Goal: Task Accomplishment & Management: Manage account settings

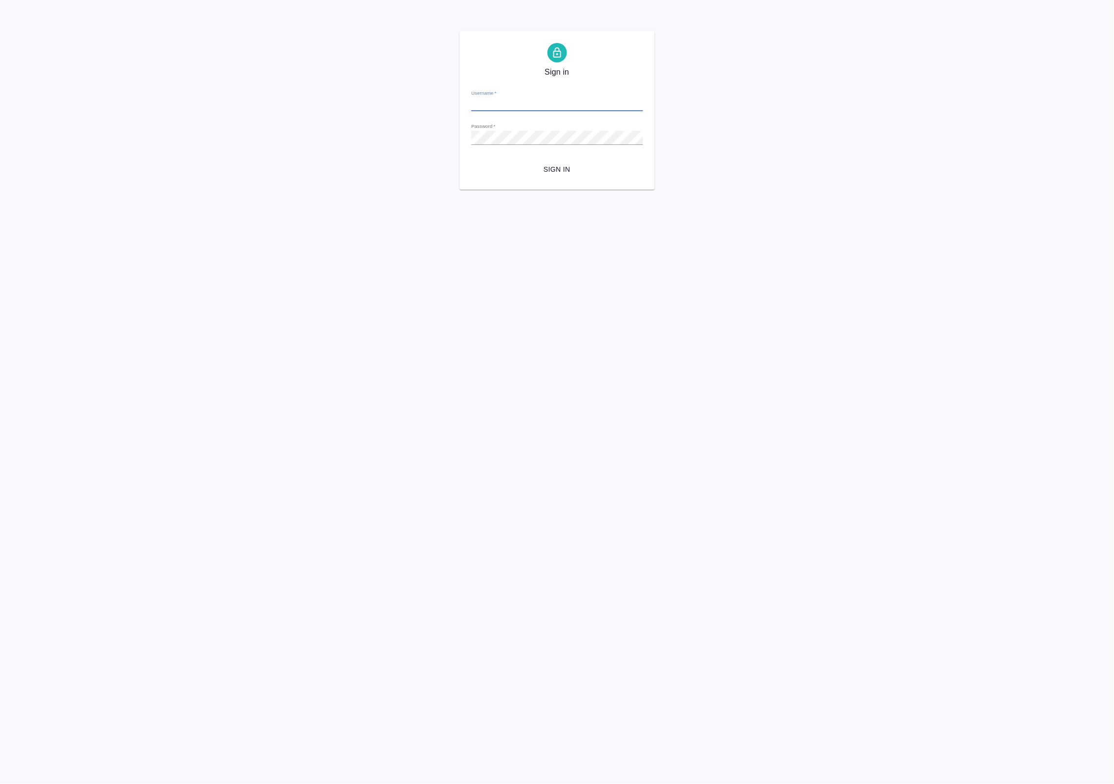
type input "[EMAIL_ADDRESS][DOMAIN_NAME]"
click at [575, 164] on span "Sign in" at bounding box center [557, 170] width 156 height 12
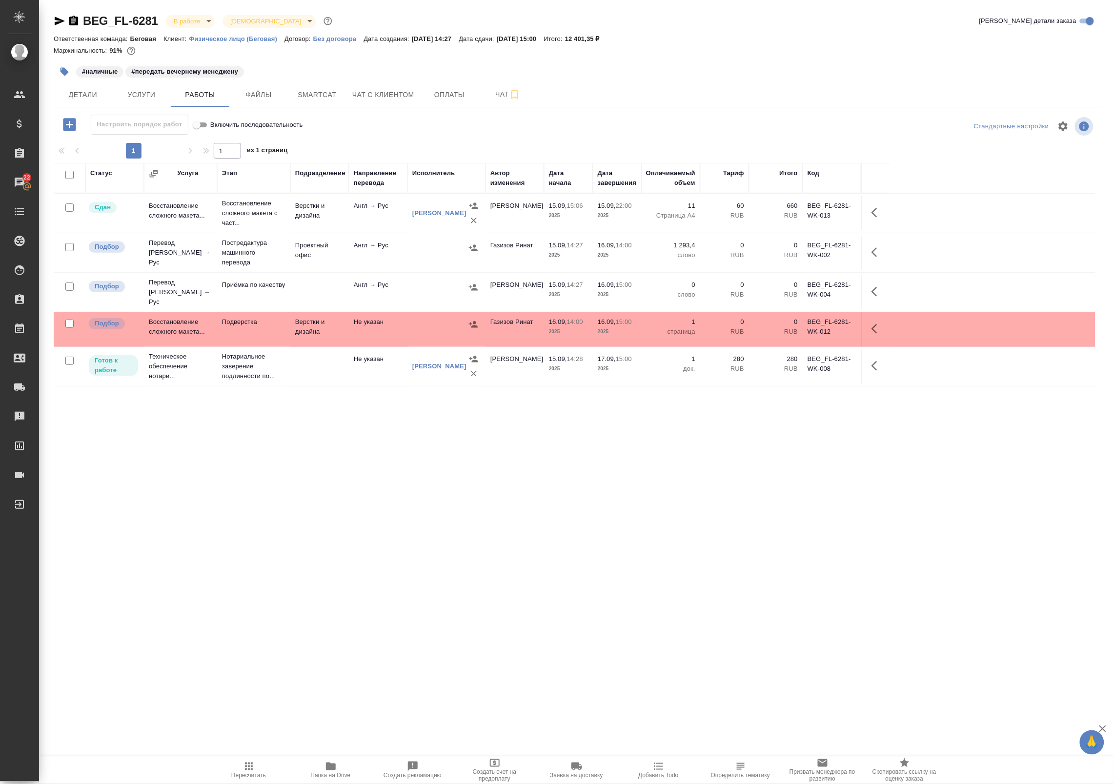
click at [516, 464] on div "Статус Услуга Этап Подразделение Направление перевода Исполнитель Автор изменен…" at bounding box center [575, 382] width 1042 height 439
click at [379, 219] on td "Англ → Рус" at bounding box center [378, 213] width 59 height 34
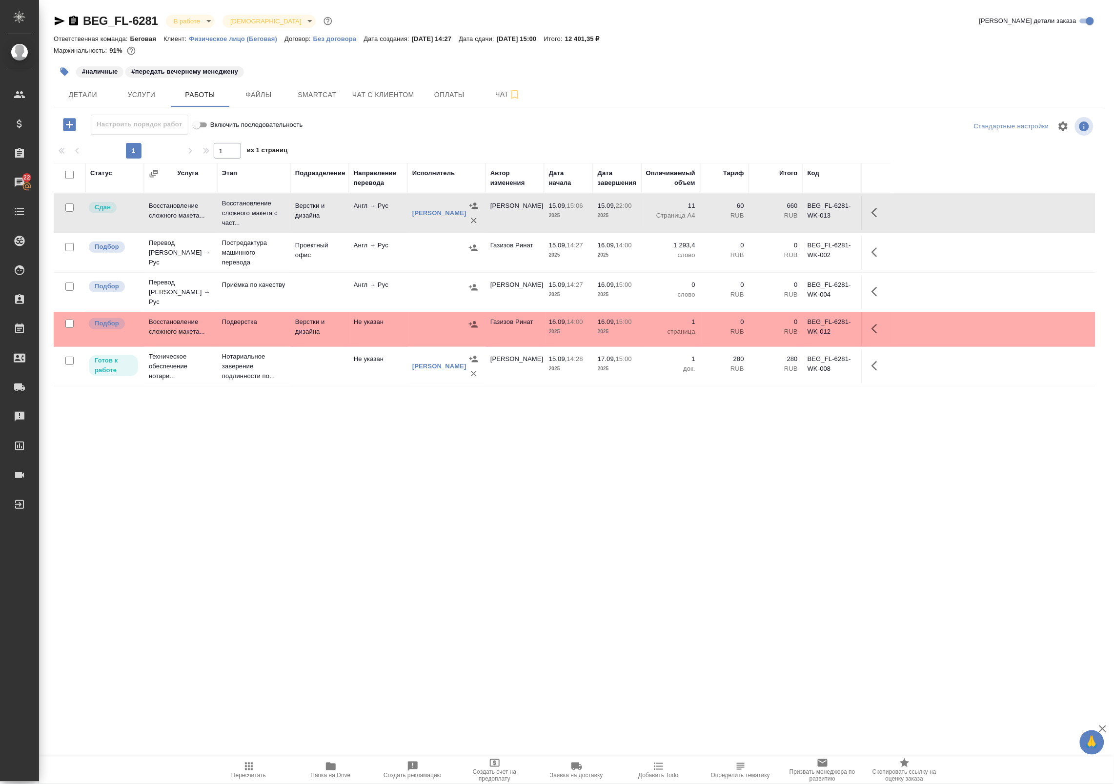
click at [374, 216] on td "Англ → Рус" at bounding box center [378, 213] width 59 height 34
click at [507, 96] on span "Чат" at bounding box center [508, 94] width 47 height 12
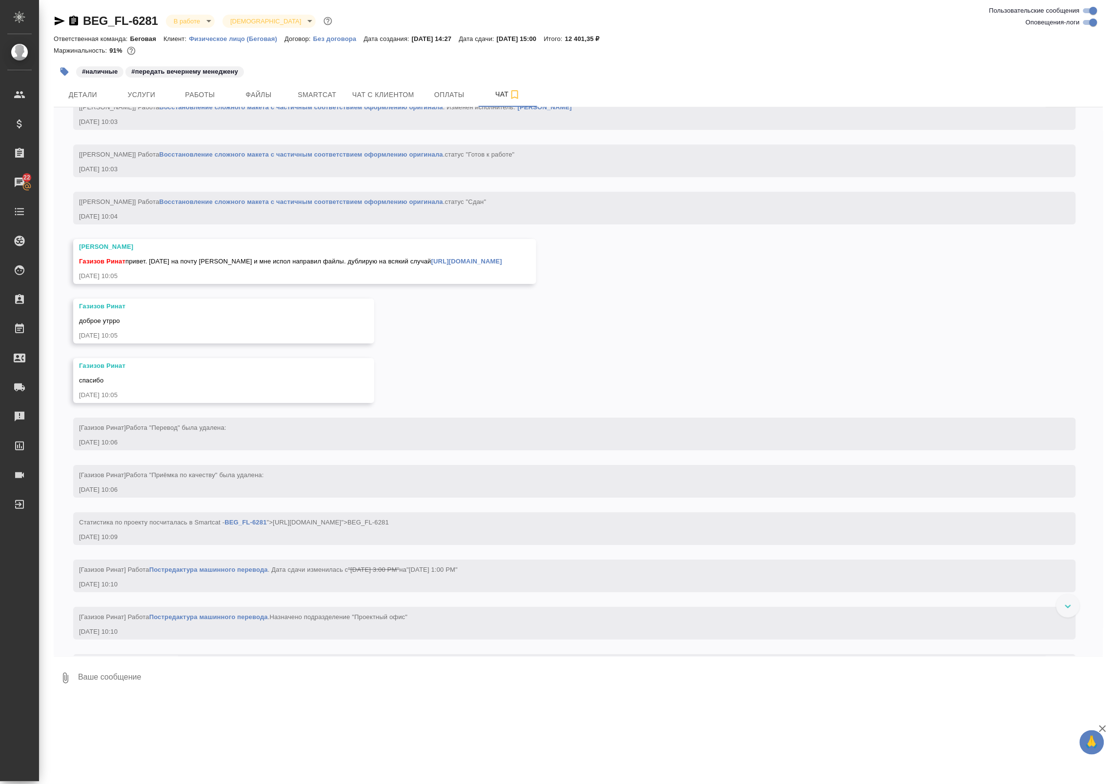
scroll to position [3257, 0]
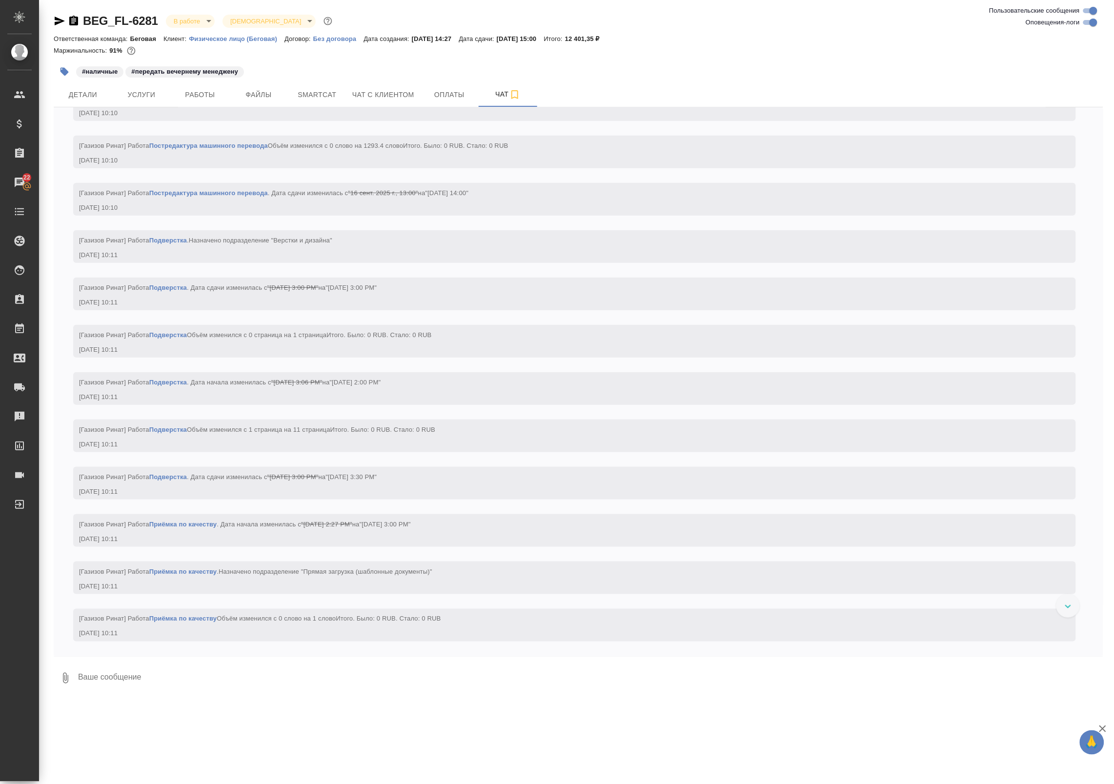
click at [454, 436] on div "15.09, понедельник Cтатистика по проекту посчиталась в Smartcat - BEG_FL-6281 "…" at bounding box center [579, 381] width 1050 height 549
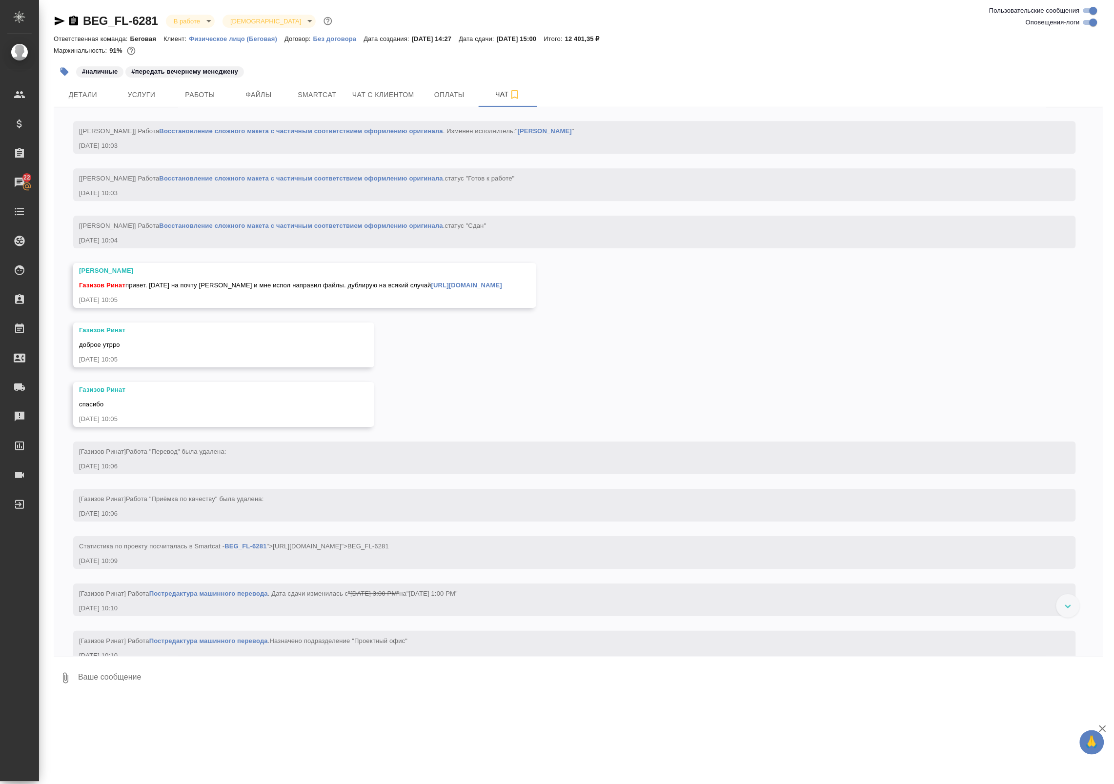
scroll to position [2681, 0]
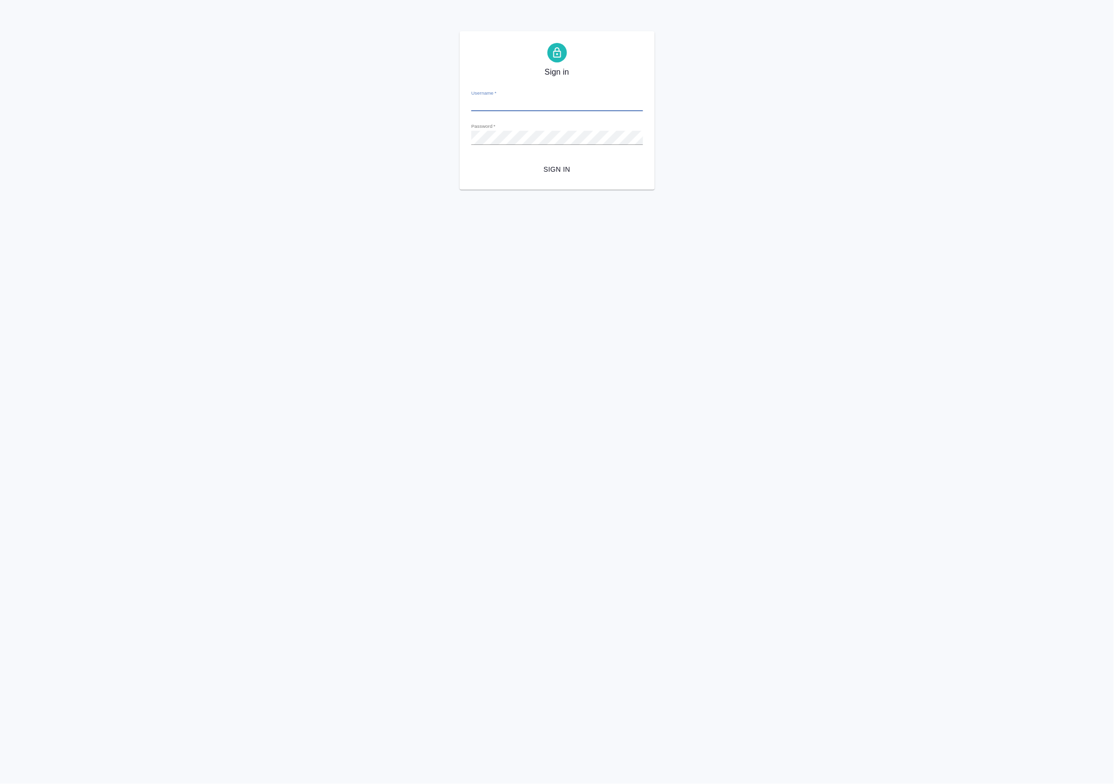
type input "[EMAIL_ADDRESS][DOMAIN_NAME]"
click at [576, 166] on span "Sign in" at bounding box center [557, 170] width 156 height 12
type input "[EMAIL_ADDRESS][DOMAIN_NAME]"
click at [554, 171] on span "Sign in" at bounding box center [557, 170] width 156 height 12
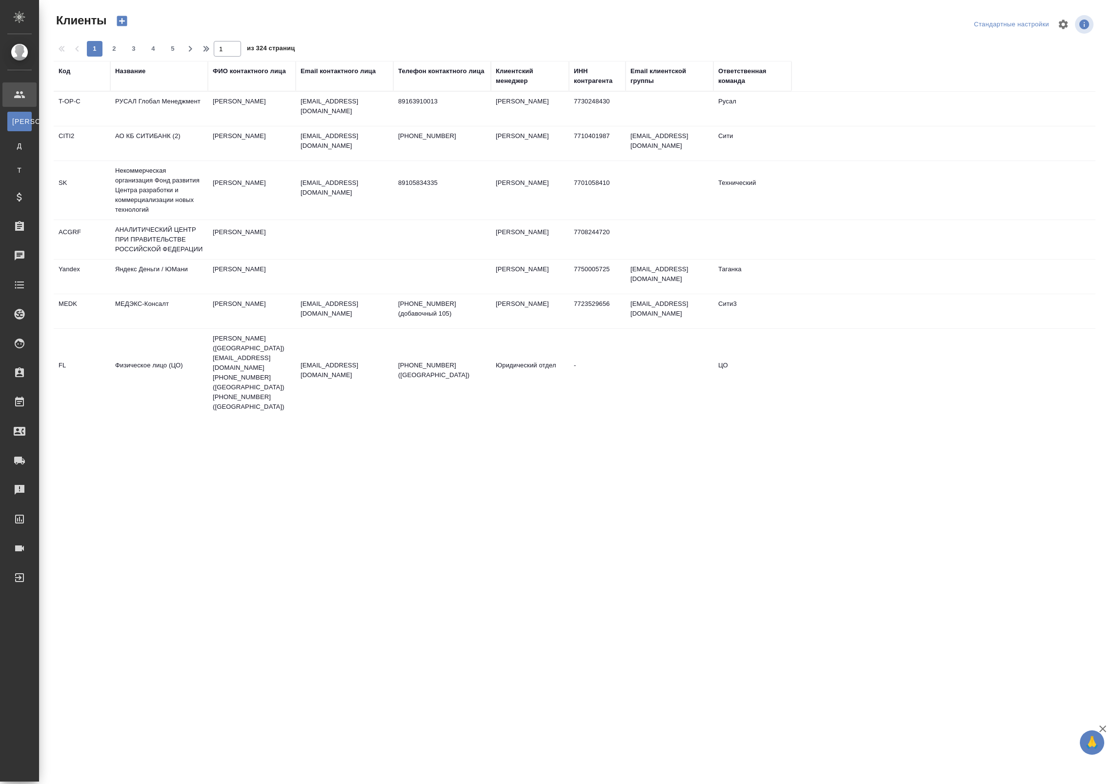
select select "RU"
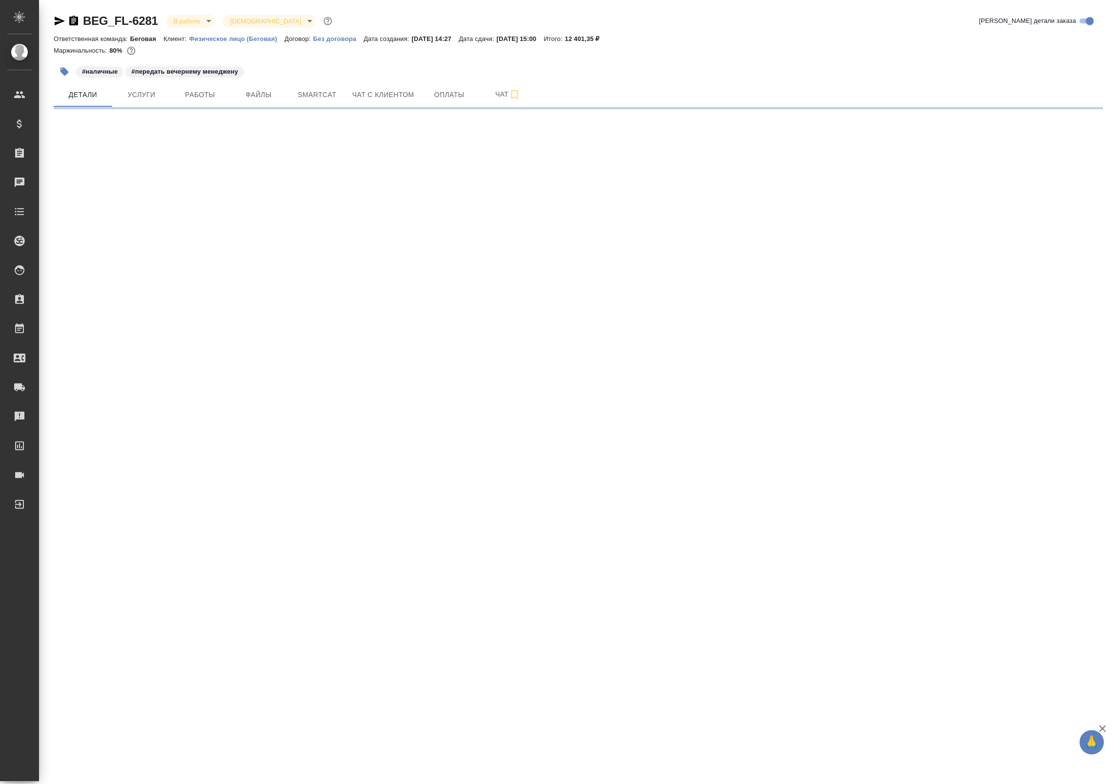
select select "RU"
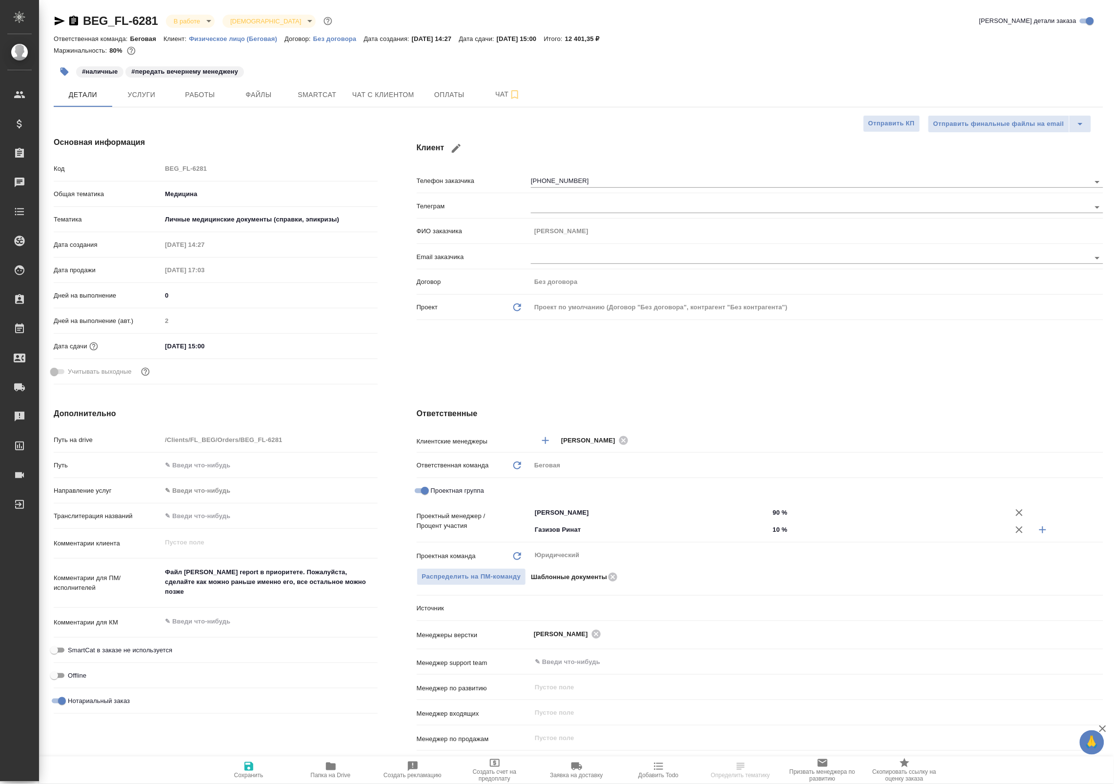
type textarea "x"
click at [204, 94] on span "Работы" at bounding box center [200, 95] width 47 height 12
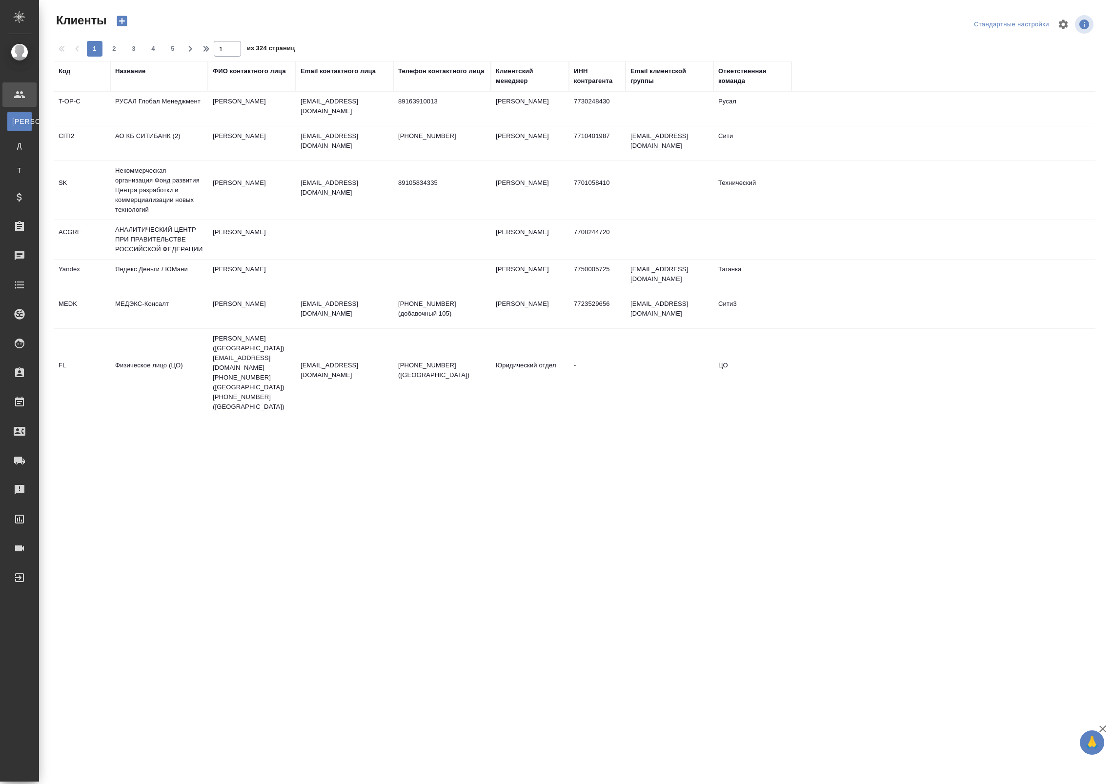
select select "RU"
click at [19, 341] on div "Исполнители" at bounding box center [7, 343] width 24 height 15
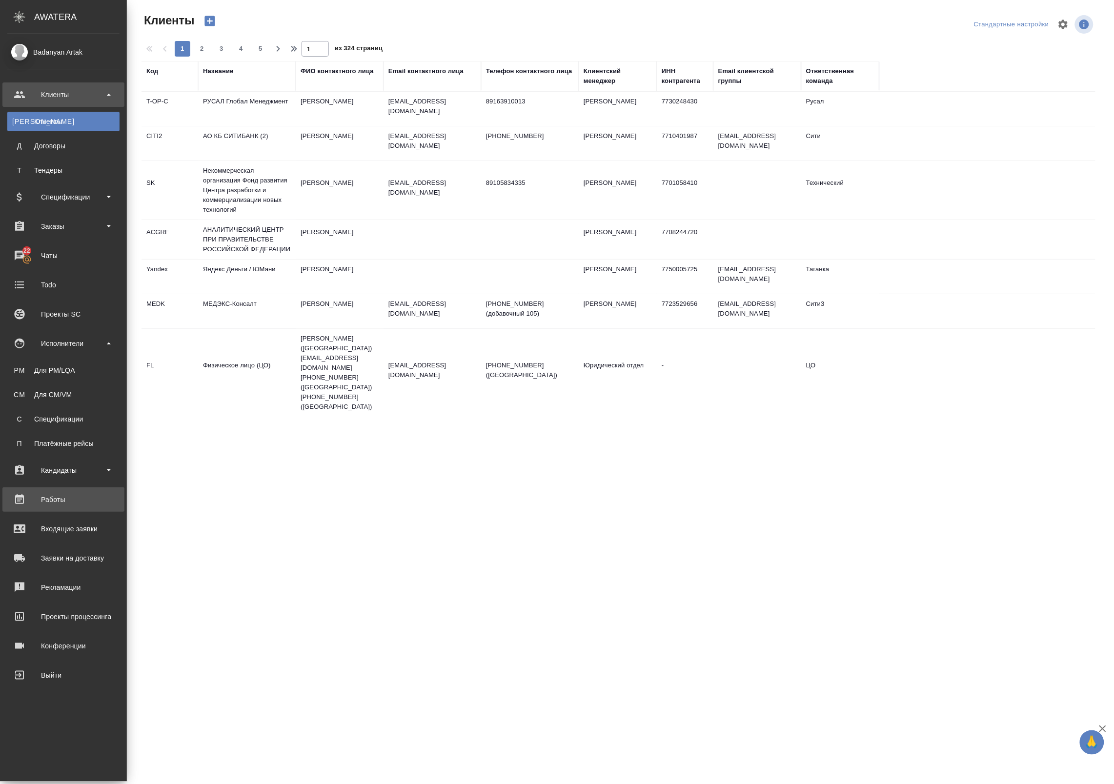
click at [38, 509] on link "Работы" at bounding box center [63, 500] width 122 height 24
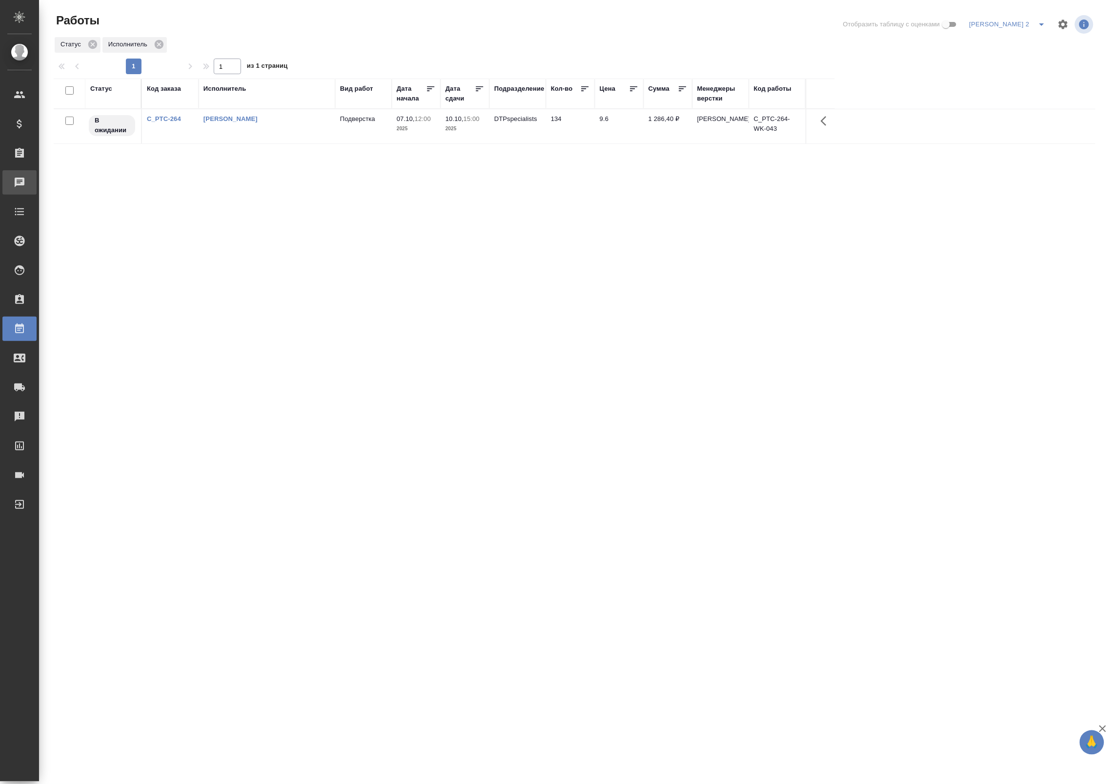
click at [26, 191] on link "Чаты" at bounding box center [19, 182] width 34 height 24
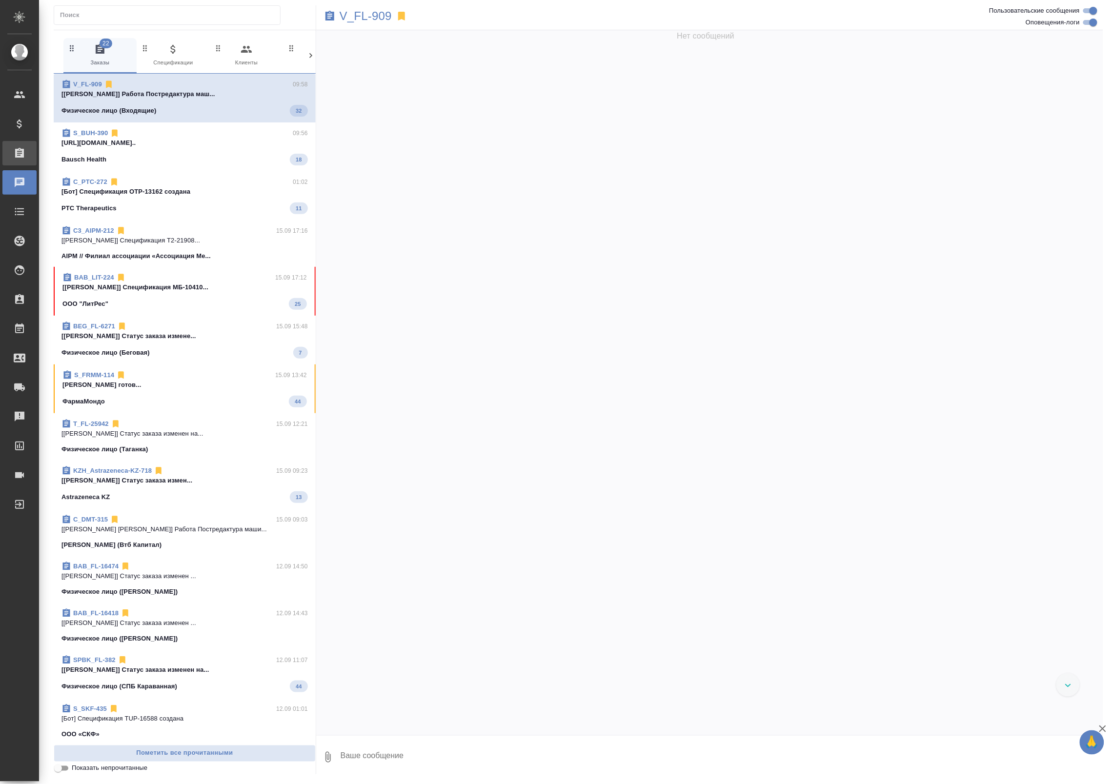
click at [20, 153] on icon at bounding box center [20, 153] width 12 height 12
click at [24, 287] on icon at bounding box center [20, 290] width 12 height 12
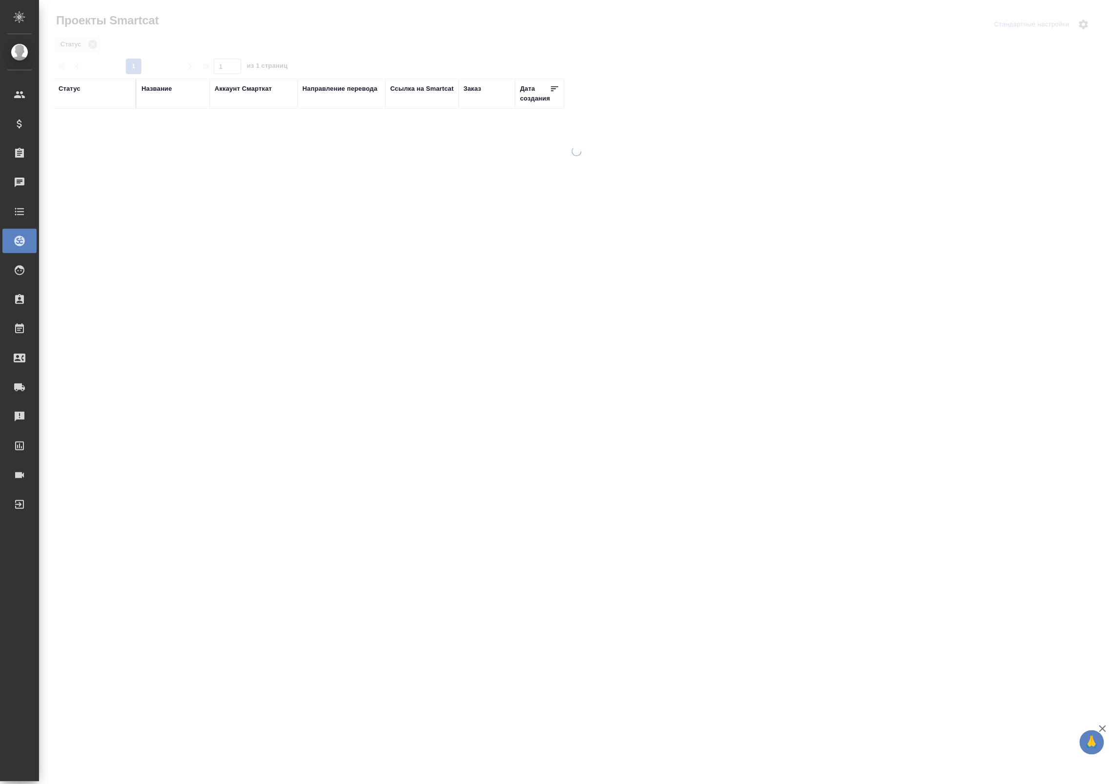
click at [22, 21] on div "AWATERA" at bounding box center [24, 17] width 5 height 20
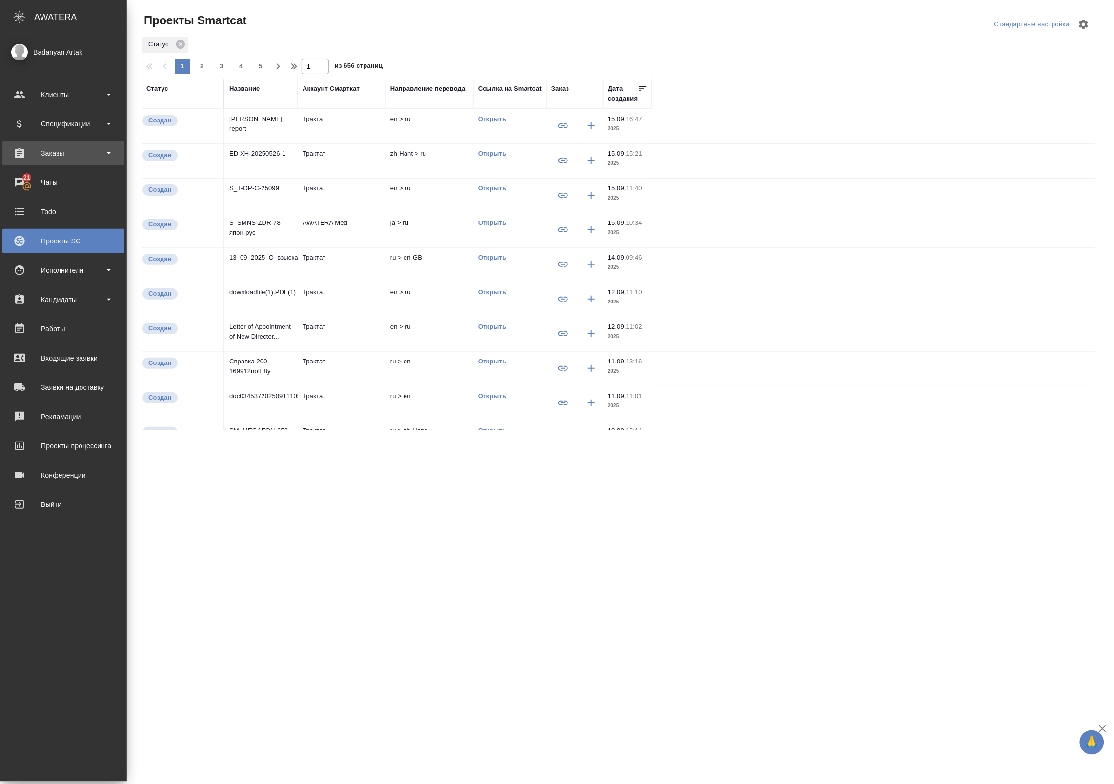
click at [16, 153] on div "Заказы" at bounding box center [63, 153] width 112 height 15
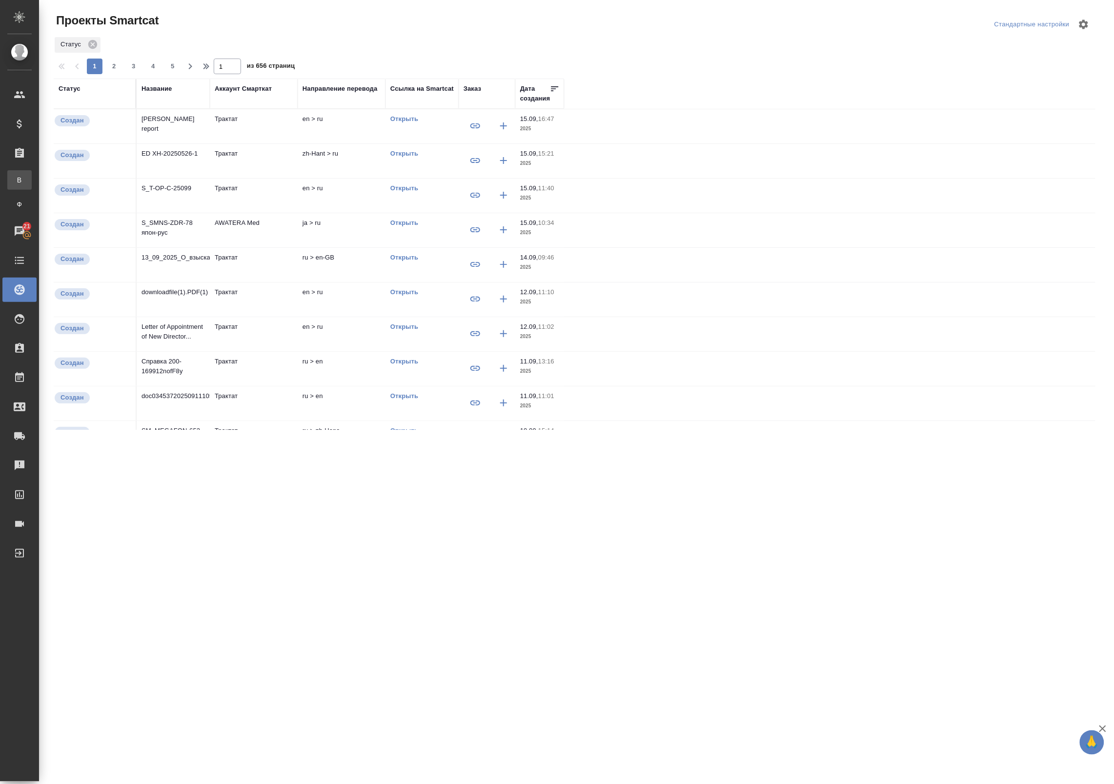
click at [15, 179] on div "Все заказы" at bounding box center [7, 180] width 15 height 10
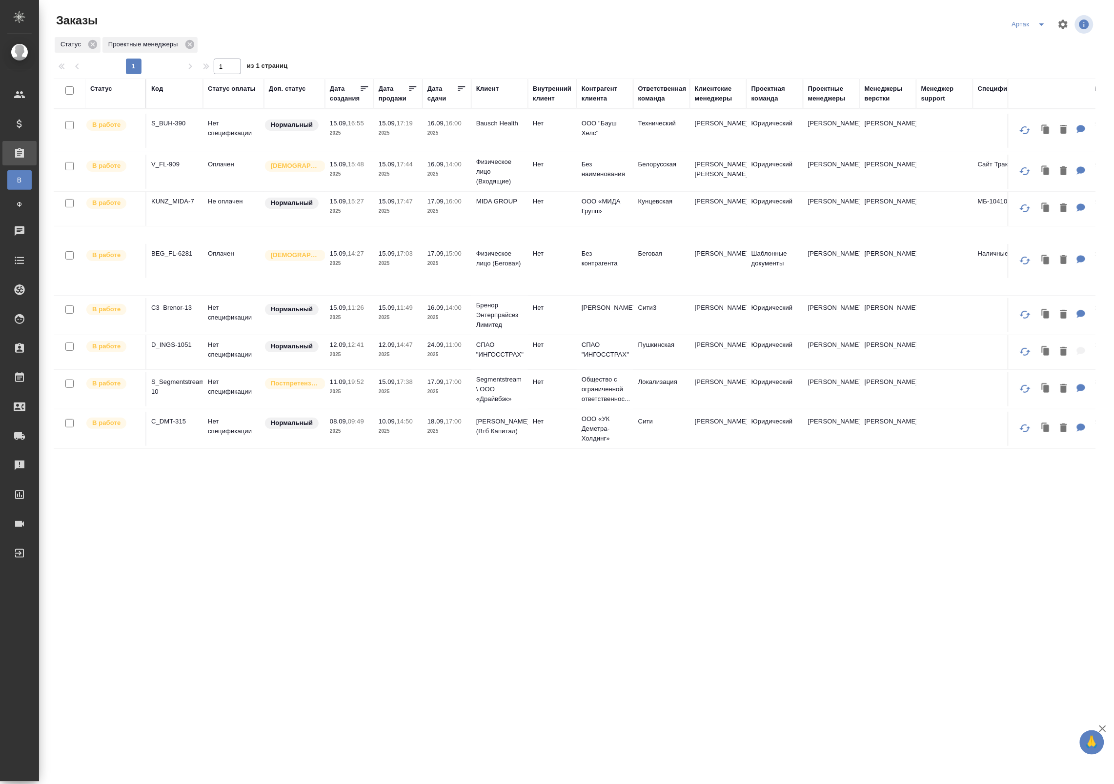
click at [448, 99] on div "Дата сдачи" at bounding box center [442, 94] width 29 height 20
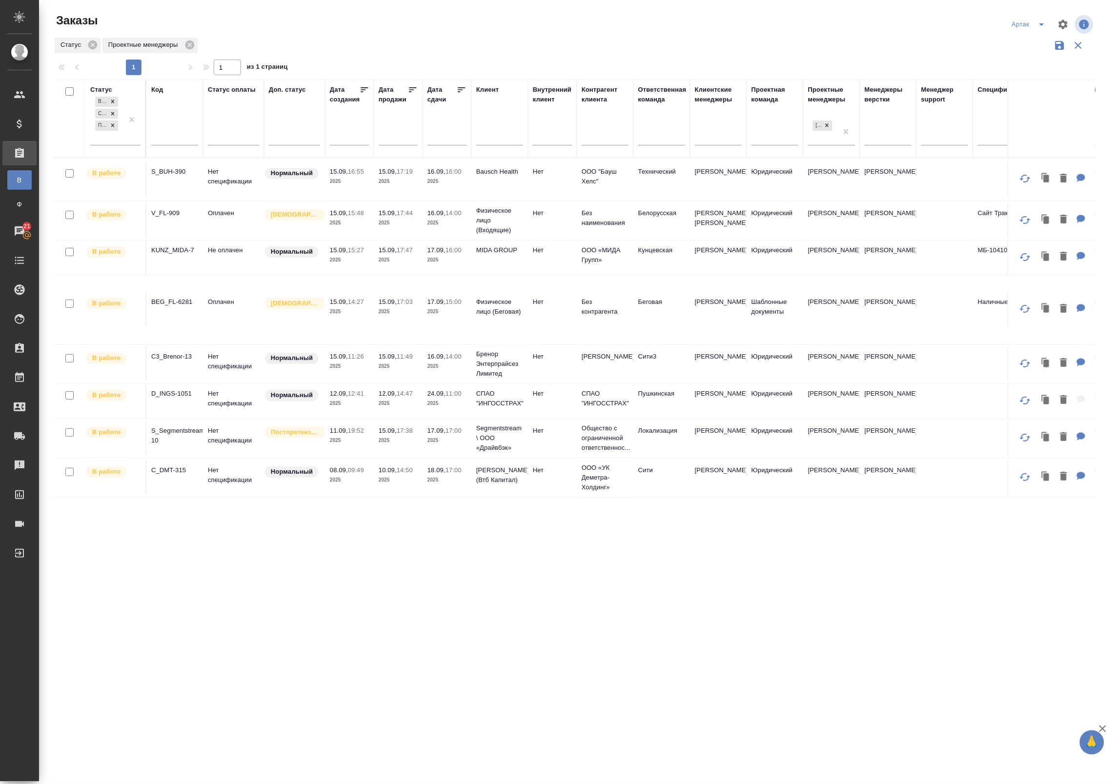
click at [462, 90] on icon at bounding box center [462, 90] width 10 height 10
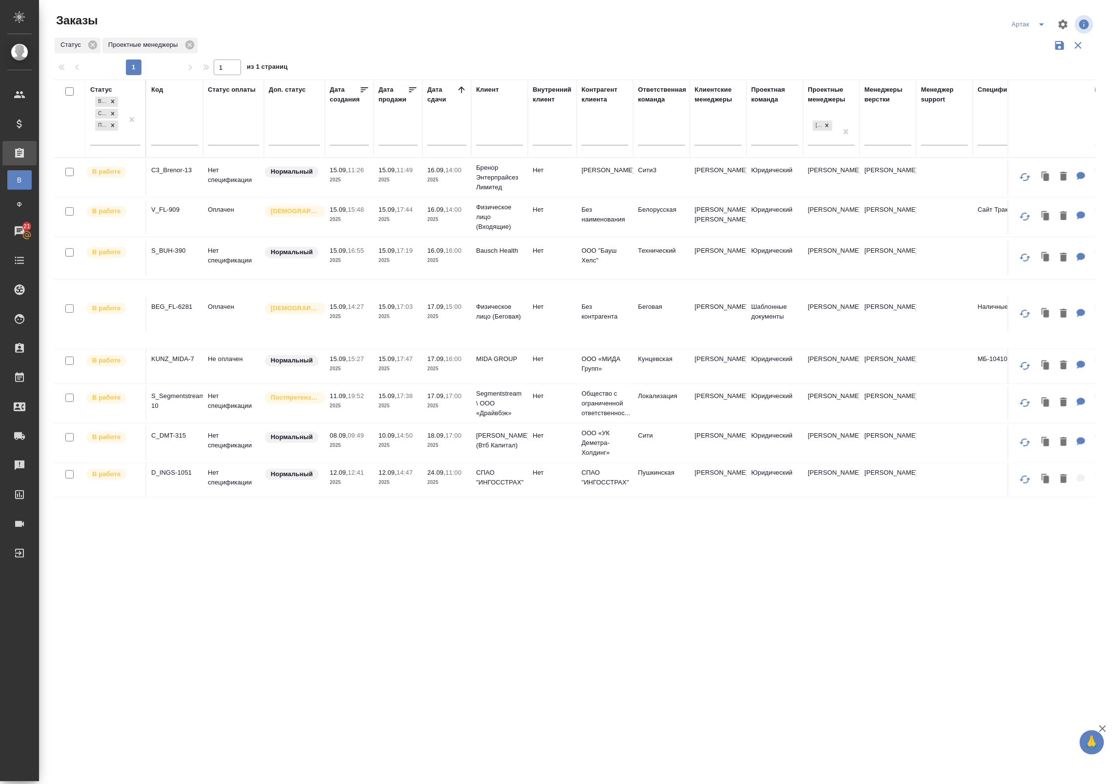
click at [361, 186] on td "15.09, 11:26 2025" at bounding box center [349, 178] width 49 height 34
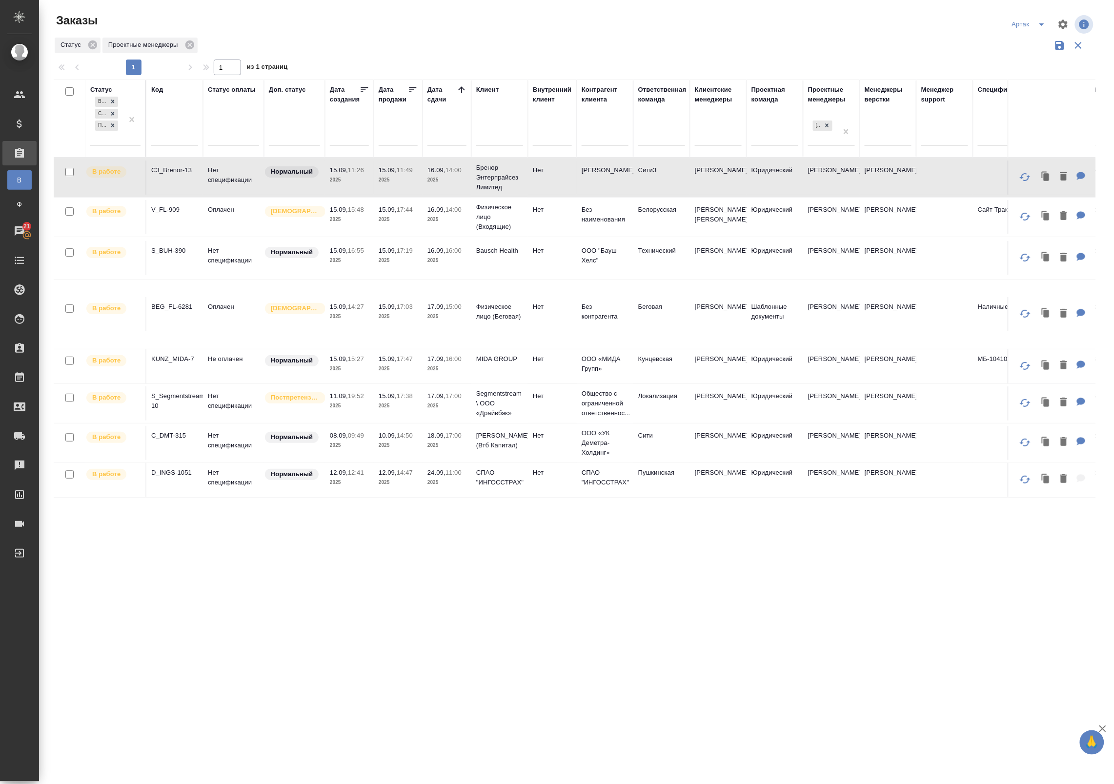
click at [367, 233] on td "15.09, 15:48 2025" at bounding box center [349, 217] width 49 height 34
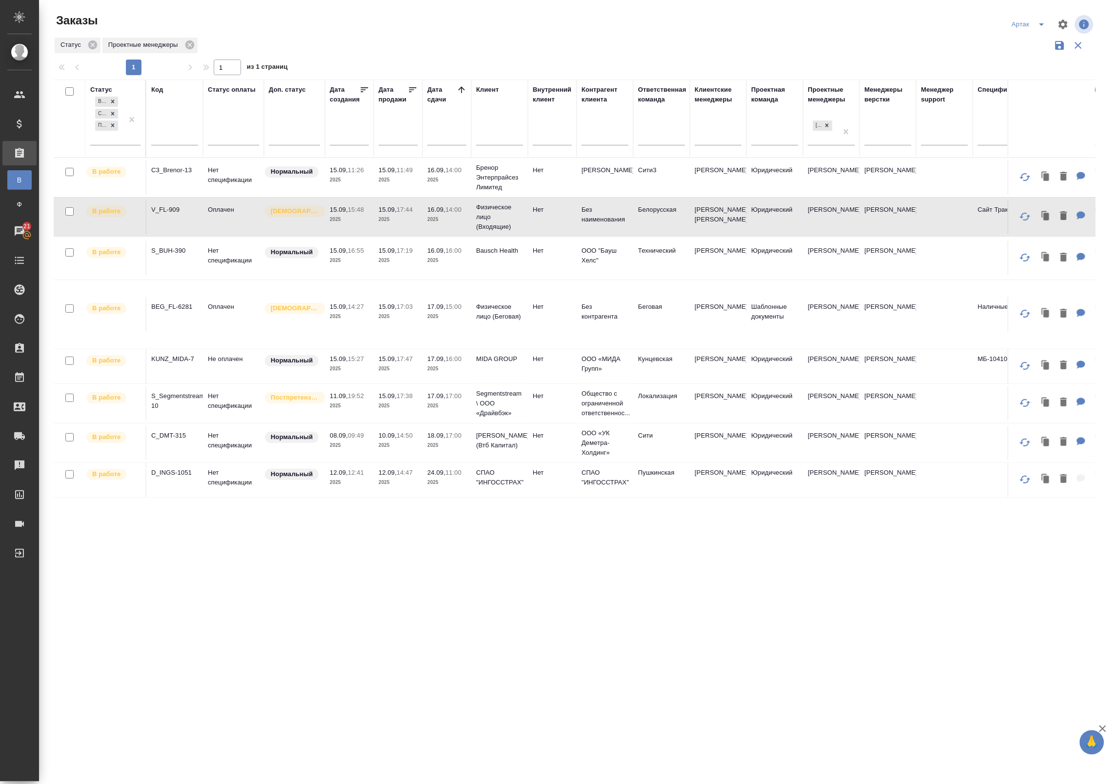
click at [363, 231] on td "15.09, 15:48 2025" at bounding box center [349, 217] width 49 height 34
click at [347, 266] on p "2025" at bounding box center [349, 261] width 39 height 10
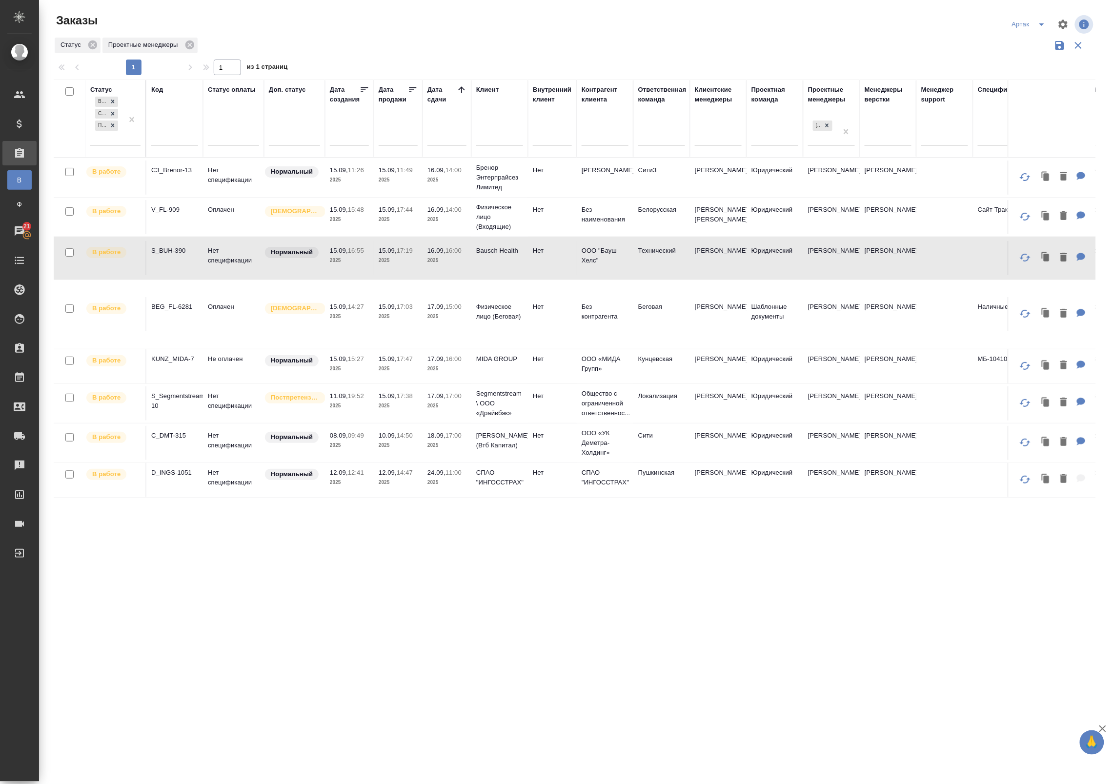
click at [345, 266] on p "2025" at bounding box center [349, 261] width 39 height 10
click at [447, 345] on tr "В работе BEG_FL-6281 Оплачен Святая троица 15.09, 14:27 2025 15.09, 17:03 2025 …" at bounding box center [756, 314] width 1404 height 69
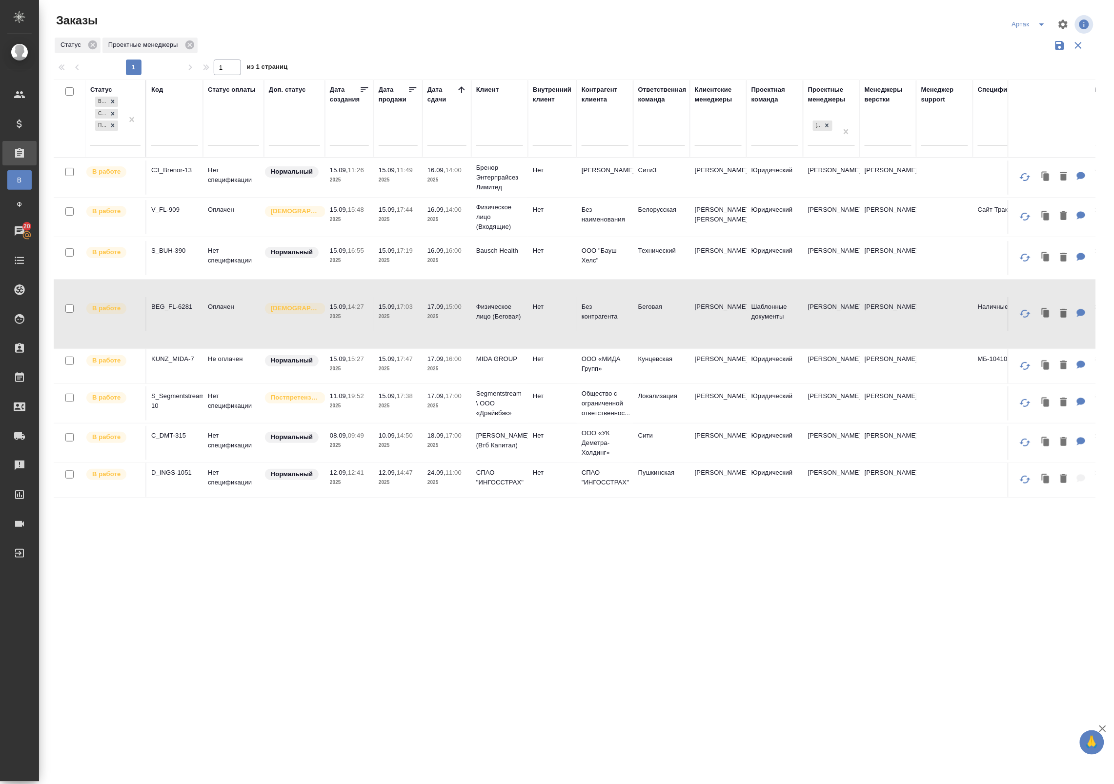
click at [447, 345] on tr "В работе BEG_FL-6281 Оплачен Святая троица 15.09, 14:27 2025 15.09, 17:03 2025 …" at bounding box center [756, 314] width 1404 height 69
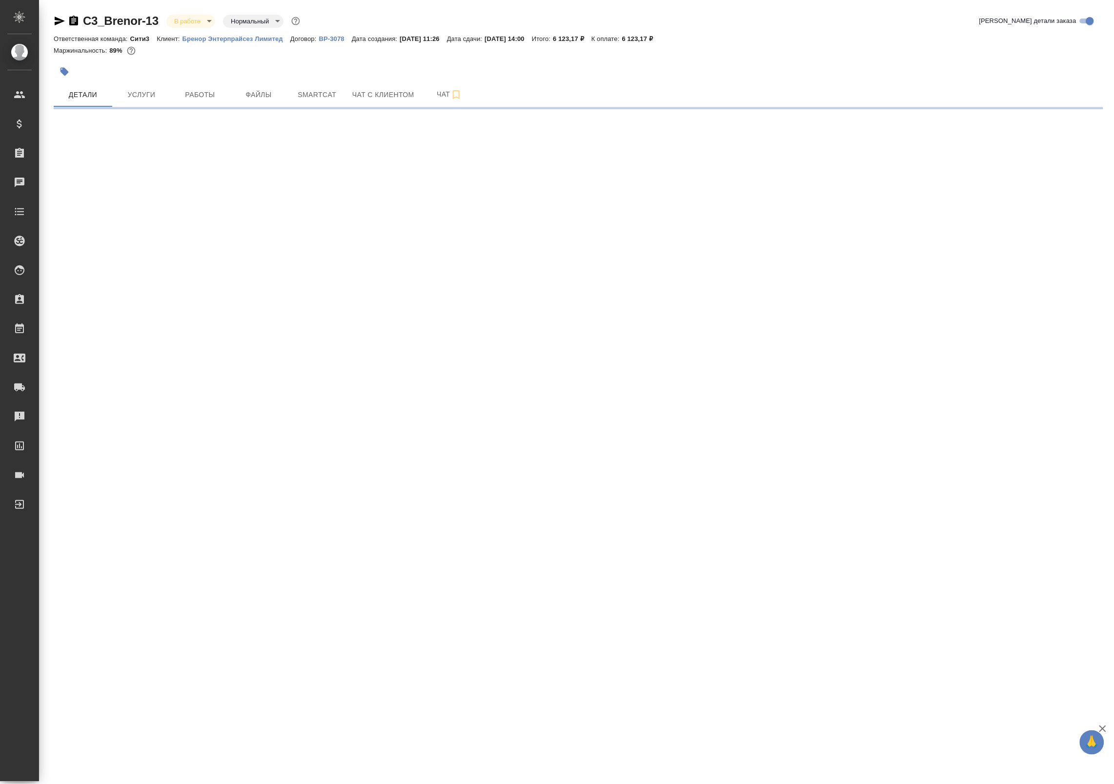
select select "RU"
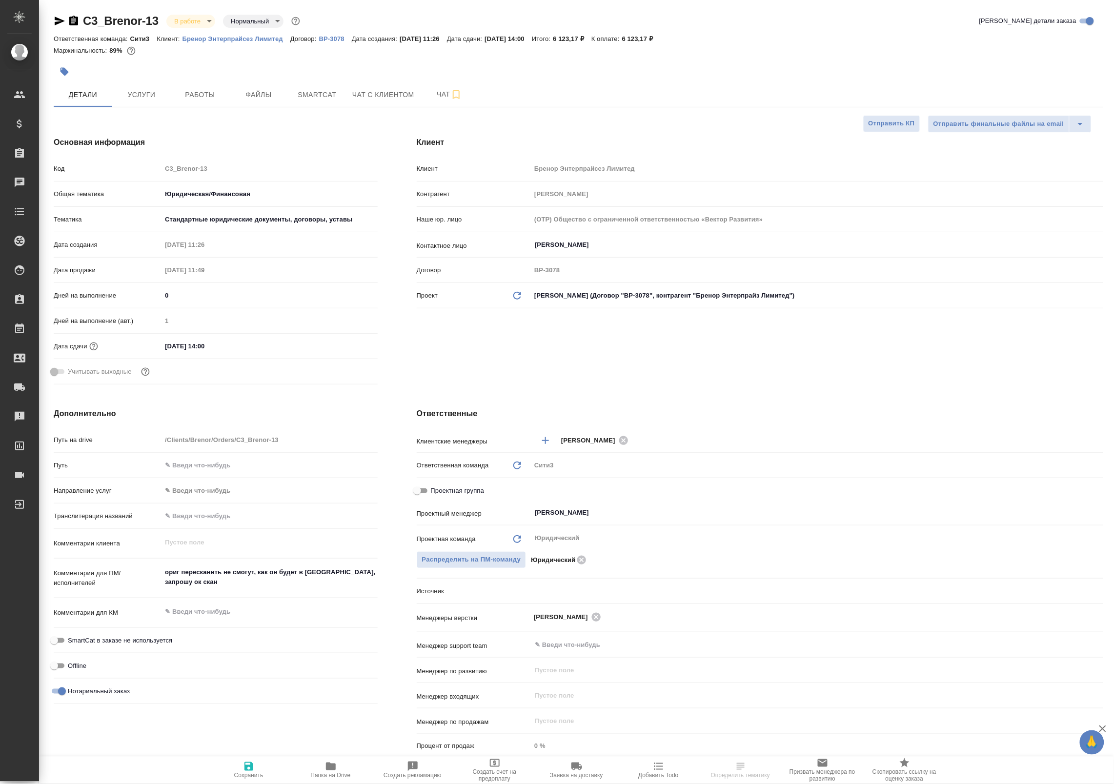
type textarea "x"
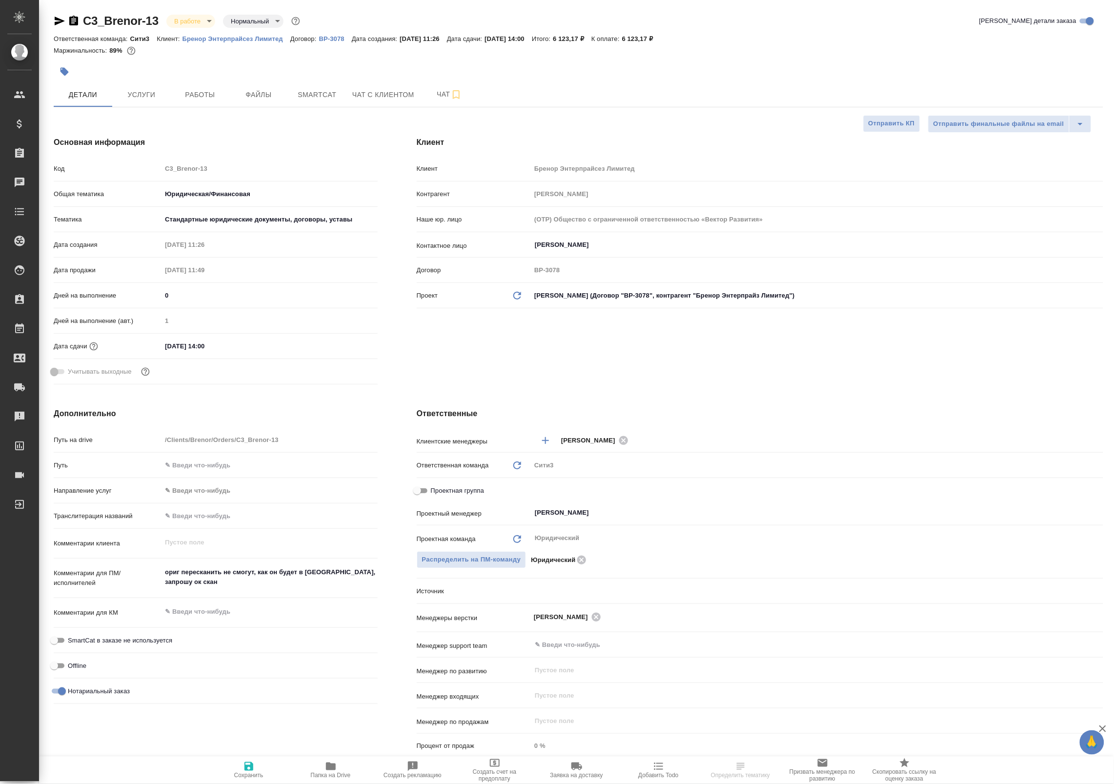
type textarea "x"
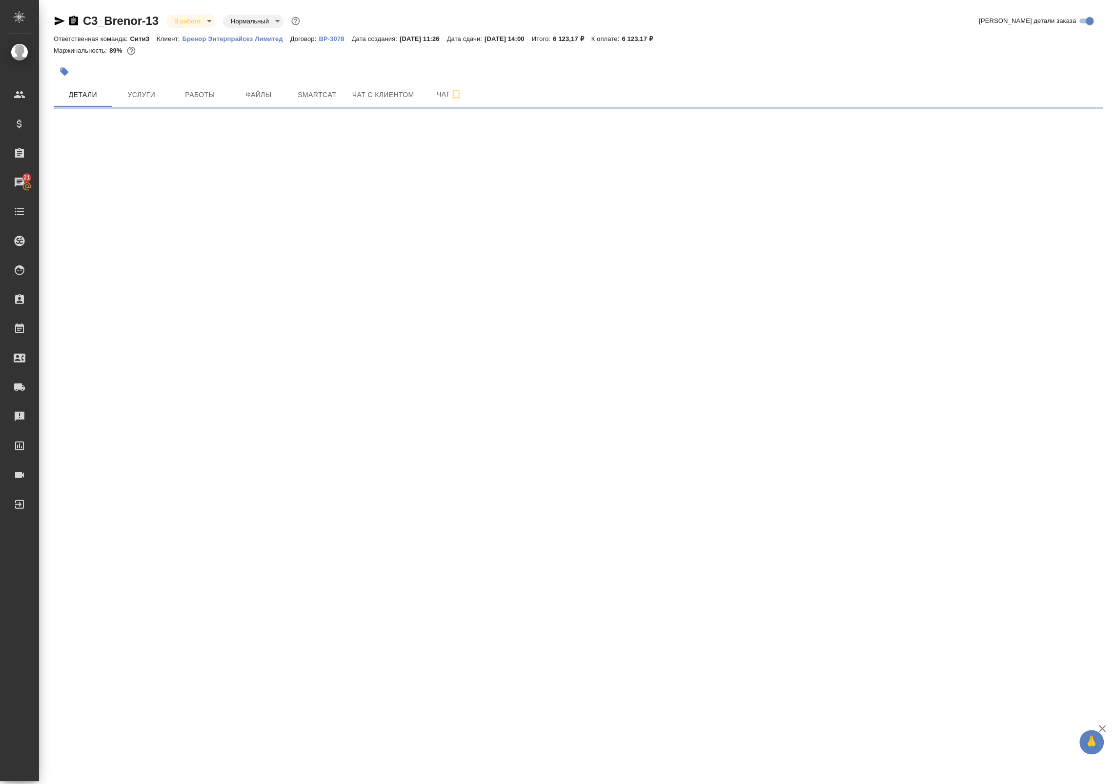
select select "RU"
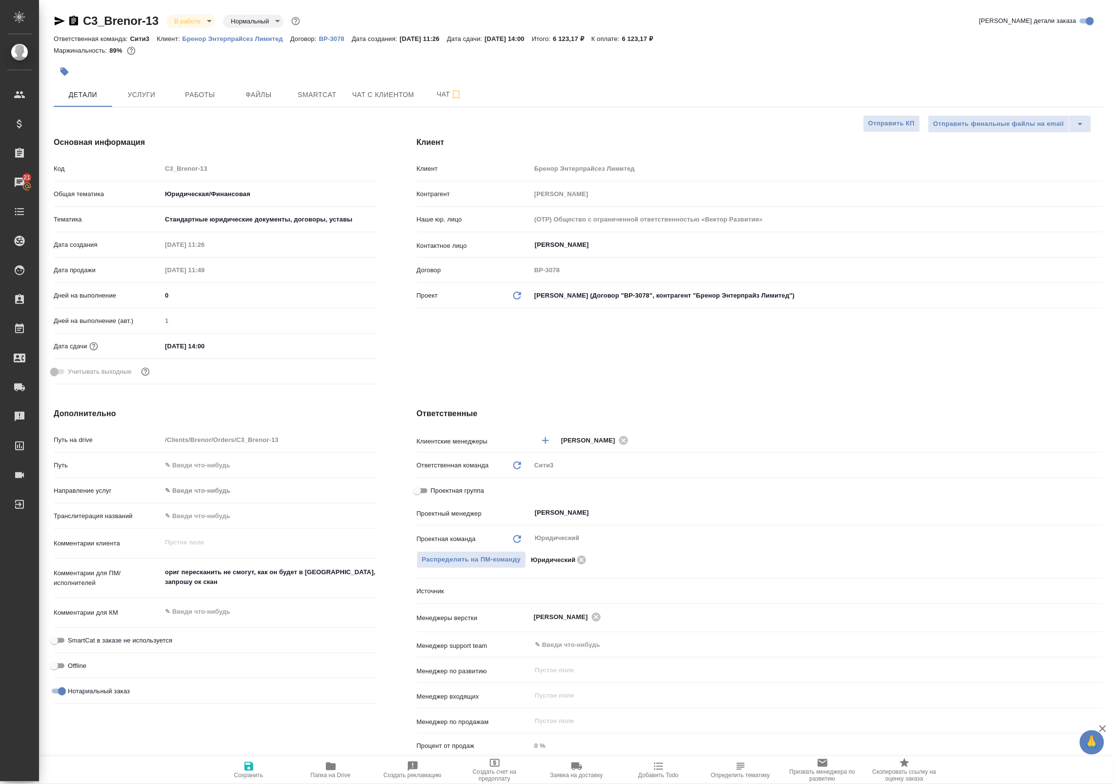
type textarea "x"
click at [217, 93] on span "Работы" at bounding box center [200, 95] width 47 height 12
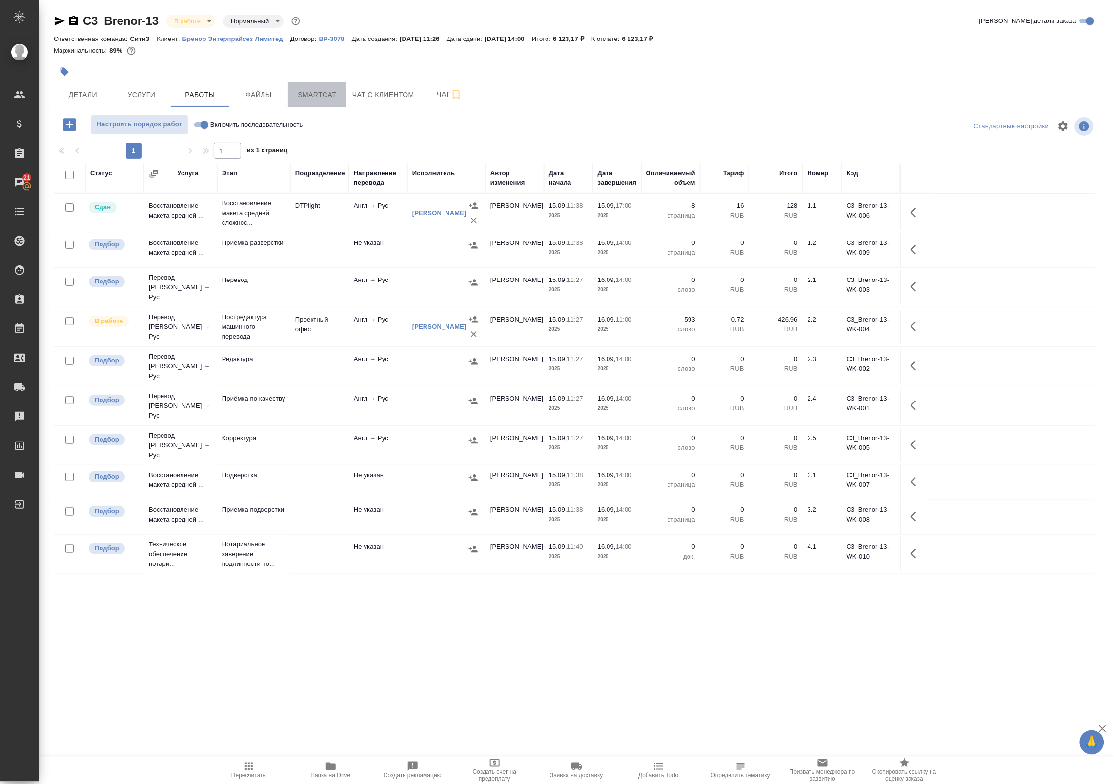
click at [310, 89] on span "Smartcat" at bounding box center [317, 95] width 47 height 12
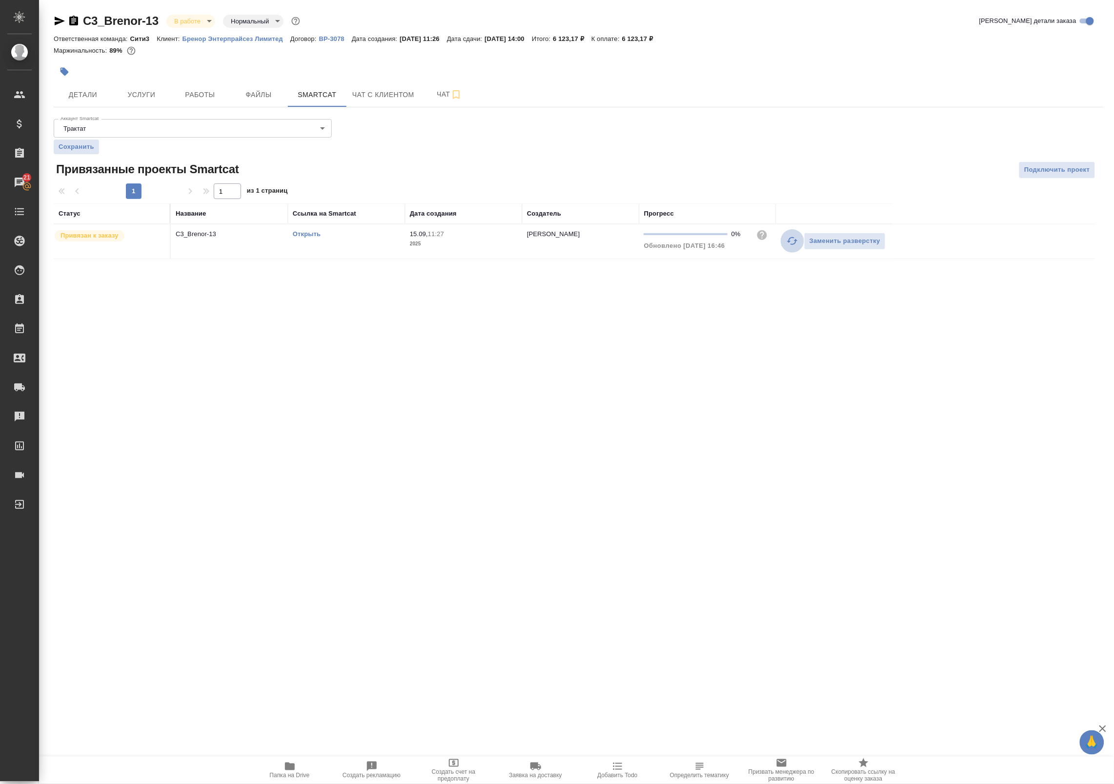
click at [793, 247] on icon "button" at bounding box center [793, 241] width 12 height 12
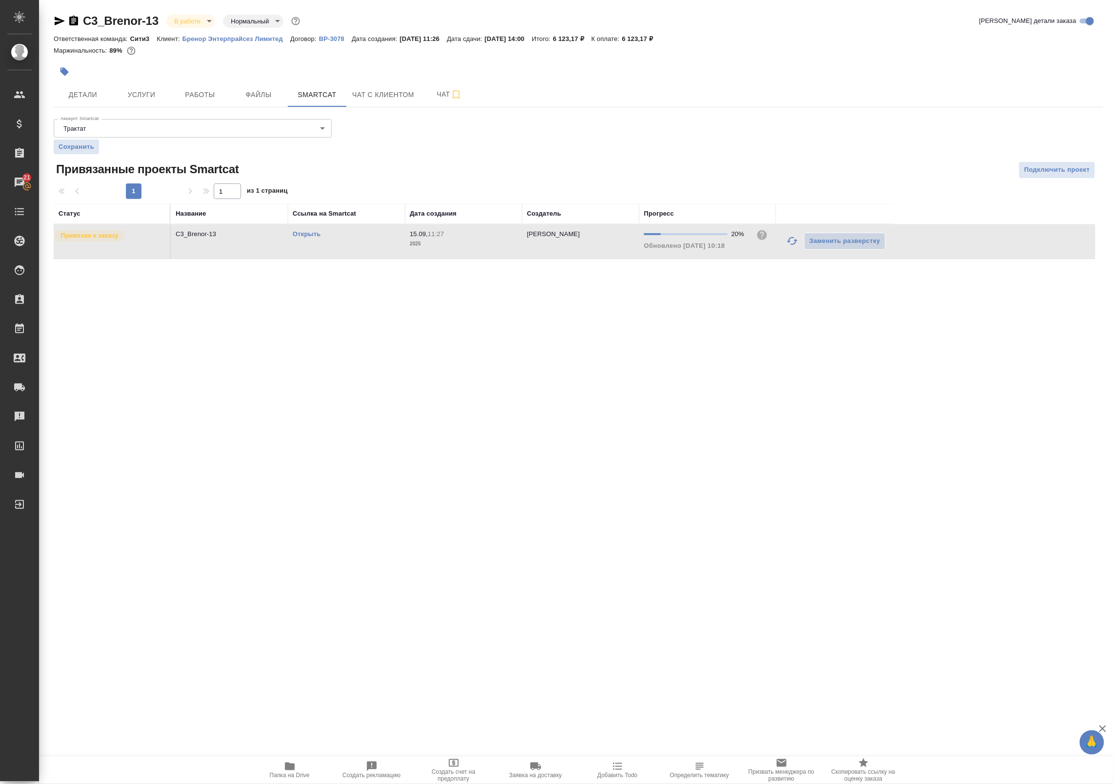
click at [312, 232] on link "Открыть" at bounding box center [307, 233] width 28 height 7
click at [192, 89] on span "Работы" at bounding box center [200, 95] width 47 height 12
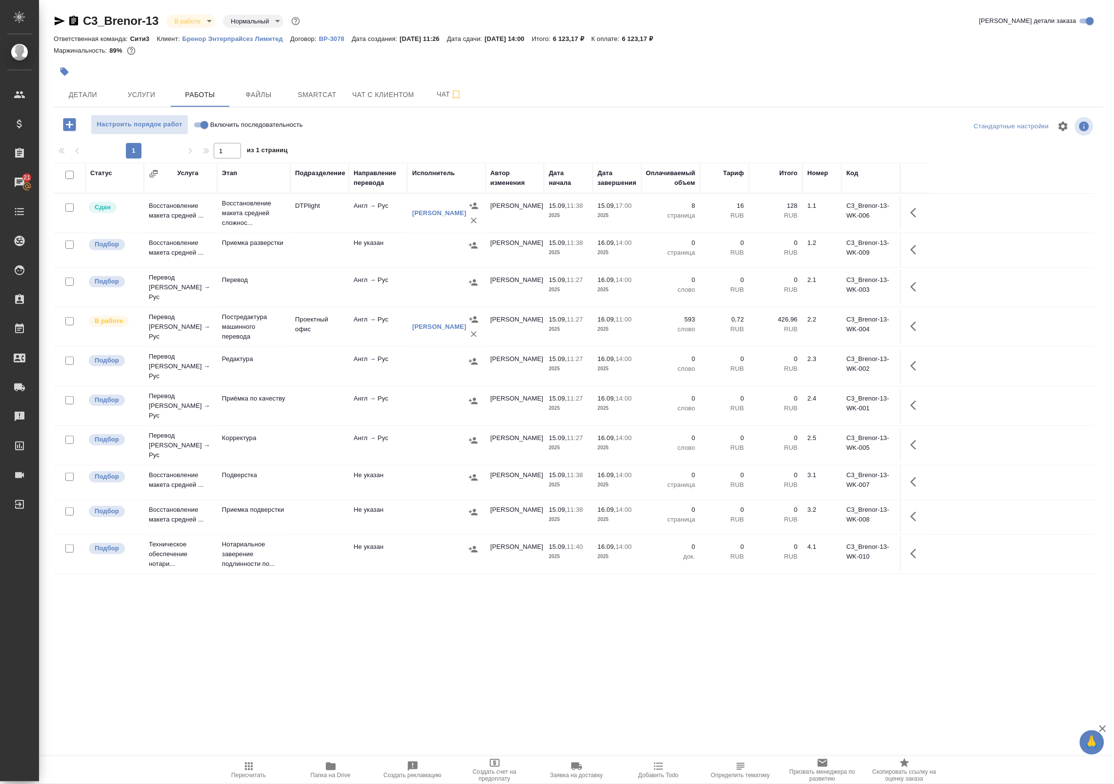
click at [328, 775] on span "Папка на Drive" at bounding box center [331, 776] width 40 height 7
click at [323, 398] on td at bounding box center [319, 406] width 59 height 34
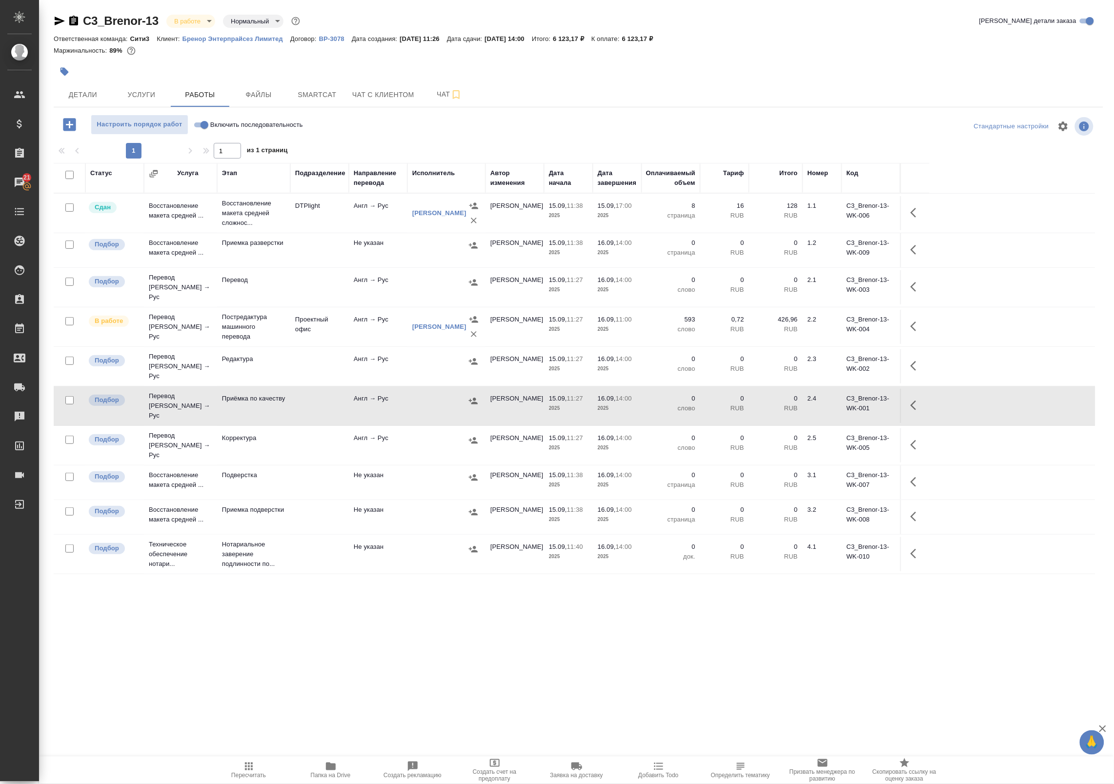
click at [323, 398] on td at bounding box center [319, 406] width 59 height 34
click at [919, 405] on icon "button" at bounding box center [917, 406] width 12 height 12
click at [842, 410] on button "button" at bounding box center [845, 405] width 17 height 23
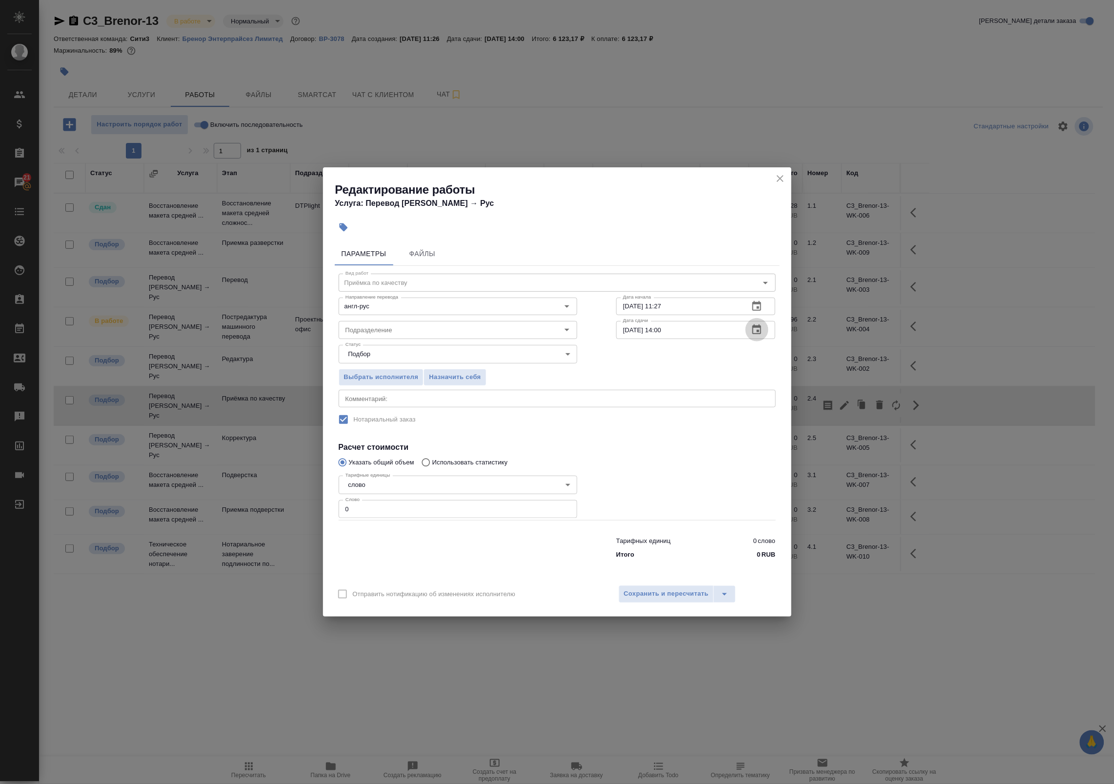
click at [753, 331] on icon "button" at bounding box center [757, 330] width 12 height 12
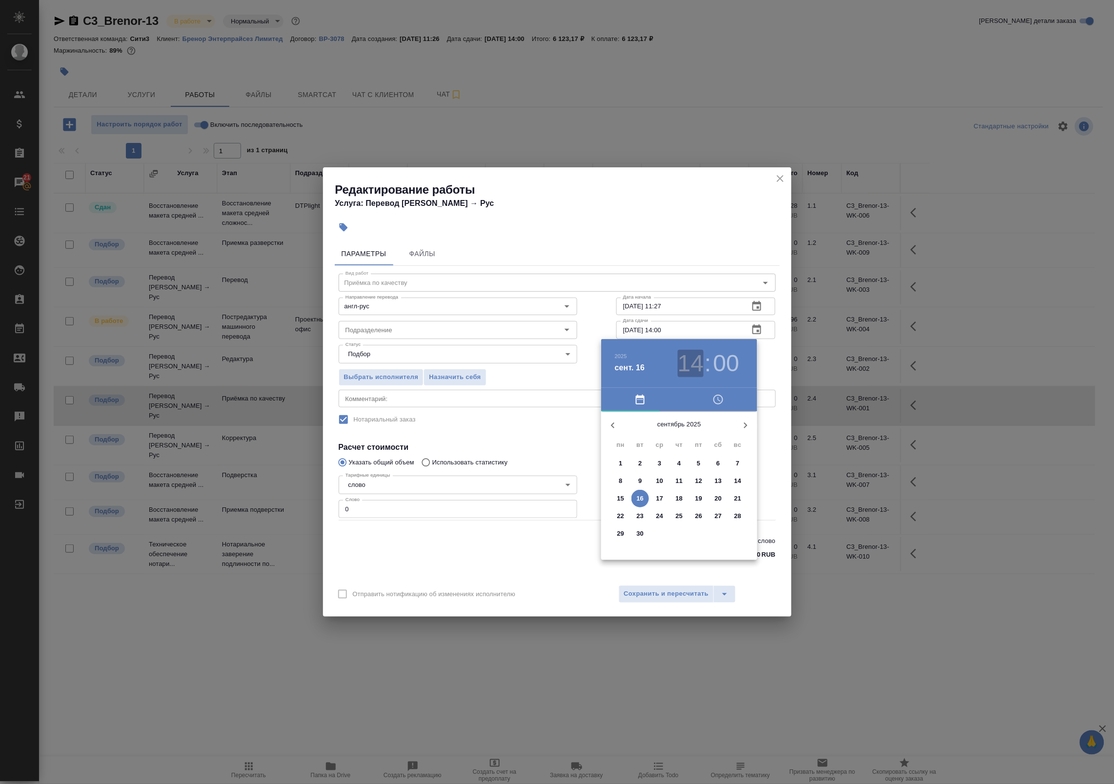
click at [701, 364] on h3 "14" at bounding box center [691, 363] width 26 height 27
type input "16.09.2025 13:00"
drag, startPoint x: 695, startPoint y: 462, endPoint x: 696, endPoint y: 457, distance: 5.6
click at [696, 457] on div at bounding box center [679, 488] width 127 height 127
click at [772, 371] on div at bounding box center [557, 392] width 1114 height 784
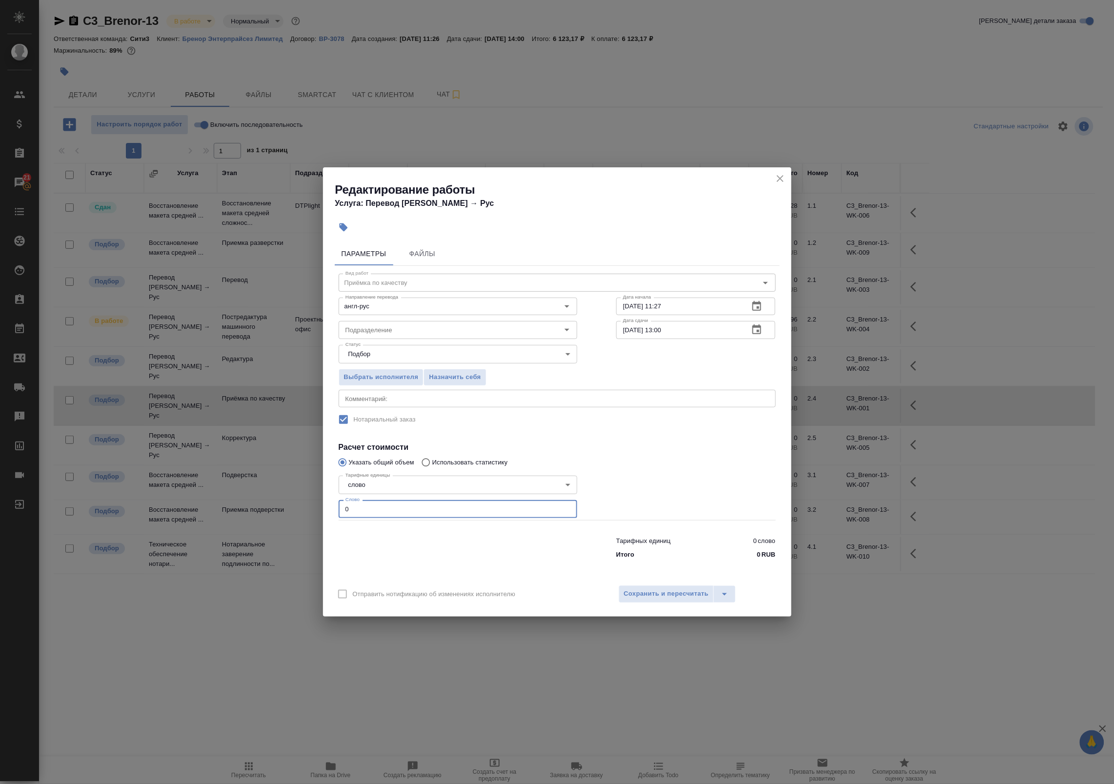
drag, startPoint x: 417, startPoint y: 506, endPoint x: 182, endPoint y: 490, distance: 236.3
click at [182, 490] on div "Редактирование работы Услуга: Перевод Стандарт Англ → Рус Параметры Файлы Вид р…" at bounding box center [557, 392] width 1114 height 784
type input "1"
click at [376, 392] on div "x Комментарий:" at bounding box center [557, 399] width 437 height 18
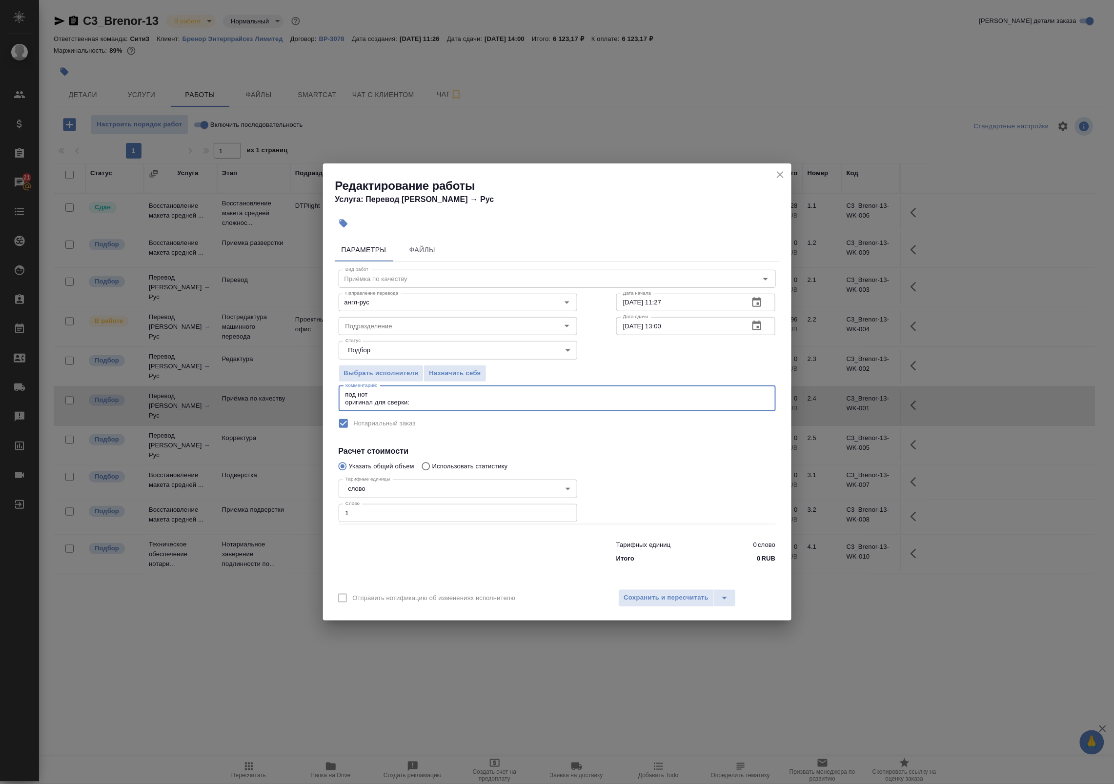
paste textarea "https://drive.awatera.com/s/2jzbAyyrB9fpJbn"
type textarea "под нот оригинал для сверки:https://drive.awatera.com/s/2jzbAyyrB9fpJbn"
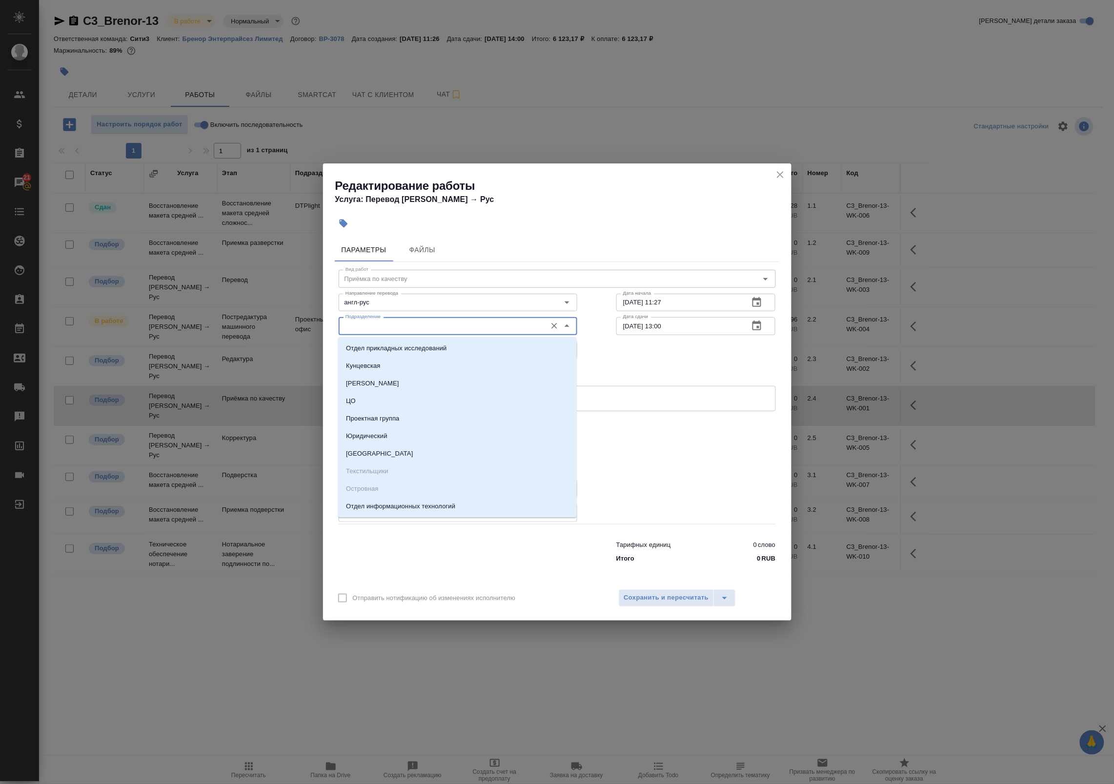
click at [382, 332] on input "Подразделение" at bounding box center [442, 326] width 200 height 12
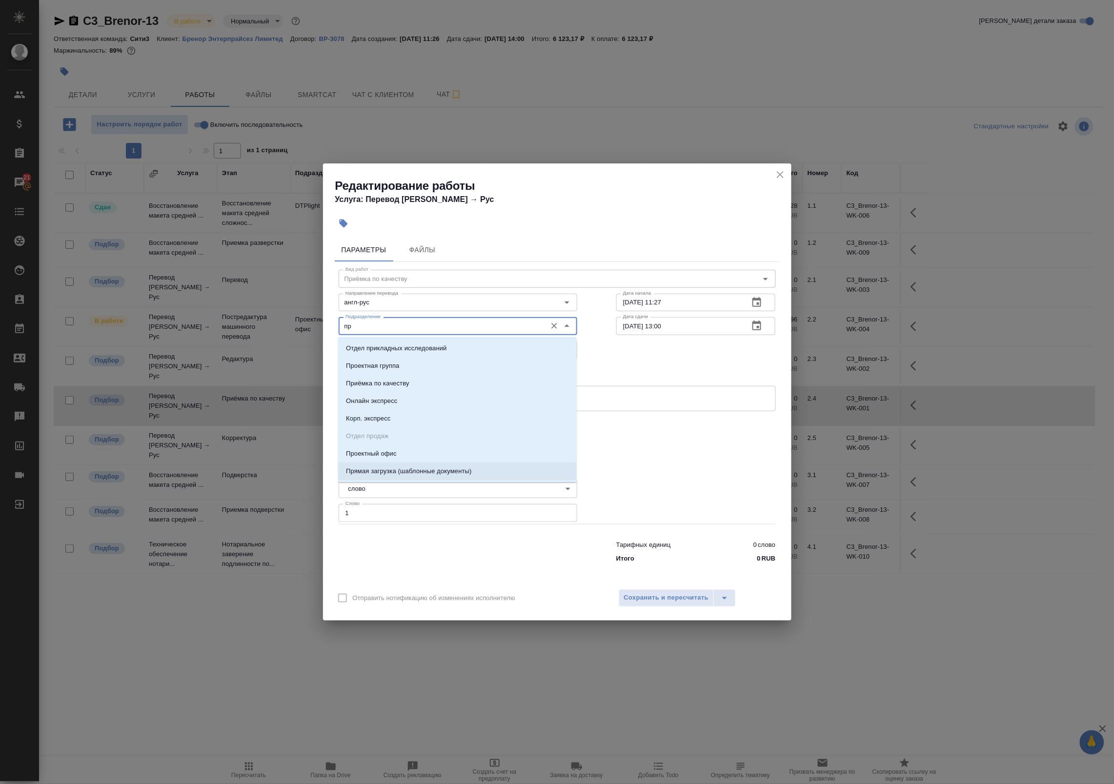
click at [442, 467] on p "Прямая загрузка (шаблонные документы)" at bounding box center [408, 472] width 125 height 10
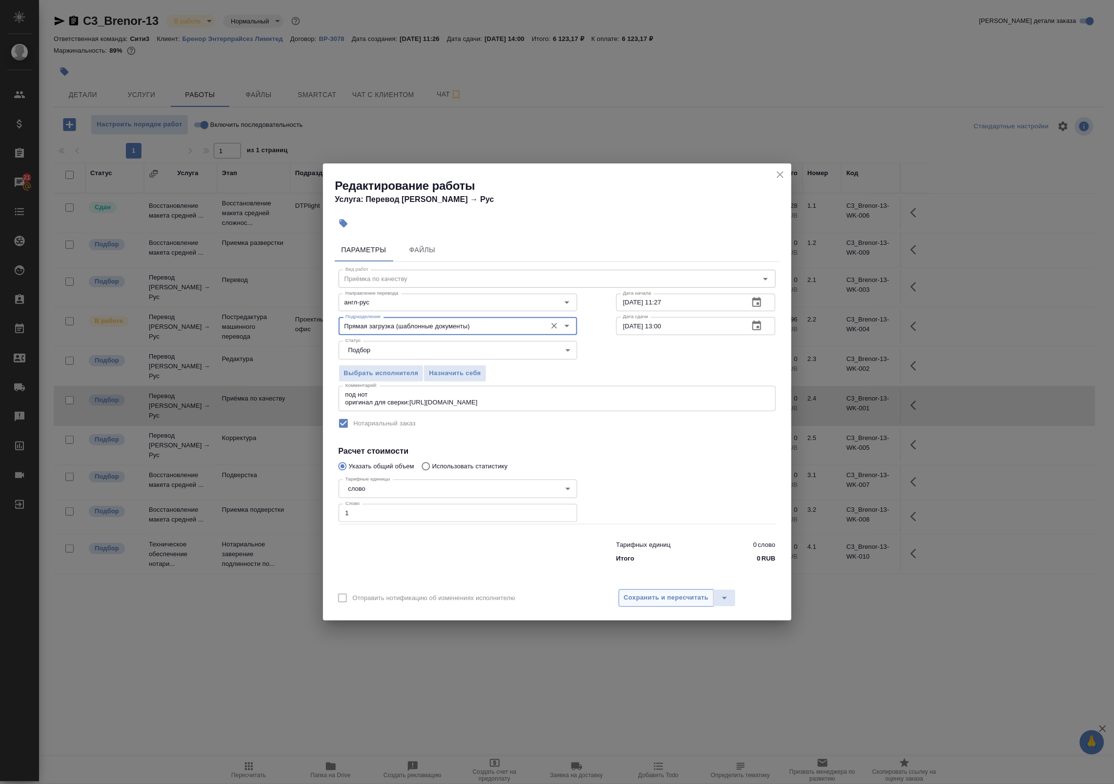
type input "Прямая загрузка (шаблонные документы)"
click at [661, 598] on span "Сохранить и пересчитать" at bounding box center [666, 598] width 85 height 11
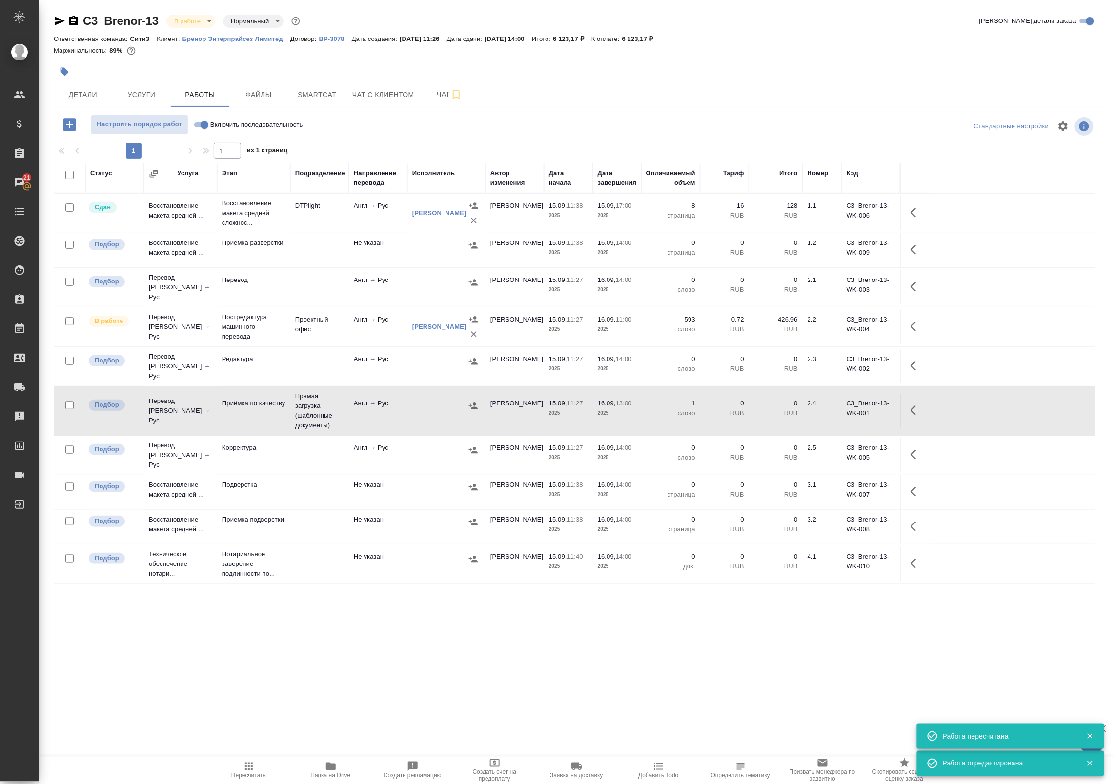
drag, startPoint x: 661, startPoint y: 598, endPoint x: 605, endPoint y: 464, distance: 145.0
click at [605, 464] on div "Статус Услуга Этап Подразделение Направление перевода Исполнитель Автор изменен…" at bounding box center [575, 382] width 1042 height 439
click at [923, 408] on button "button" at bounding box center [916, 410] width 23 height 23
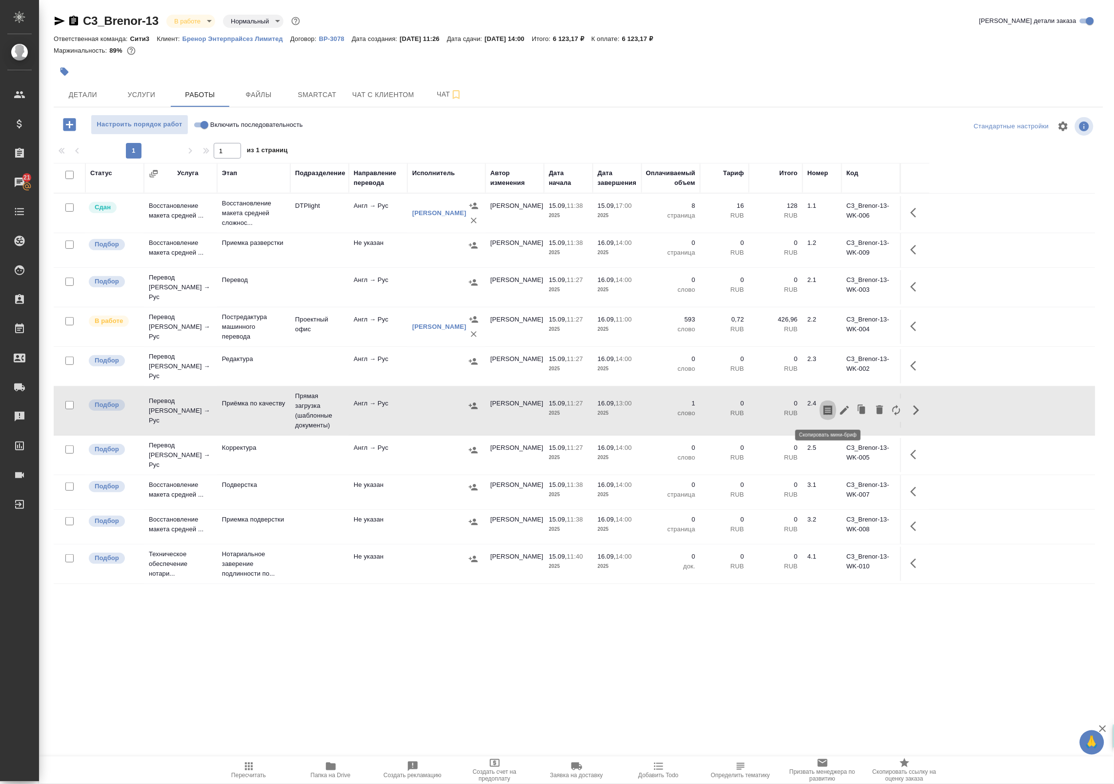
click at [834, 410] on icon "button" at bounding box center [828, 411] width 12 height 12
click at [116, 608] on div "C3_Brenor-13 В работе inProgress Нормальный normal Кратко детали заказа Ответст…" at bounding box center [578, 313] width 1061 height 627
click at [138, 625] on div "C3_Brenor-13 В работе inProgress Нормальный normal Кратко детали заказа Ответст…" at bounding box center [578, 313] width 1061 height 627
click at [130, 626] on div "C3_Brenor-13 В работе inProgress Нормальный normal Кратко детали заказа Ответст…" at bounding box center [578, 313] width 1061 height 627
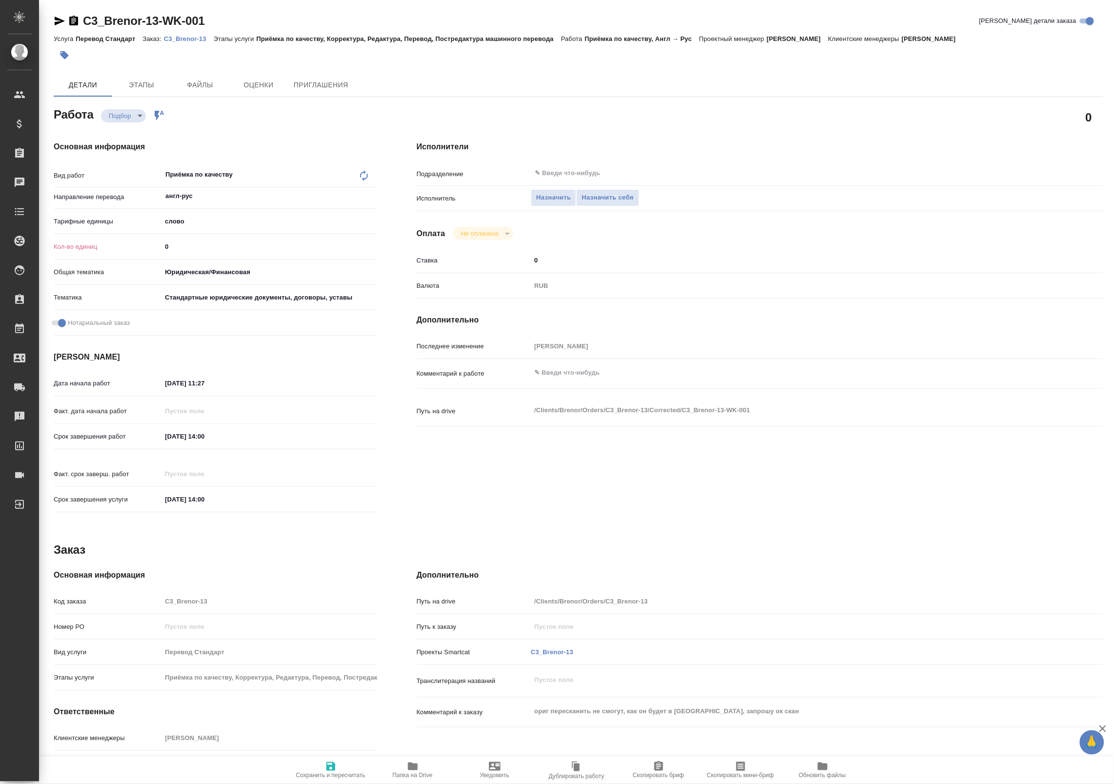
type textarea "x"
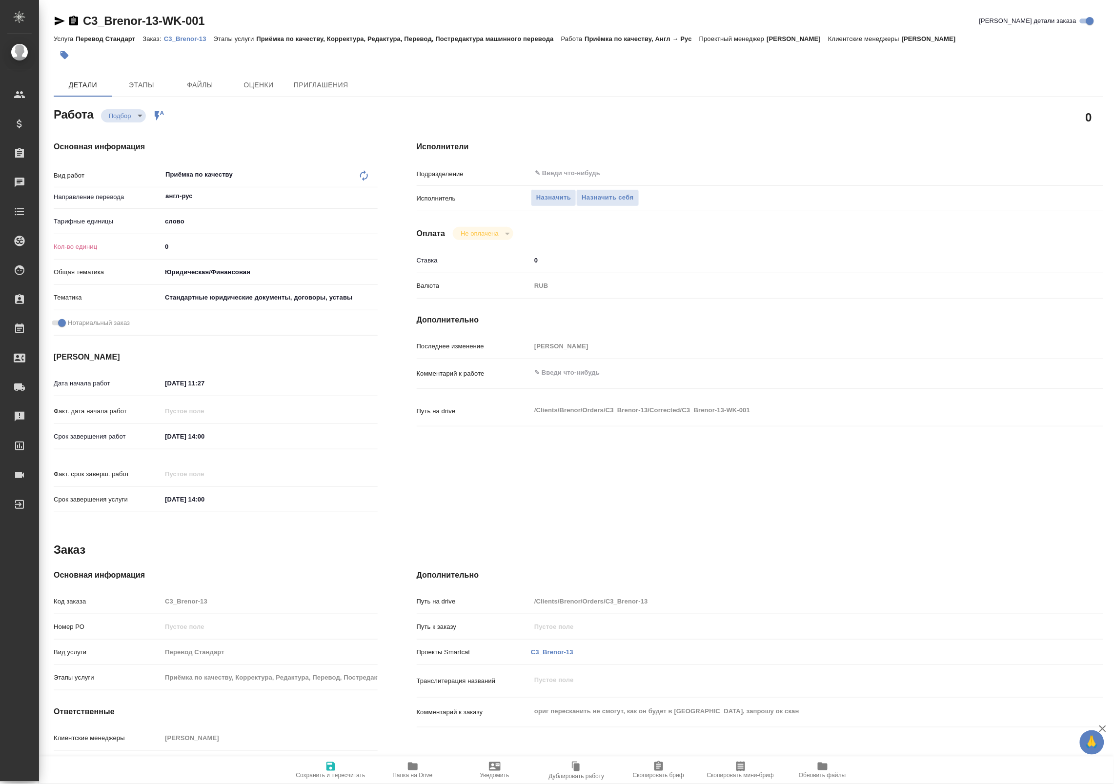
type textarea "x"
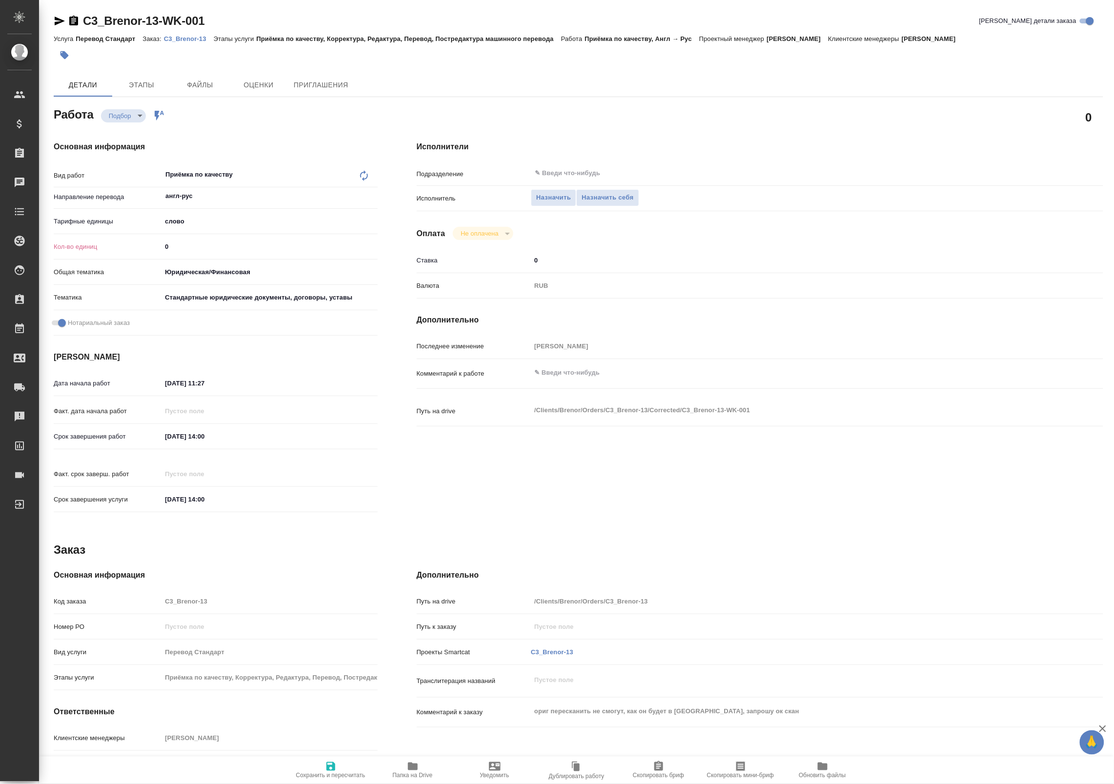
type textarea "x"
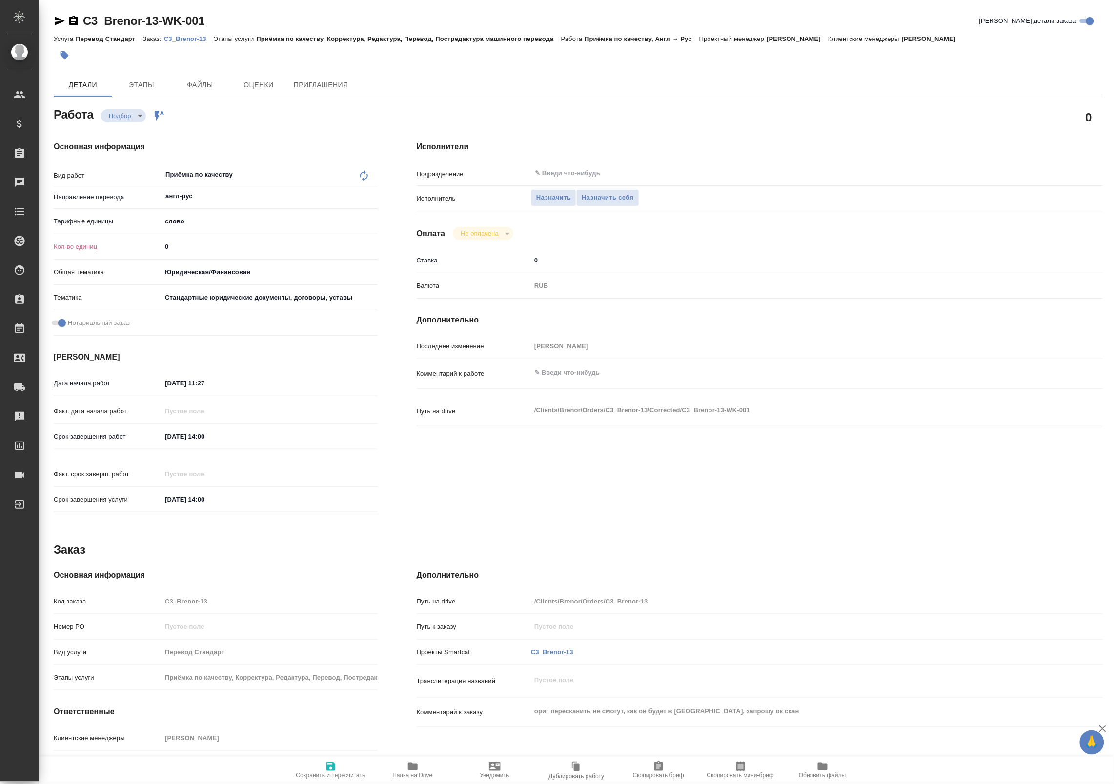
type textarea "x"
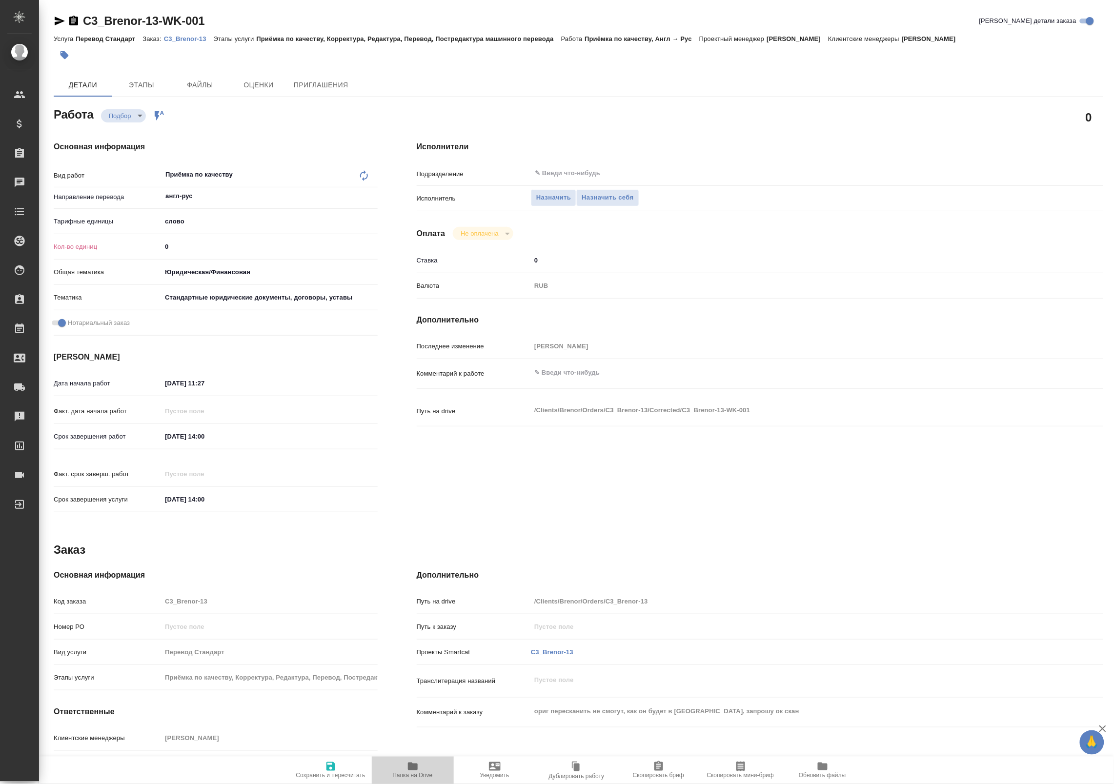
type textarea "x"
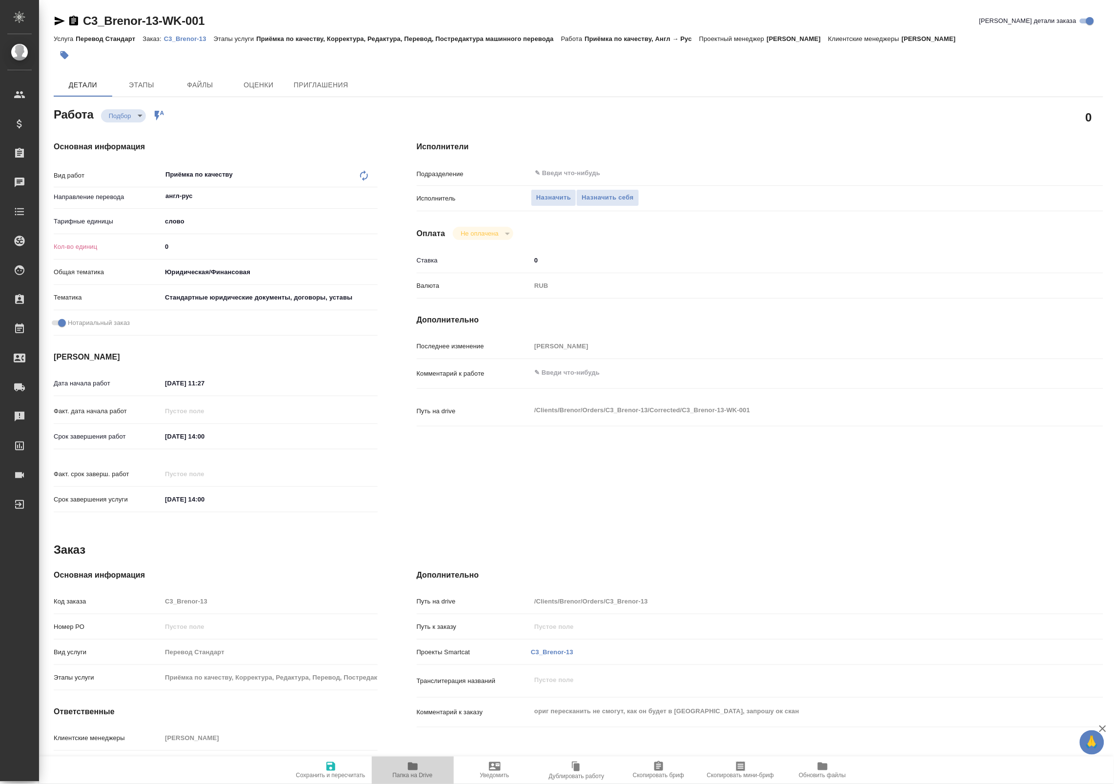
click at [409, 776] on span "Папка на Drive" at bounding box center [413, 776] width 40 height 7
type textarea "x"
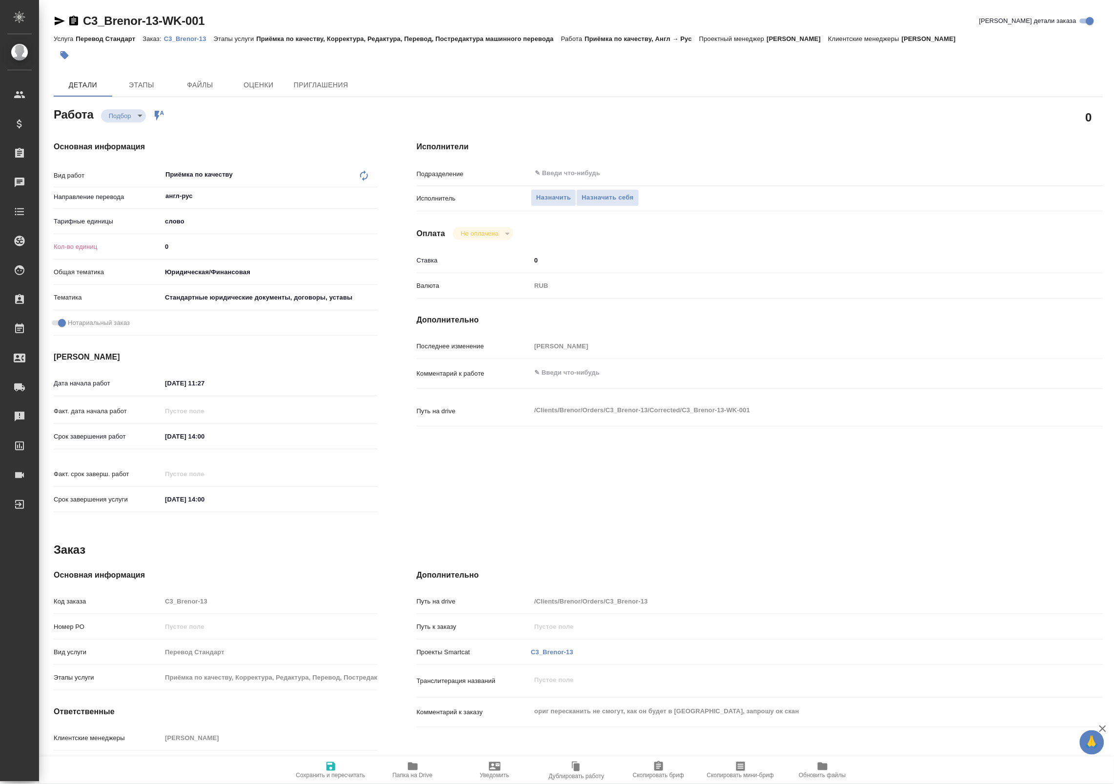
type textarea "x"
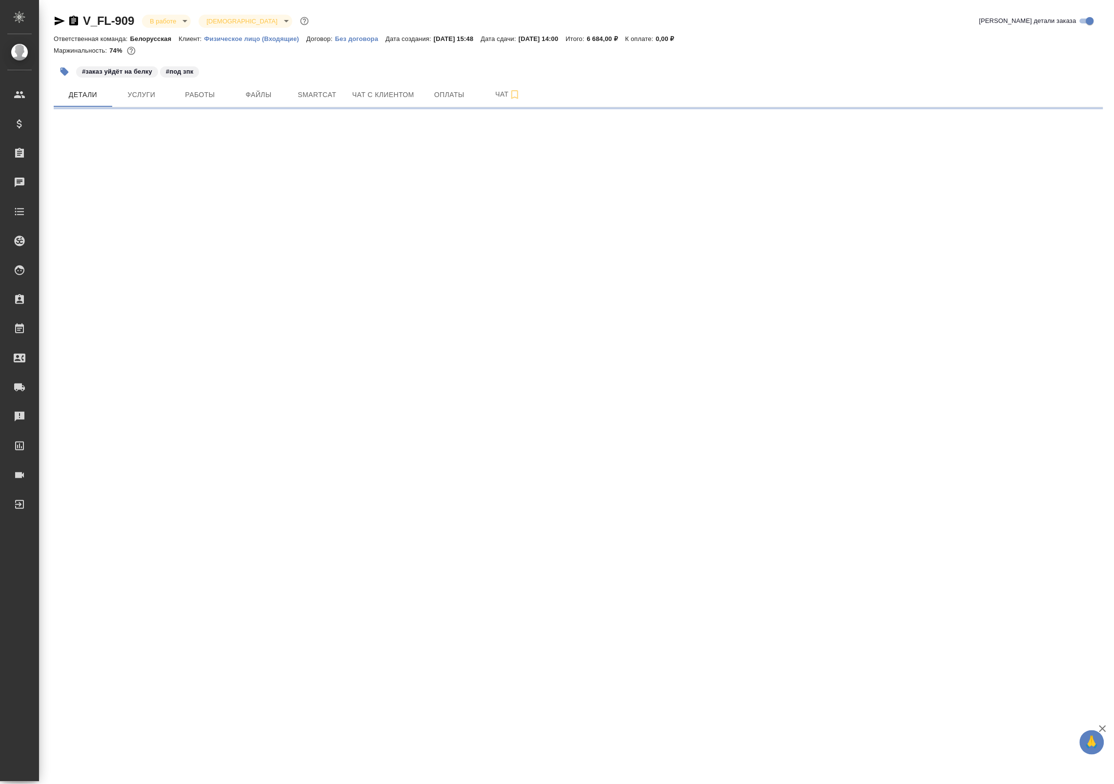
select select "RU"
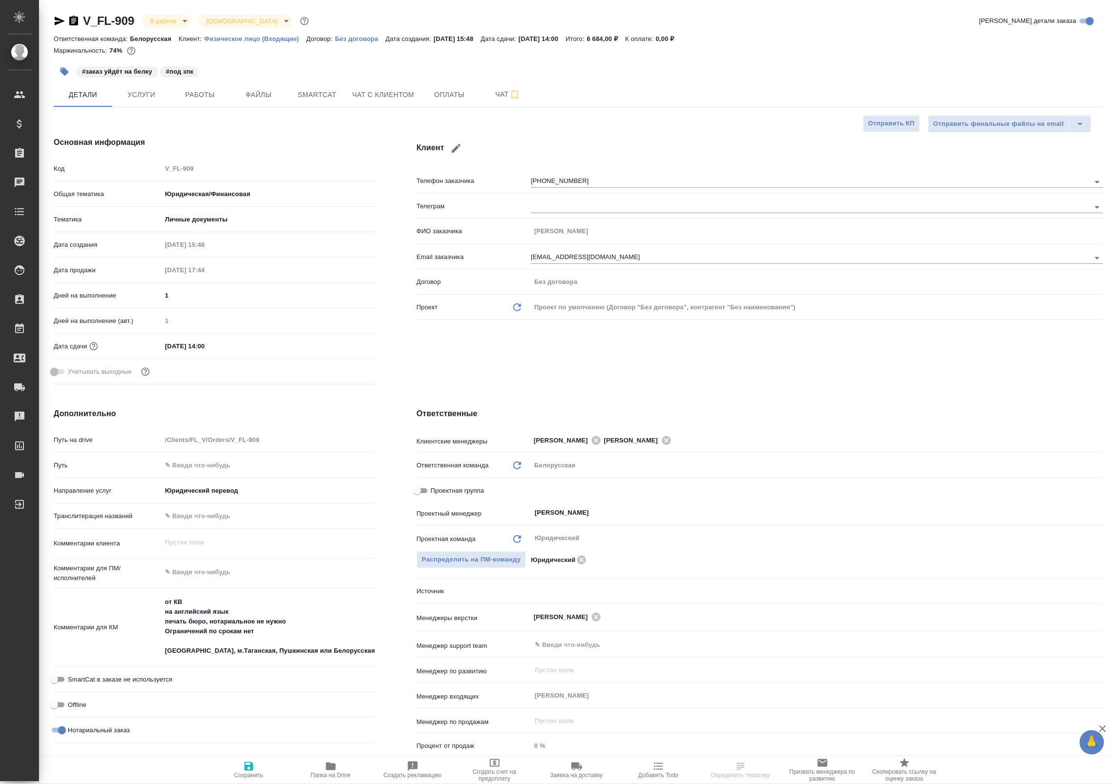
type textarea "x"
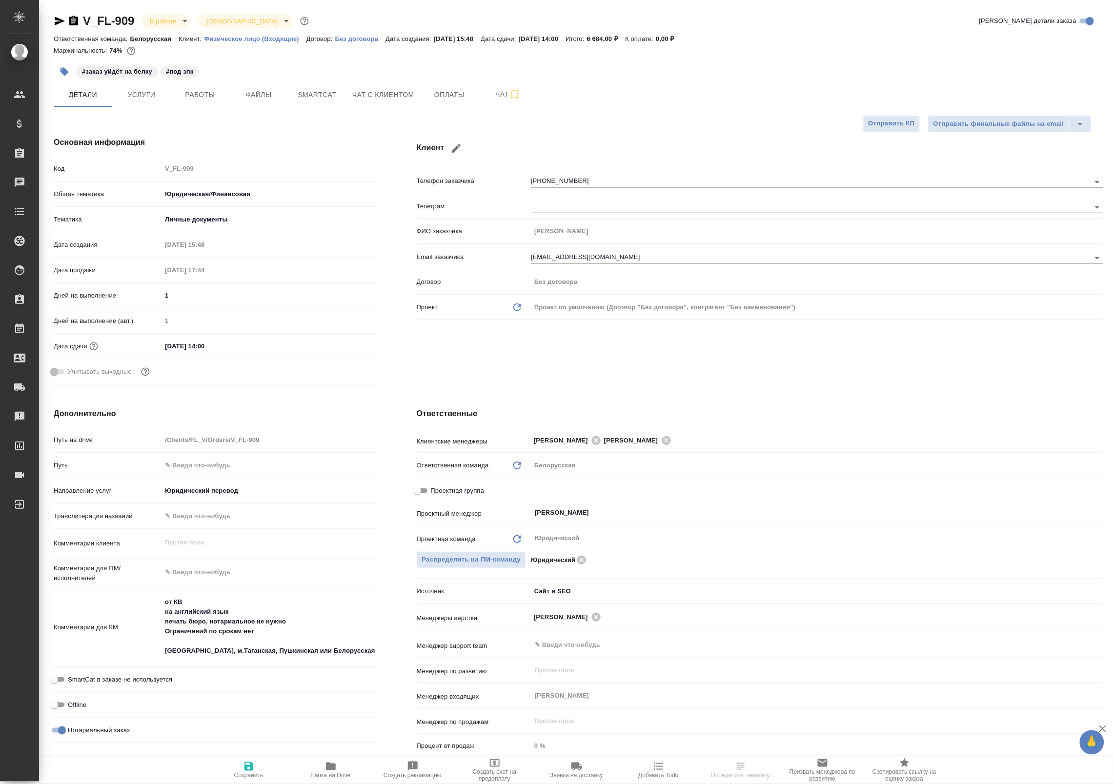
type textarea "x"
click at [198, 94] on span "Работы" at bounding box center [200, 95] width 47 height 12
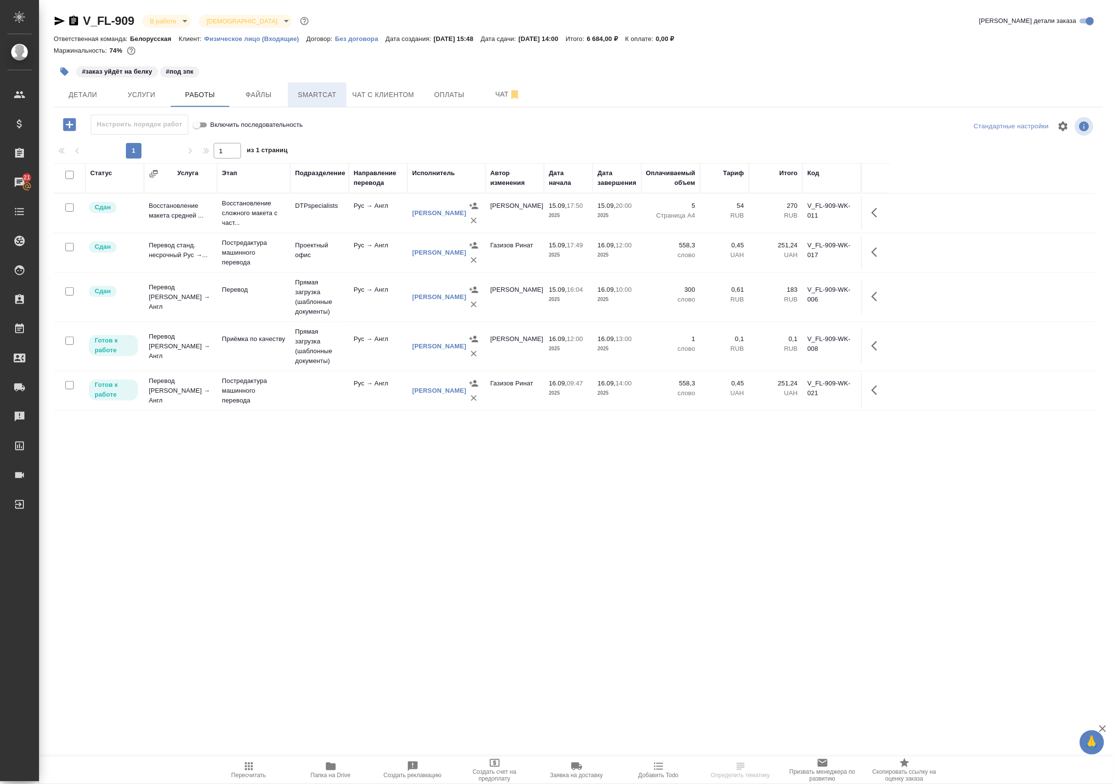
click at [316, 97] on span "Smartcat" at bounding box center [317, 95] width 47 height 12
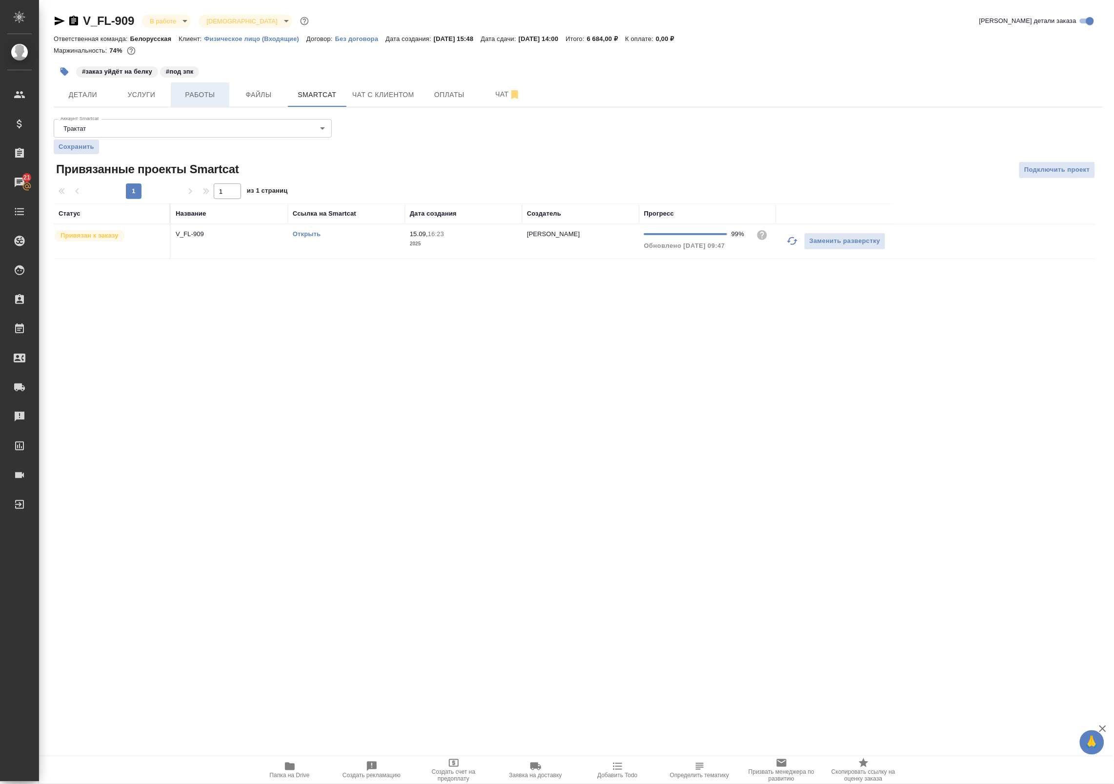
click at [195, 94] on span "Работы" at bounding box center [200, 95] width 47 height 12
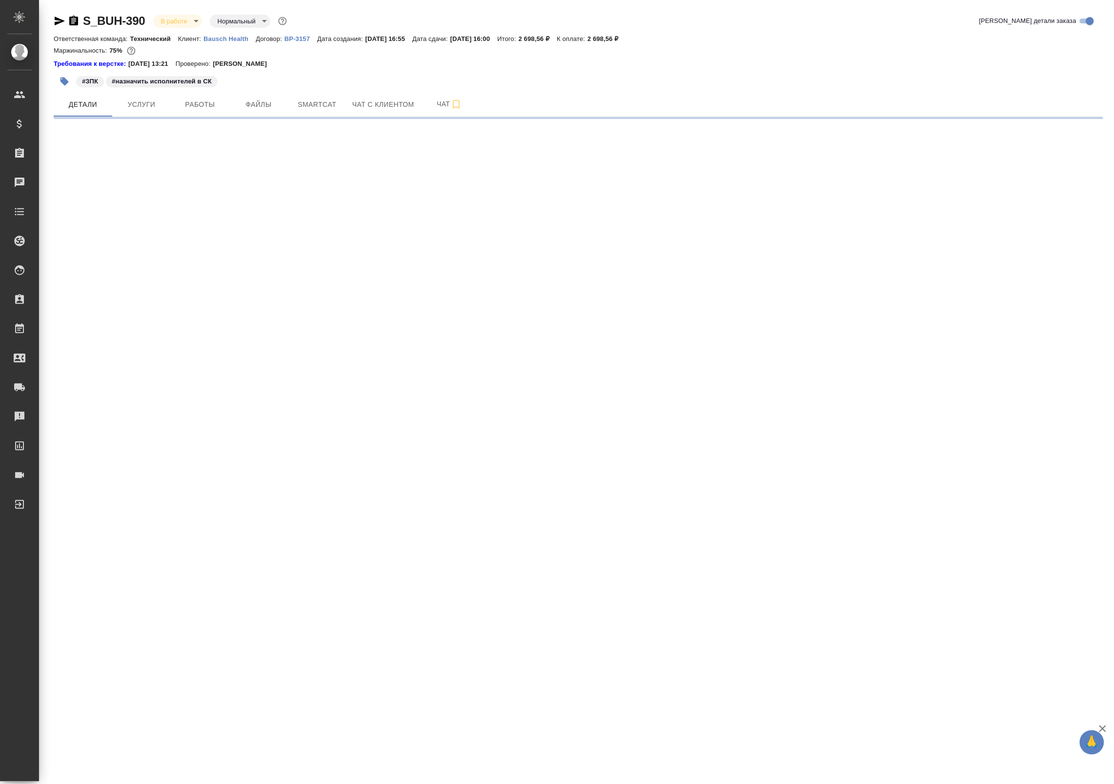
select select "RU"
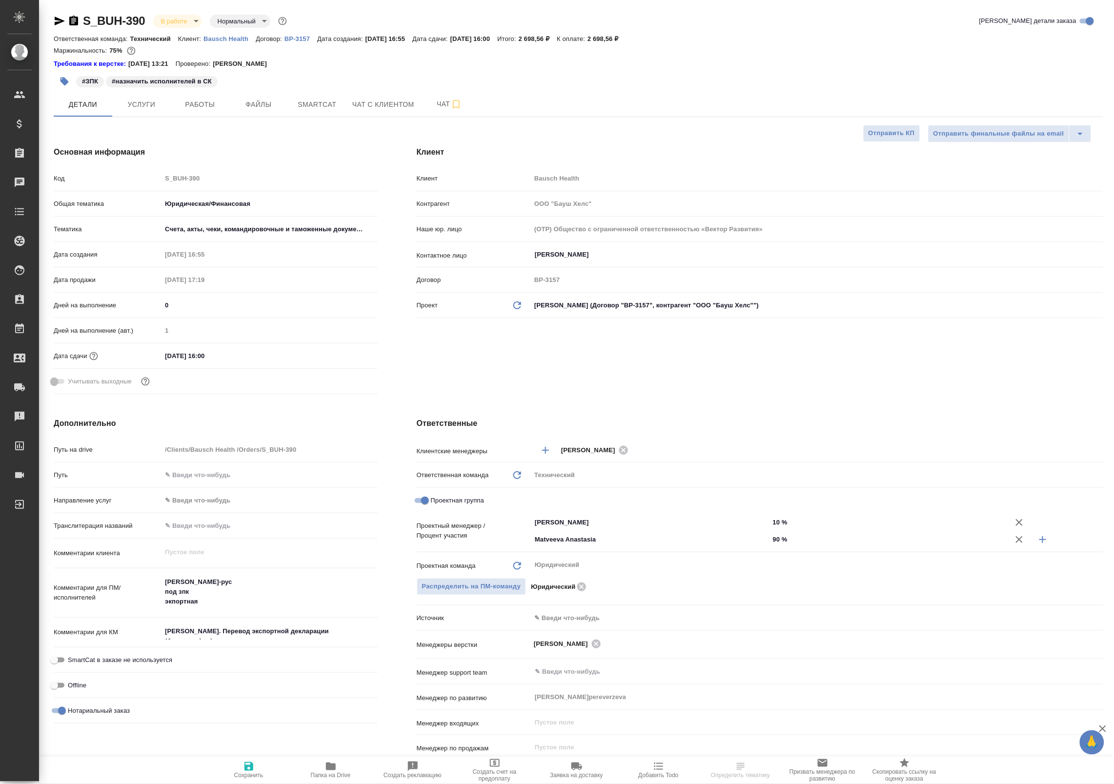
type textarea "x"
click at [198, 107] on span "Работы" at bounding box center [200, 105] width 47 height 12
type textarea "x"
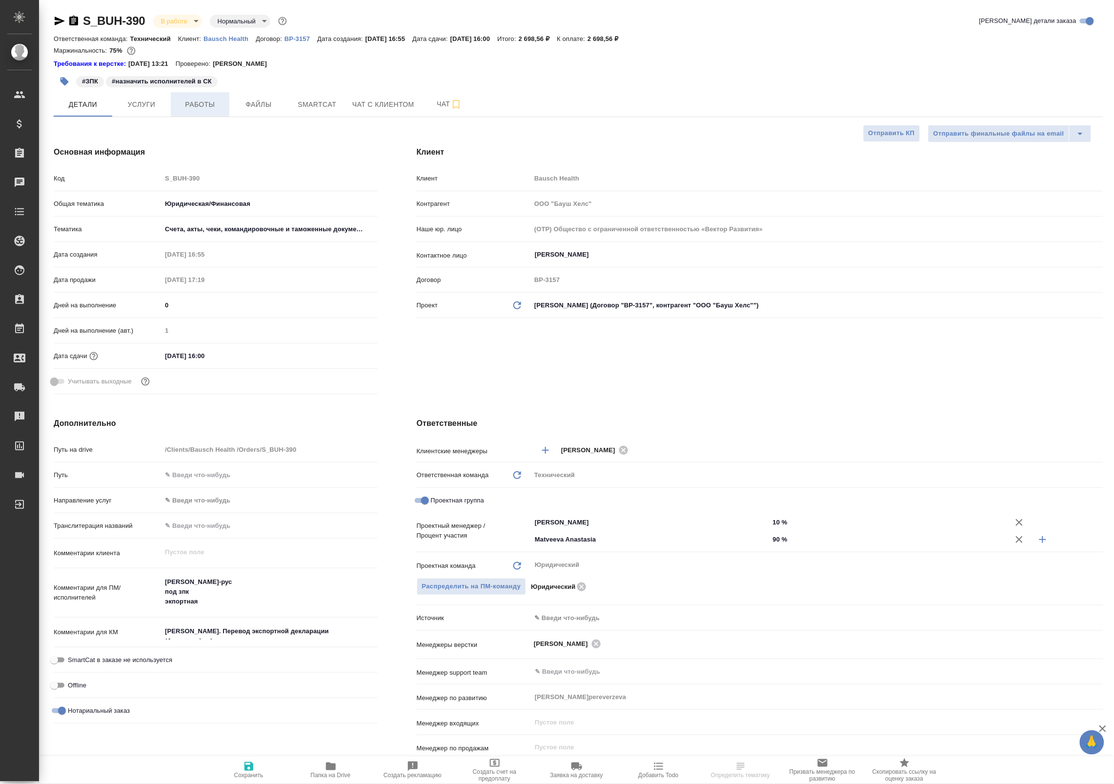
type textarea "x"
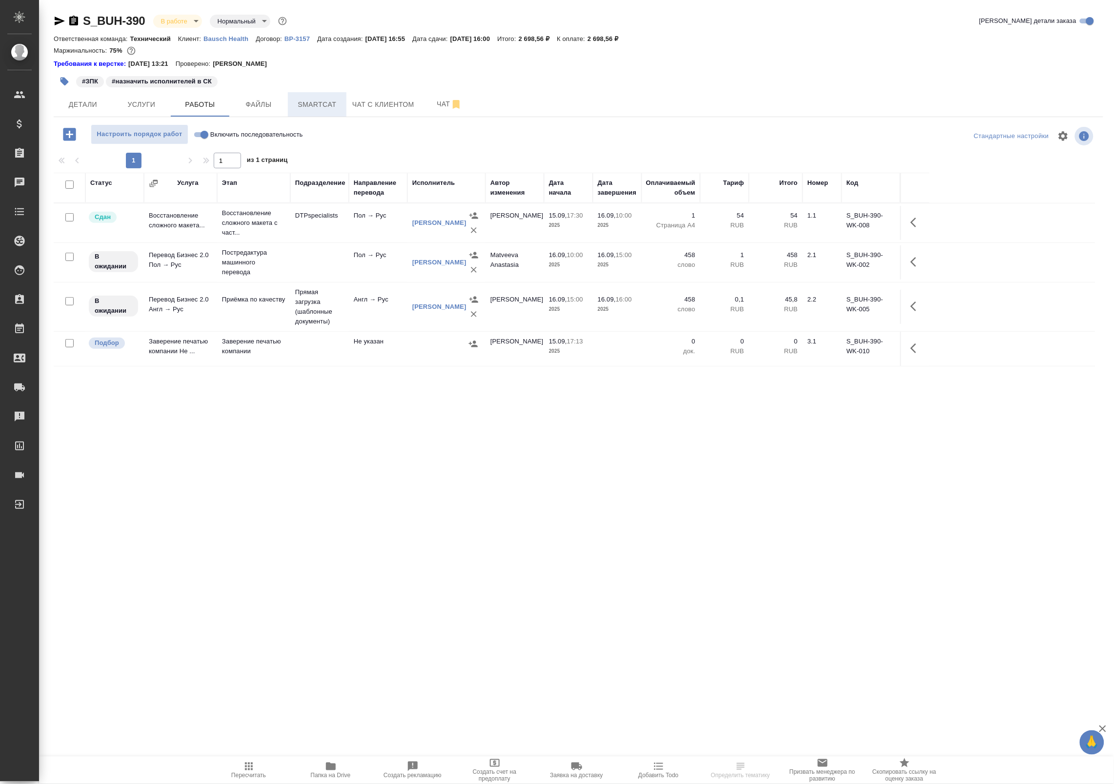
click at [307, 104] on span "Smartcat" at bounding box center [317, 105] width 47 height 12
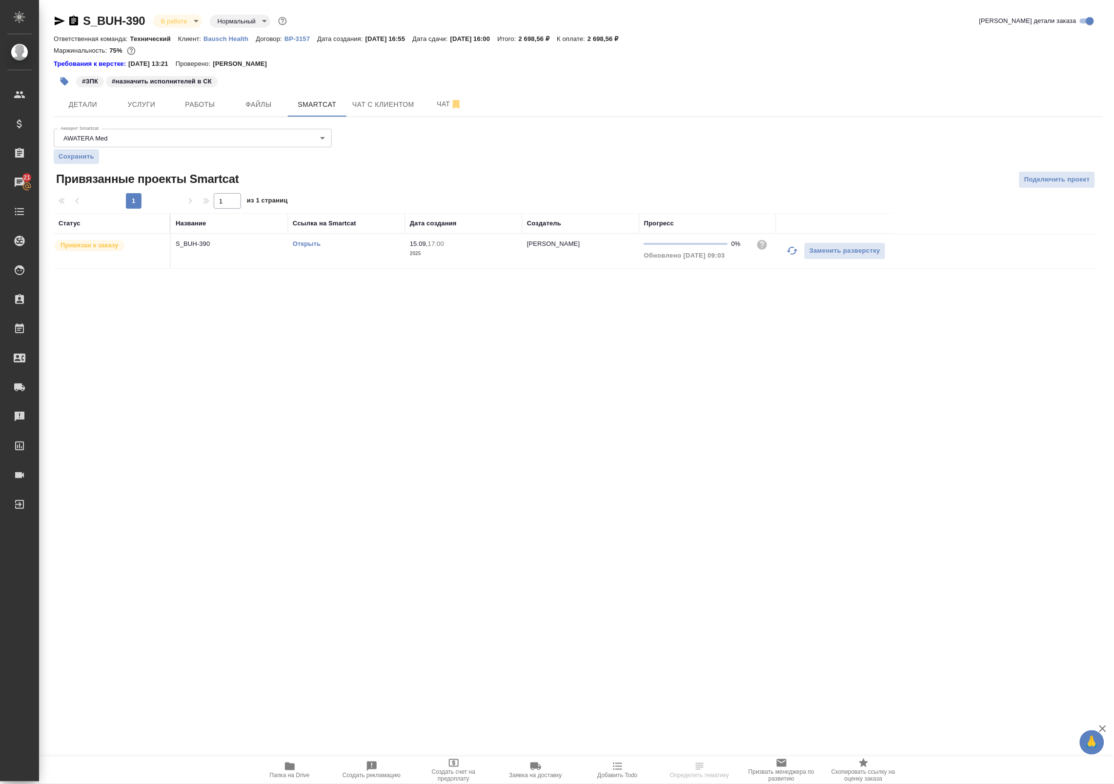
click at [303, 246] on link "Открыть" at bounding box center [307, 243] width 28 height 7
click at [200, 105] on span "Работы" at bounding box center [200, 105] width 47 height 12
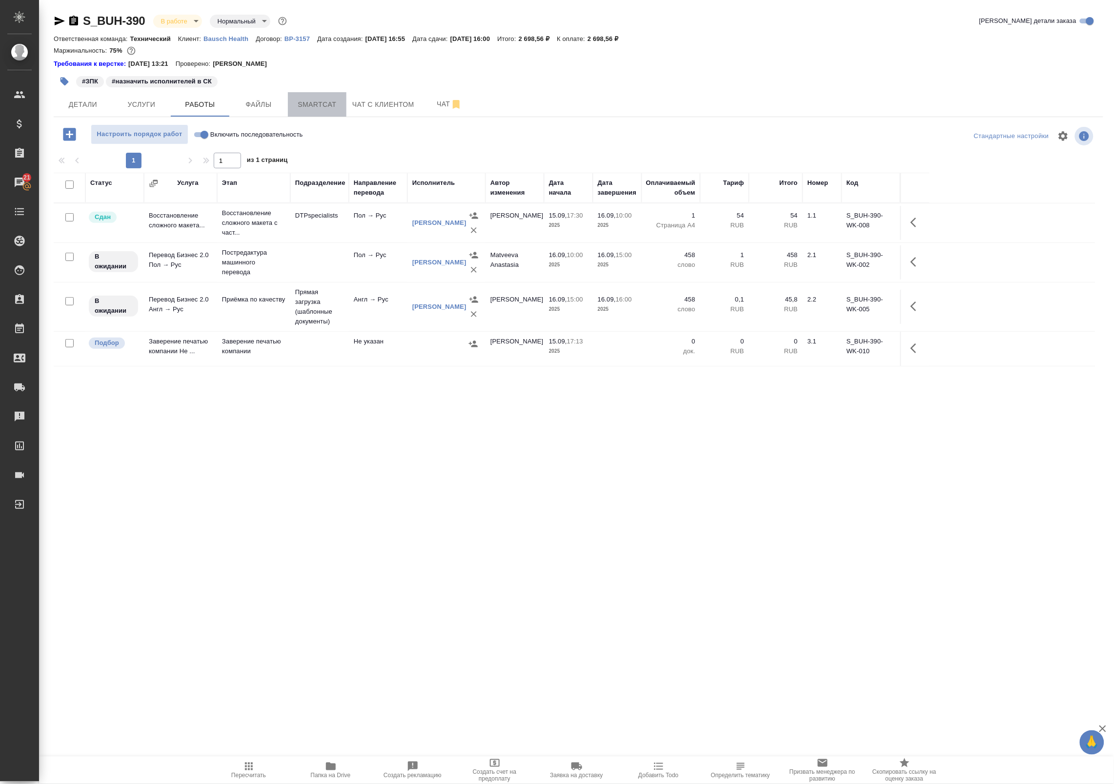
click at [309, 103] on span "Smartcat" at bounding box center [317, 105] width 47 height 12
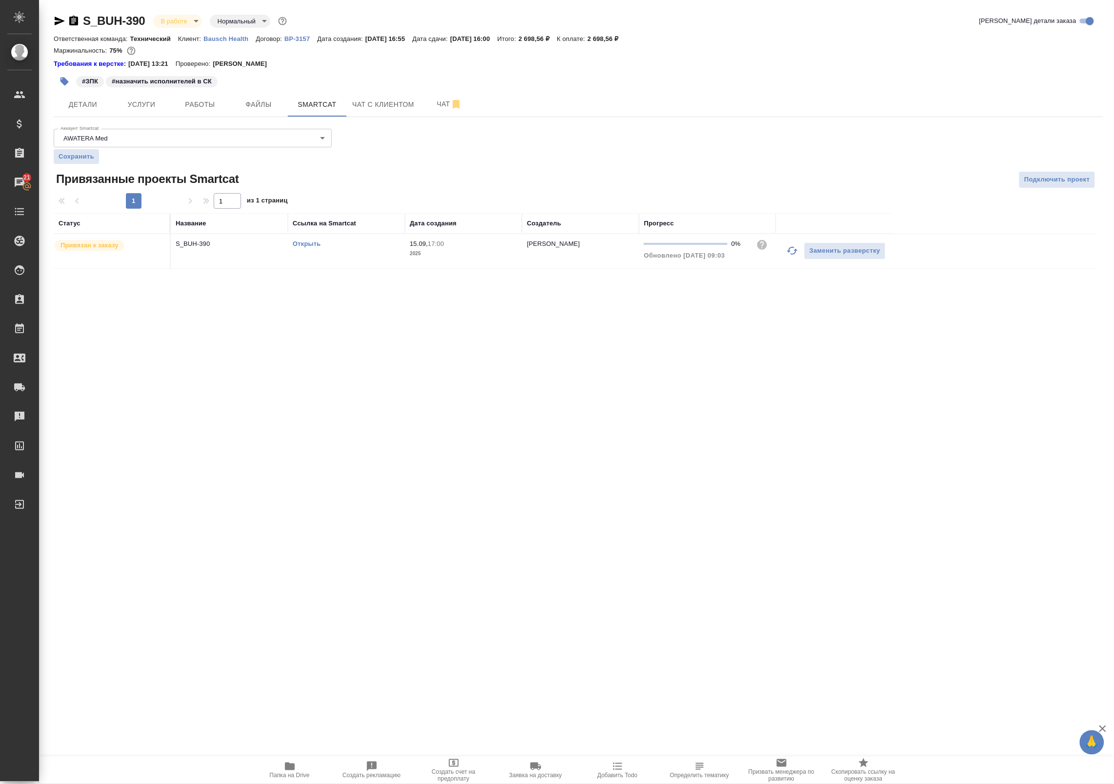
click at [304, 243] on link "Открыть" at bounding box center [307, 243] width 28 height 7
click at [204, 93] on button "Работы" at bounding box center [200, 104] width 59 height 24
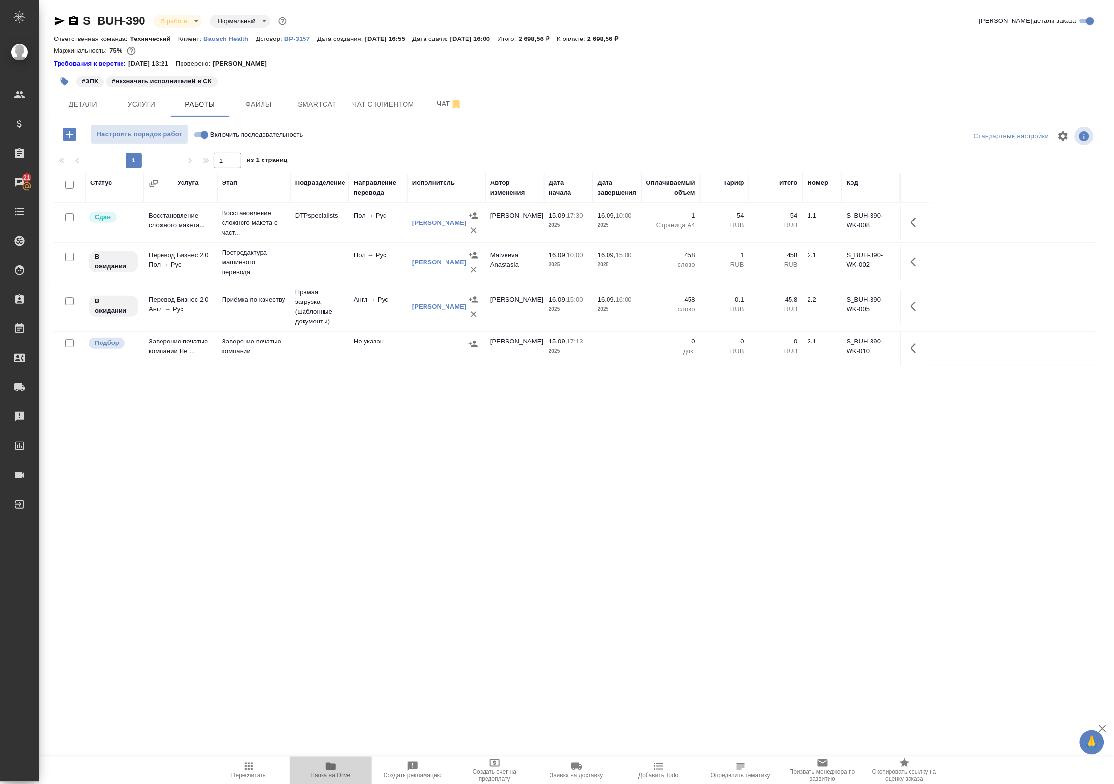
click at [328, 768] on icon "button" at bounding box center [331, 767] width 10 height 8
click at [151, 115] on button "Услуги" at bounding box center [141, 104] width 59 height 24
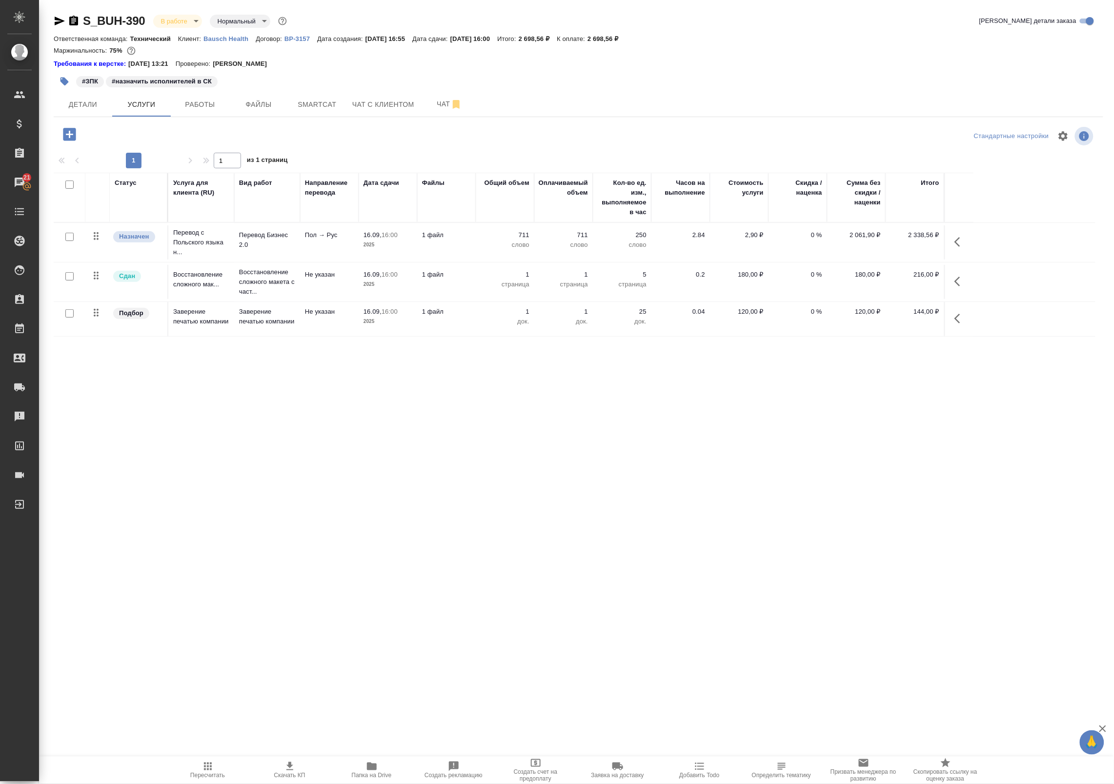
click at [64, 238] on div at bounding box center [70, 237] width 22 height 14
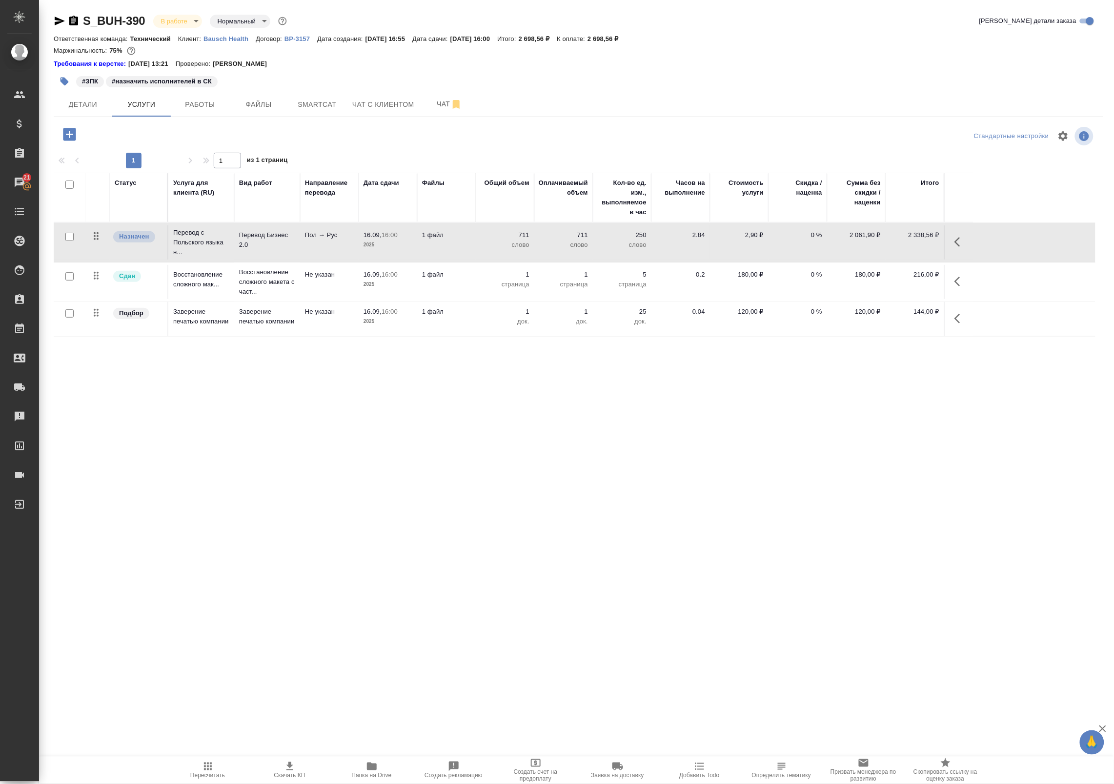
click at [66, 240] on input "checkbox" at bounding box center [69, 237] width 8 height 8
checkbox input "true"
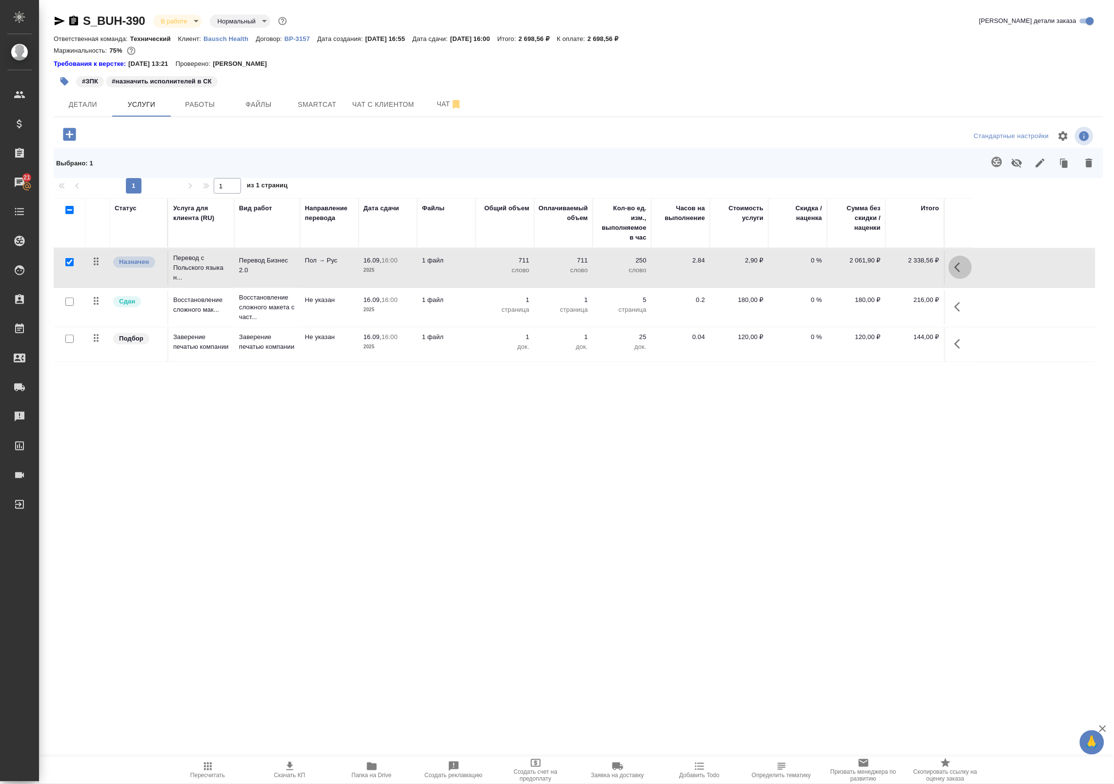
click at [955, 268] on icon "button" at bounding box center [958, 268] width 6 height 10
click at [865, 270] on icon "button" at bounding box center [865, 267] width 11 height 11
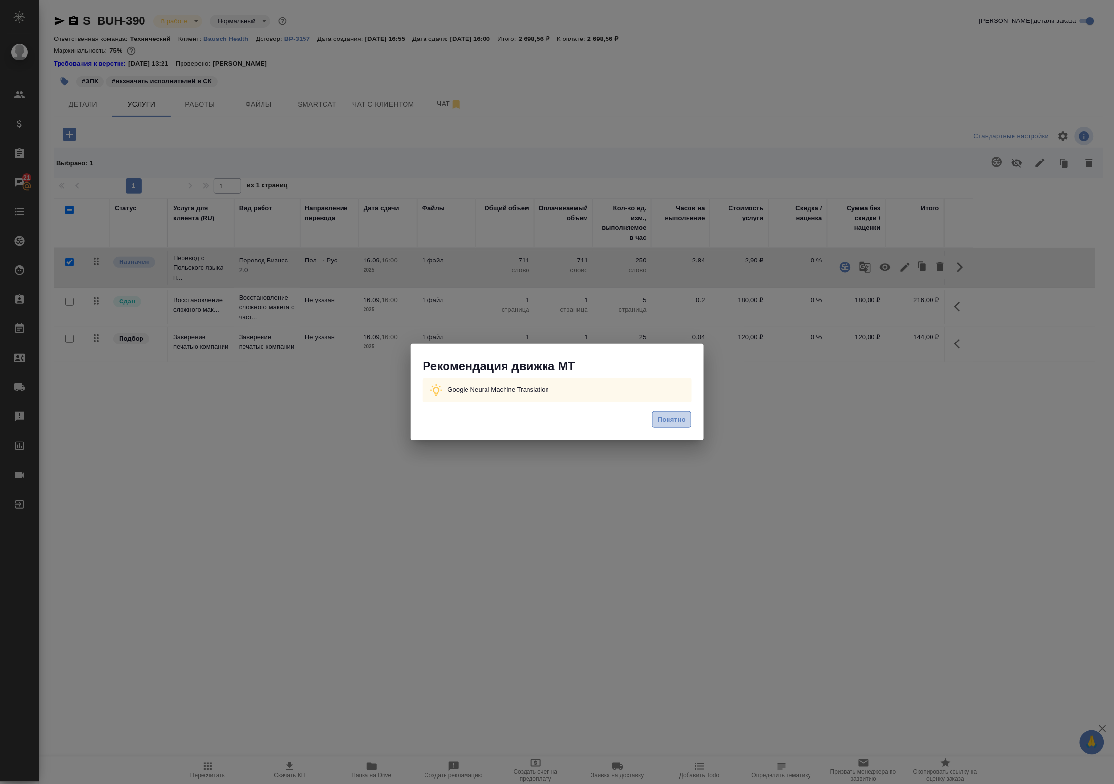
click at [674, 421] on span "Понятно" at bounding box center [672, 419] width 28 height 11
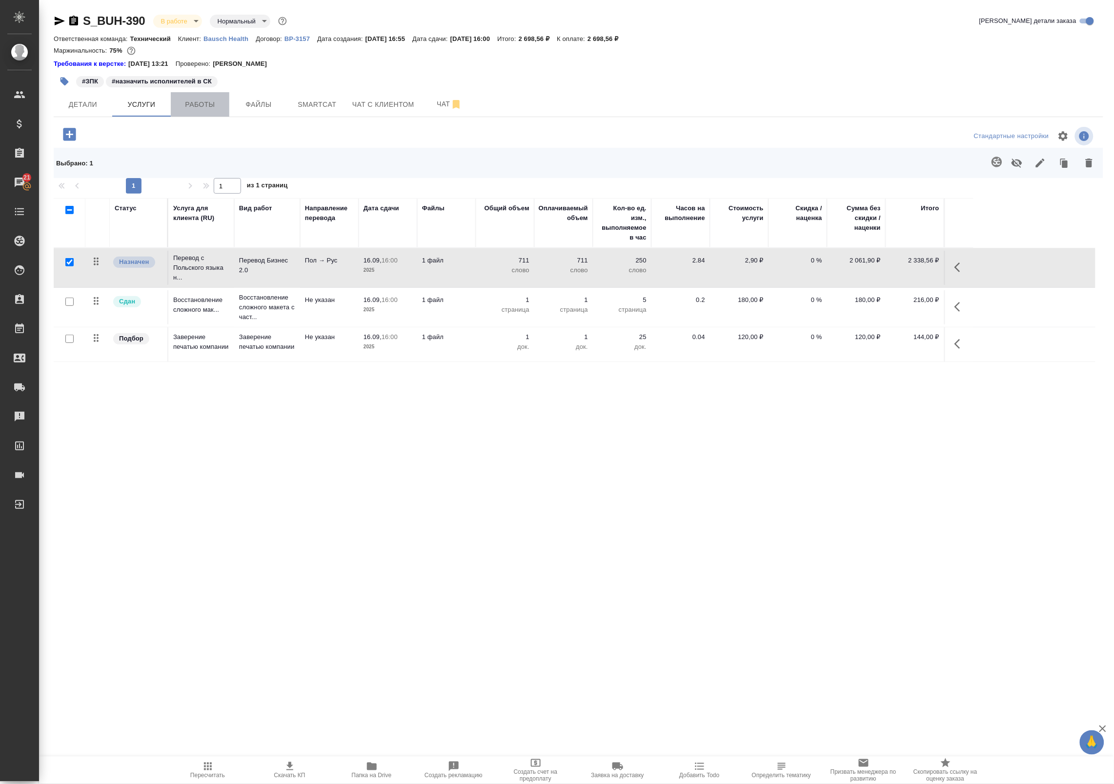
click at [185, 115] on button "Работы" at bounding box center [200, 104] width 59 height 24
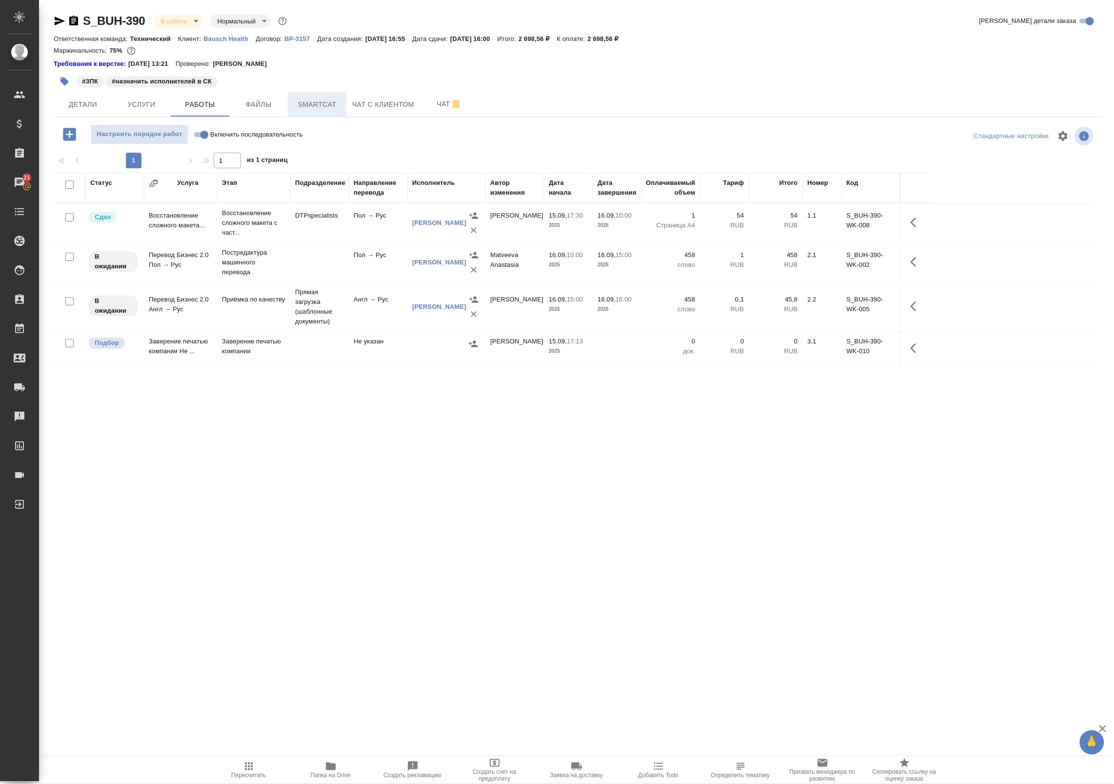
click at [340, 115] on button "Smartcat" at bounding box center [317, 104] width 59 height 24
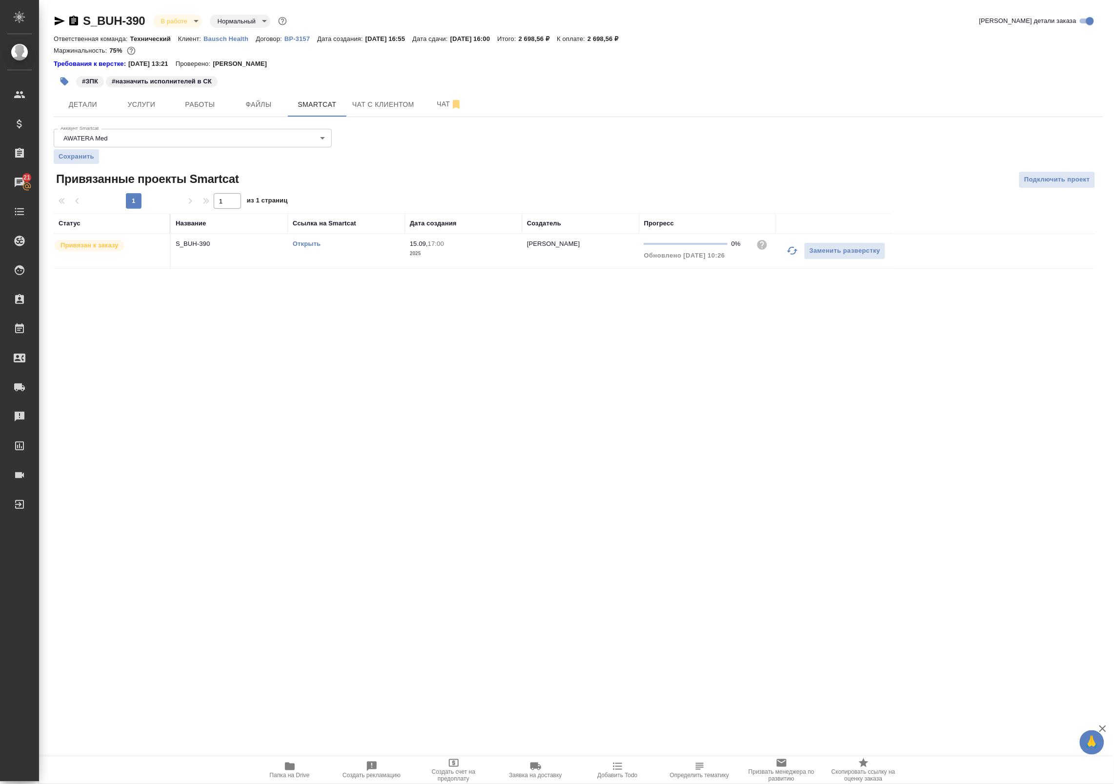
click at [311, 246] on link "Открыть" at bounding box center [307, 243] width 28 height 7
click at [201, 110] on span "Работы" at bounding box center [200, 105] width 47 height 12
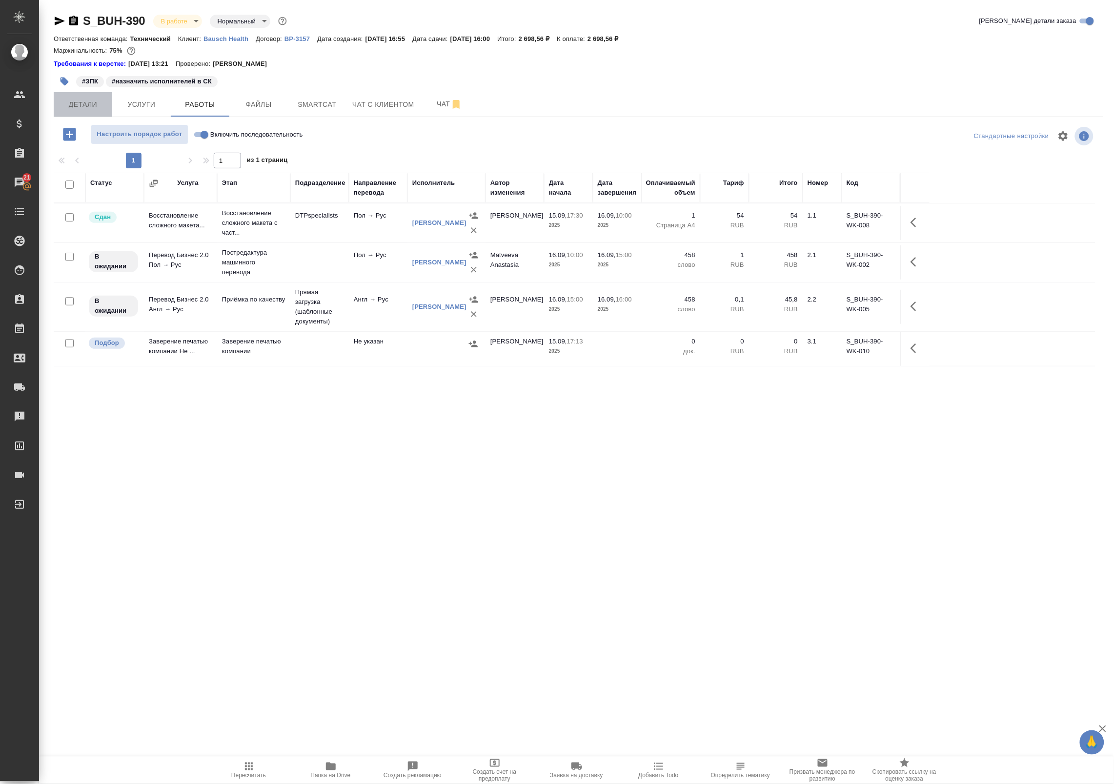
click at [74, 105] on span "Детали" at bounding box center [83, 105] width 47 height 12
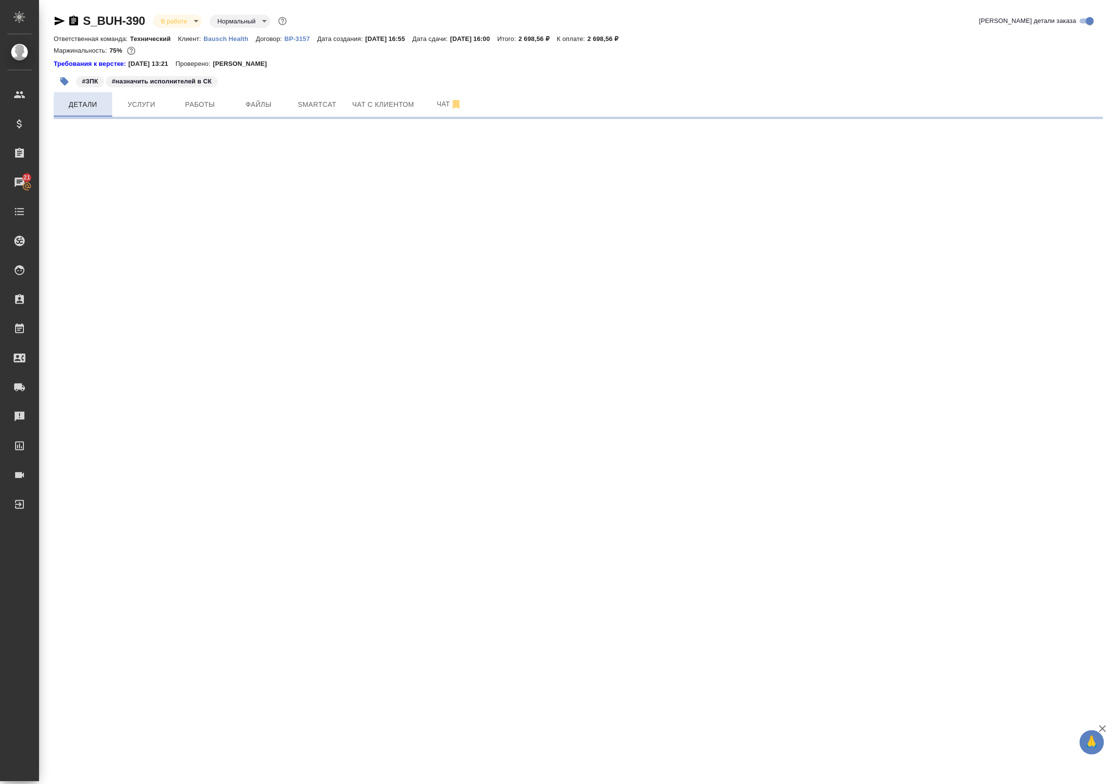
select select "RU"
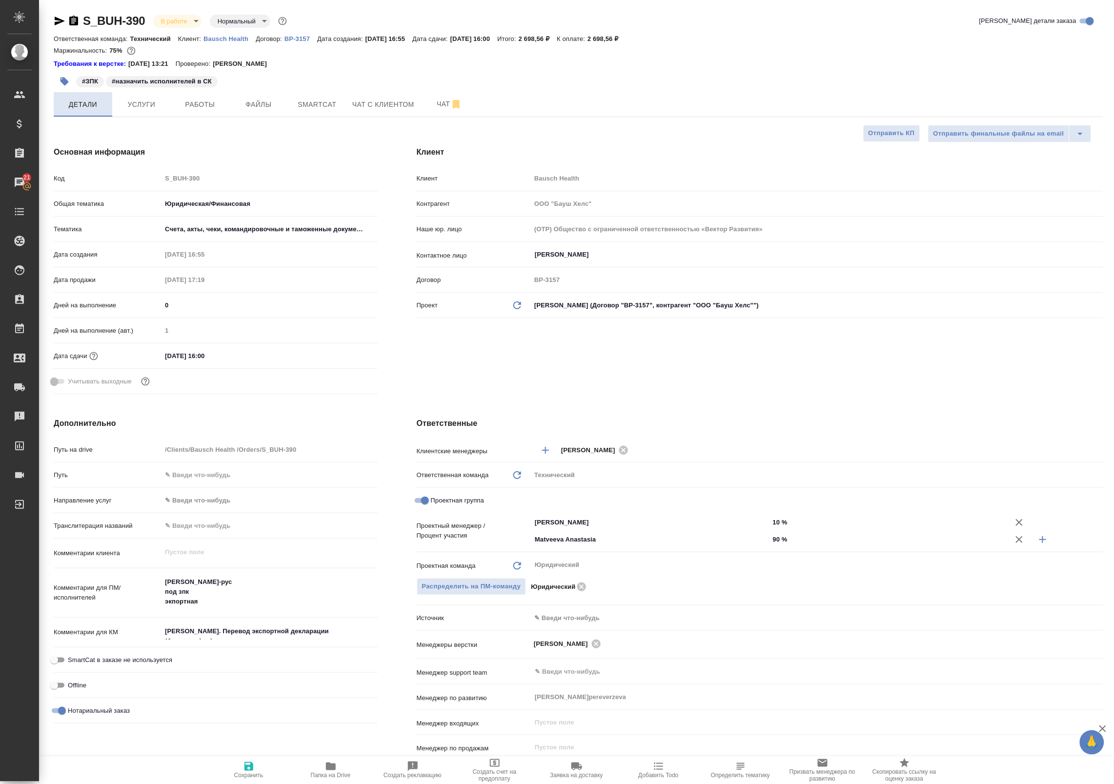
type textarea "x"
click at [436, 99] on span "Чат" at bounding box center [449, 104] width 47 height 12
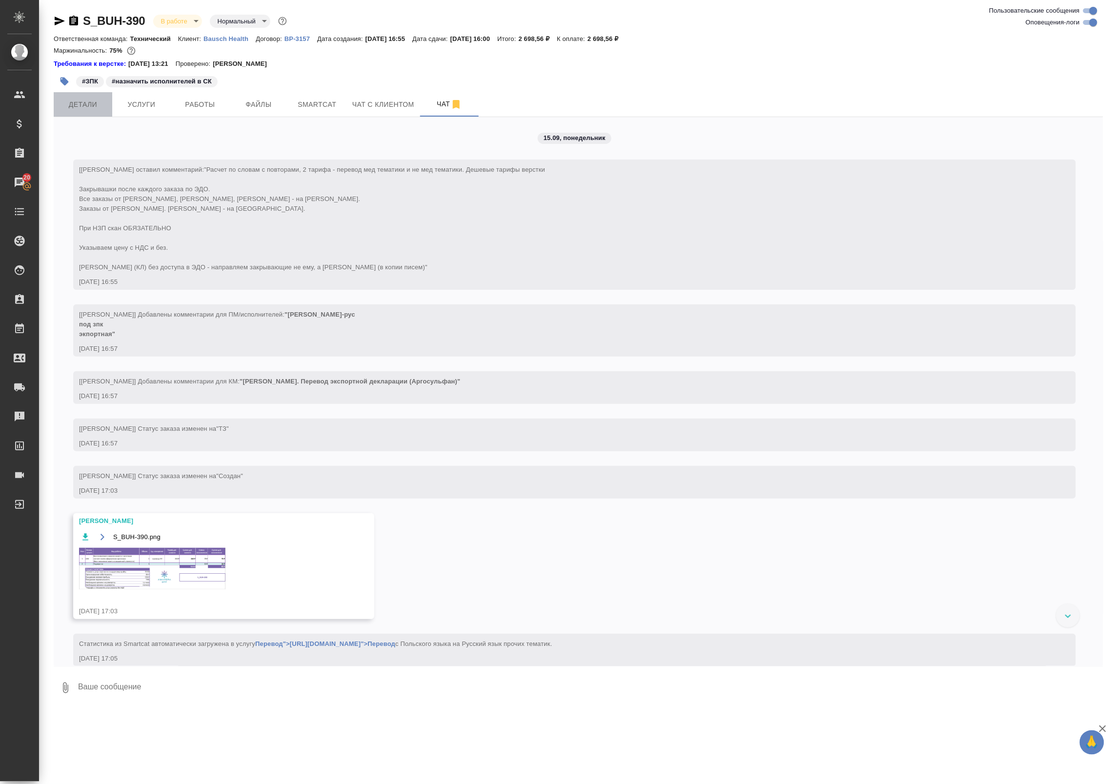
click at [80, 104] on span "Детали" at bounding box center [83, 105] width 47 height 12
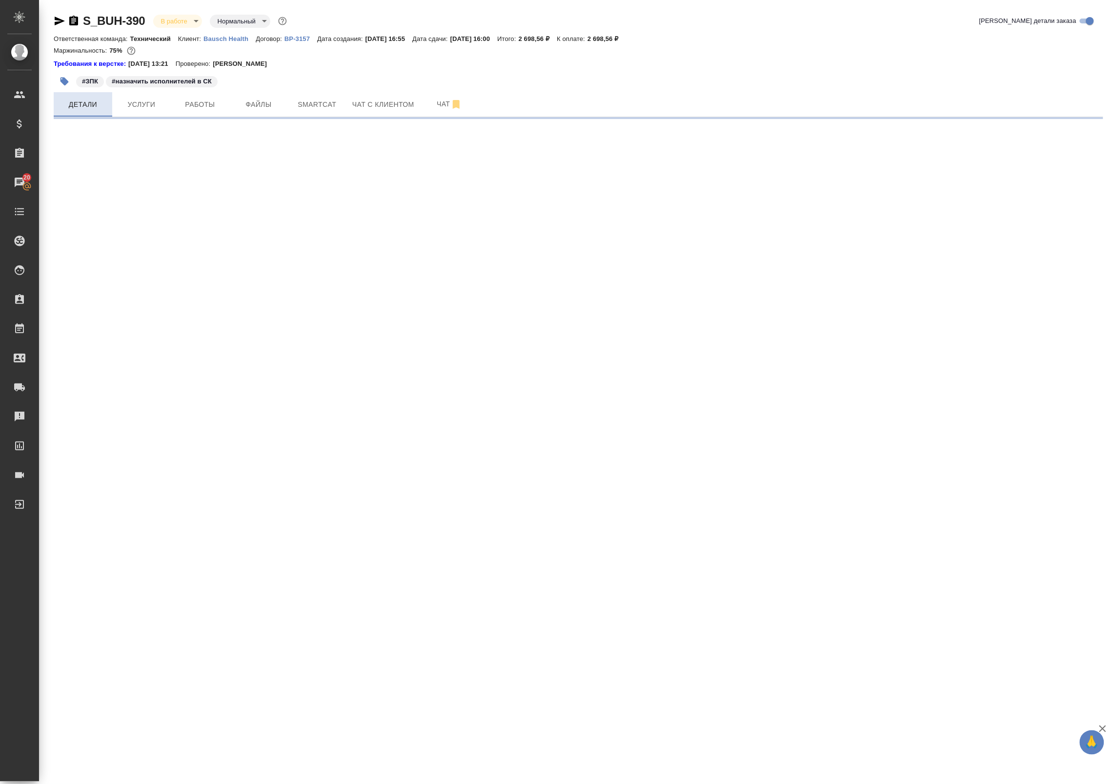
select select "RU"
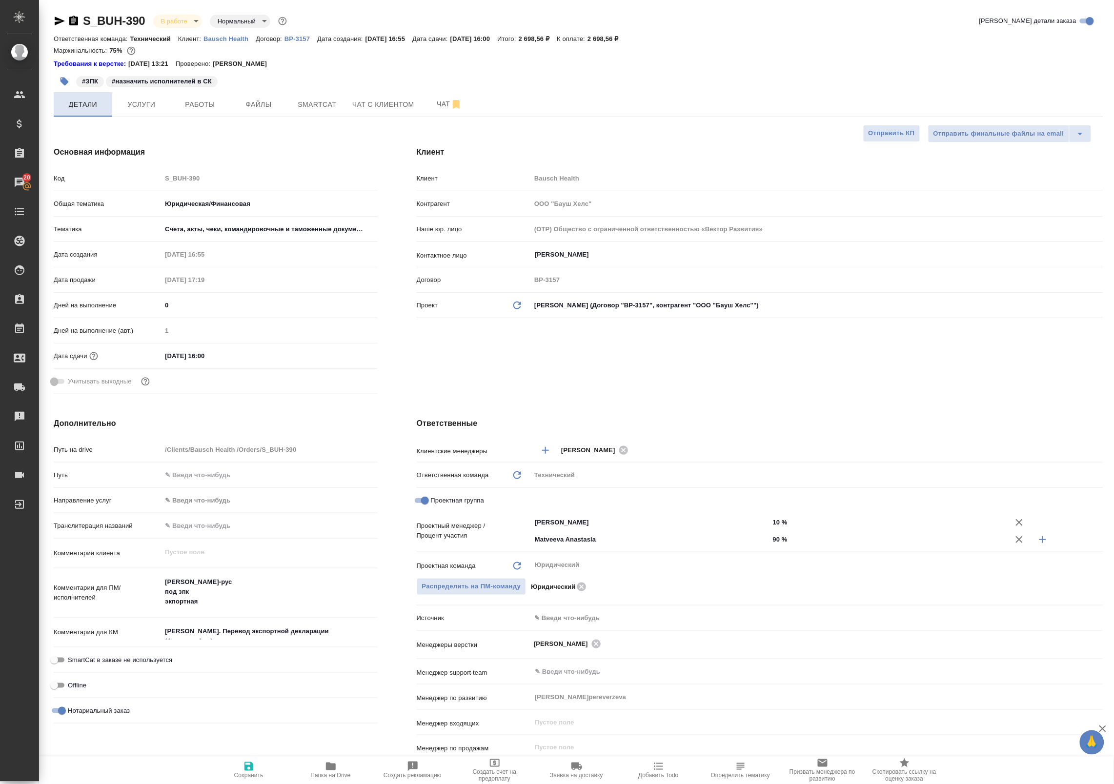
type textarea "x"
click at [212, 105] on span "Работы" at bounding box center [200, 105] width 47 height 12
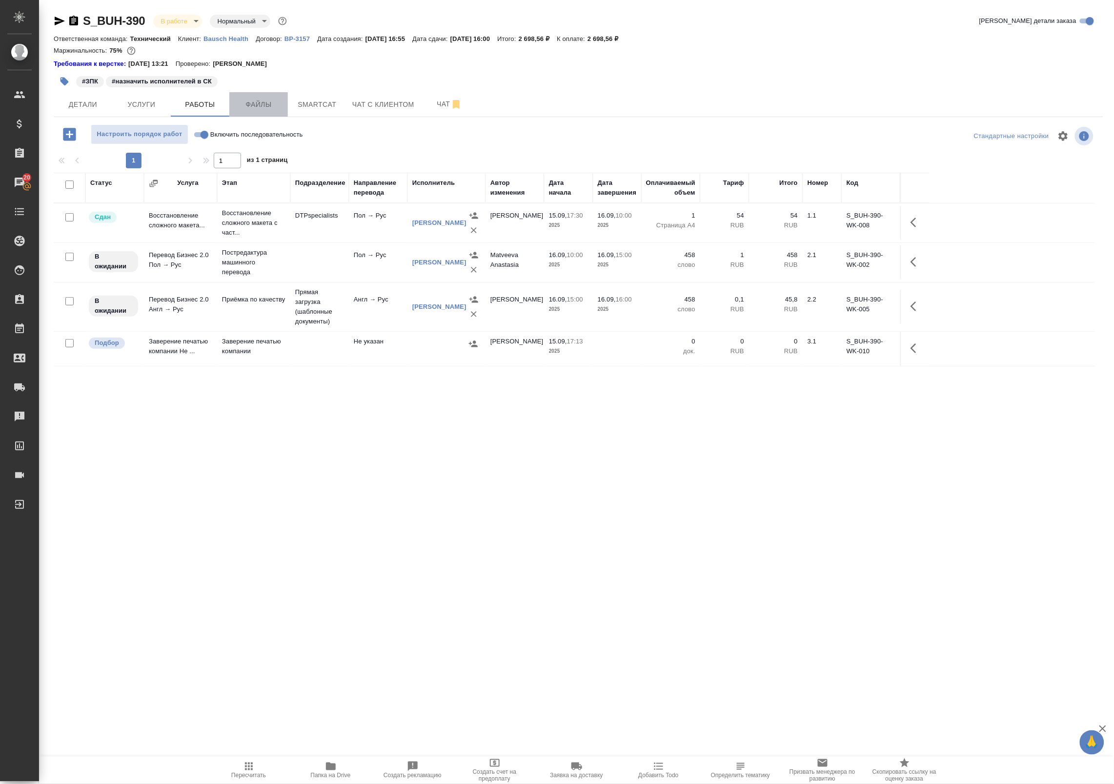
click at [256, 106] on span "Файлы" at bounding box center [258, 105] width 47 height 12
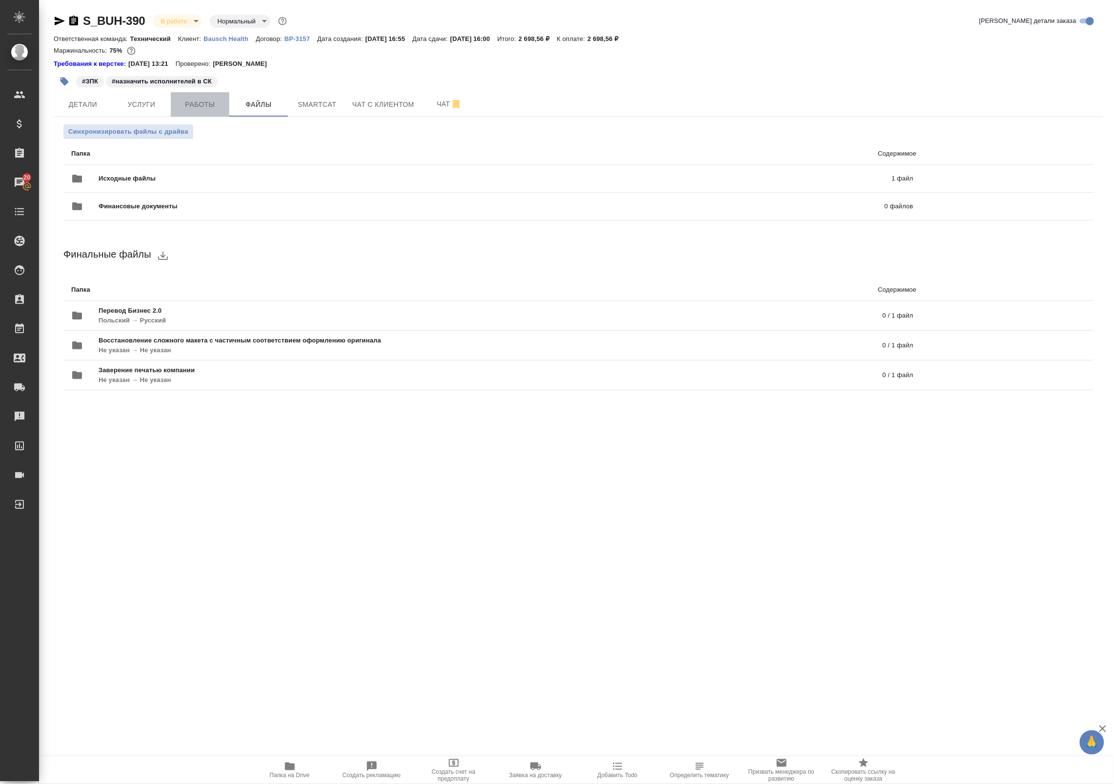
click at [204, 101] on span "Работы" at bounding box center [200, 105] width 47 height 12
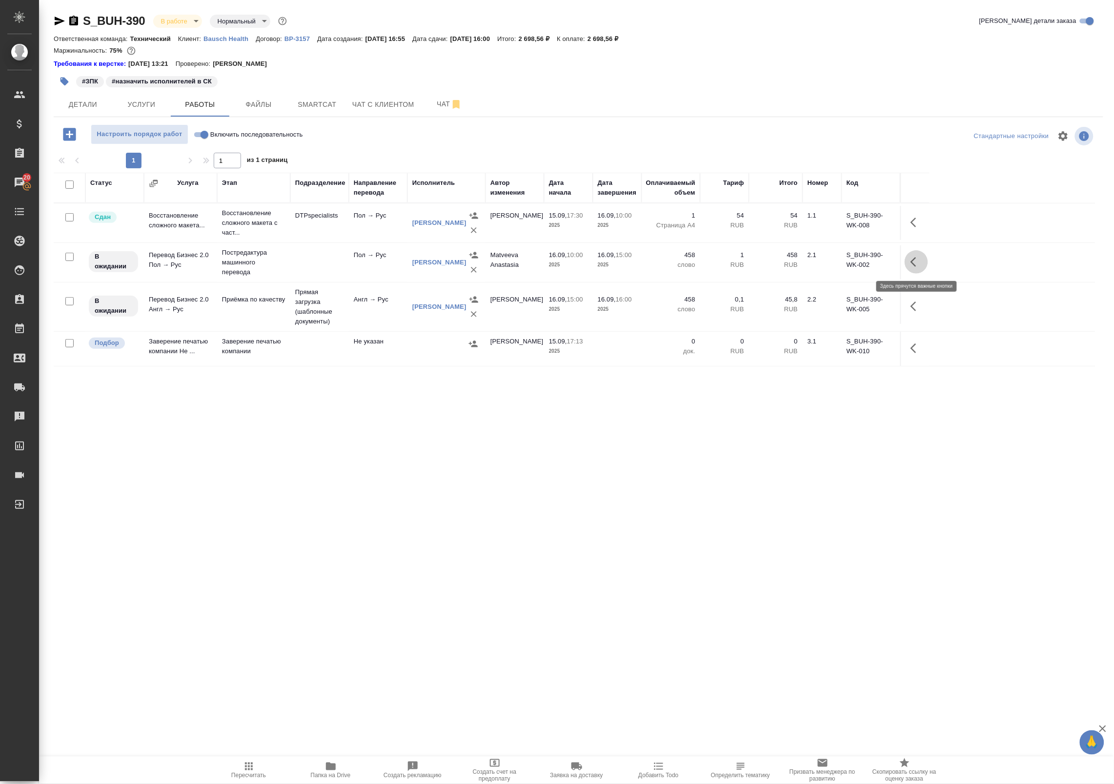
click at [913, 265] on icon "button" at bounding box center [917, 262] width 12 height 12
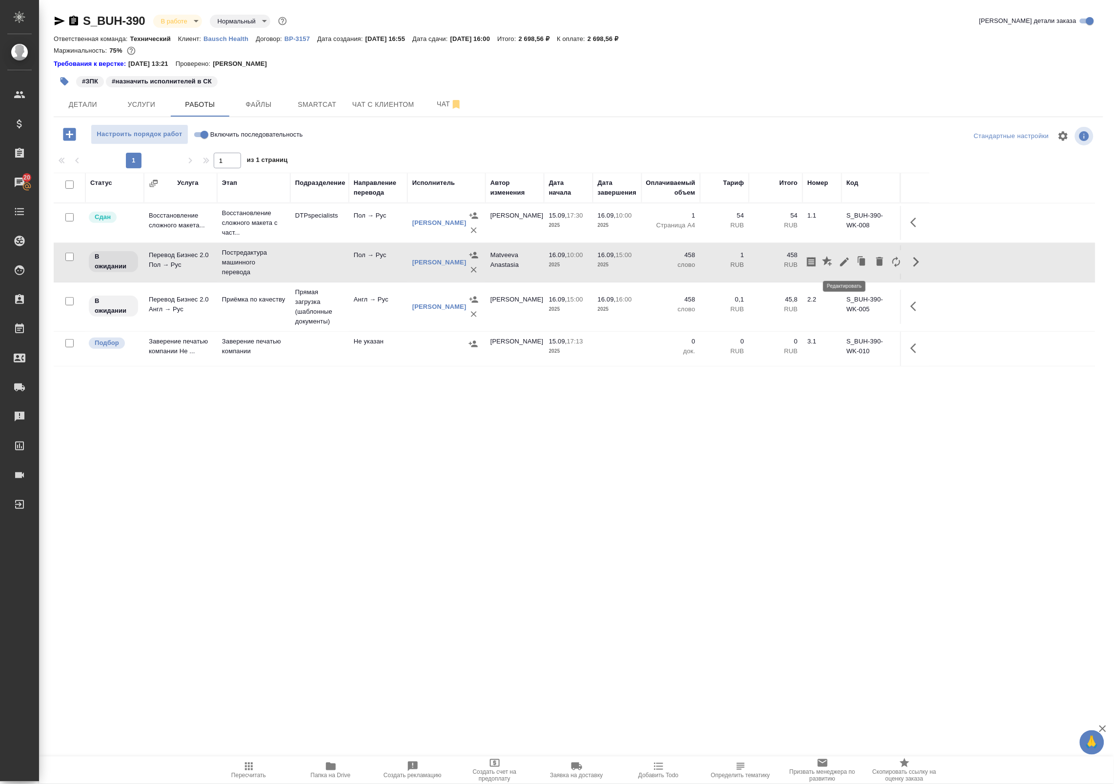
click at [840, 264] on icon "button" at bounding box center [845, 262] width 12 height 12
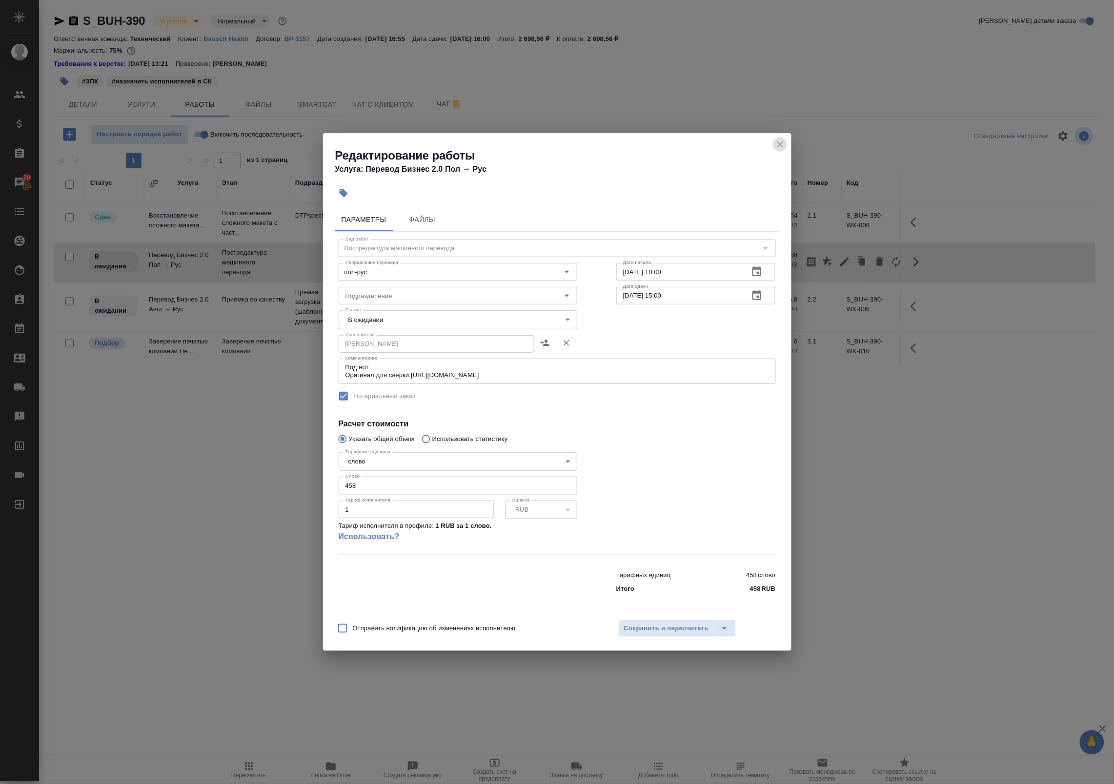
click at [778, 146] on icon "close" at bounding box center [781, 145] width 12 height 12
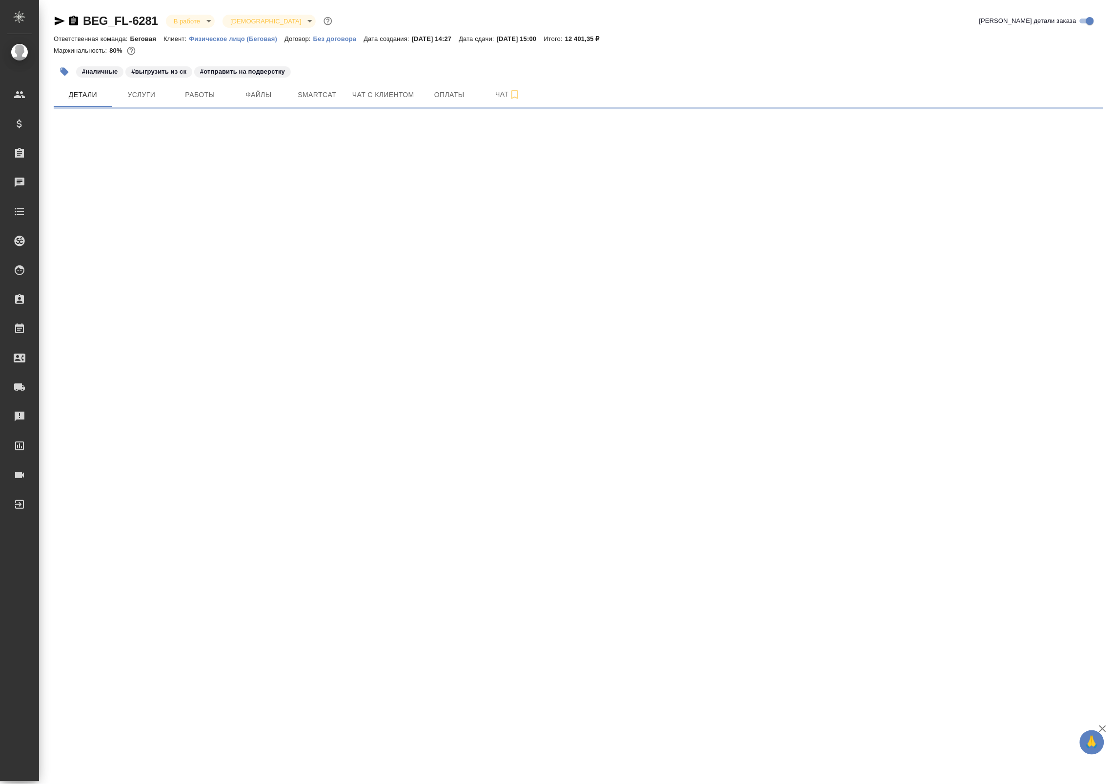
select select "RU"
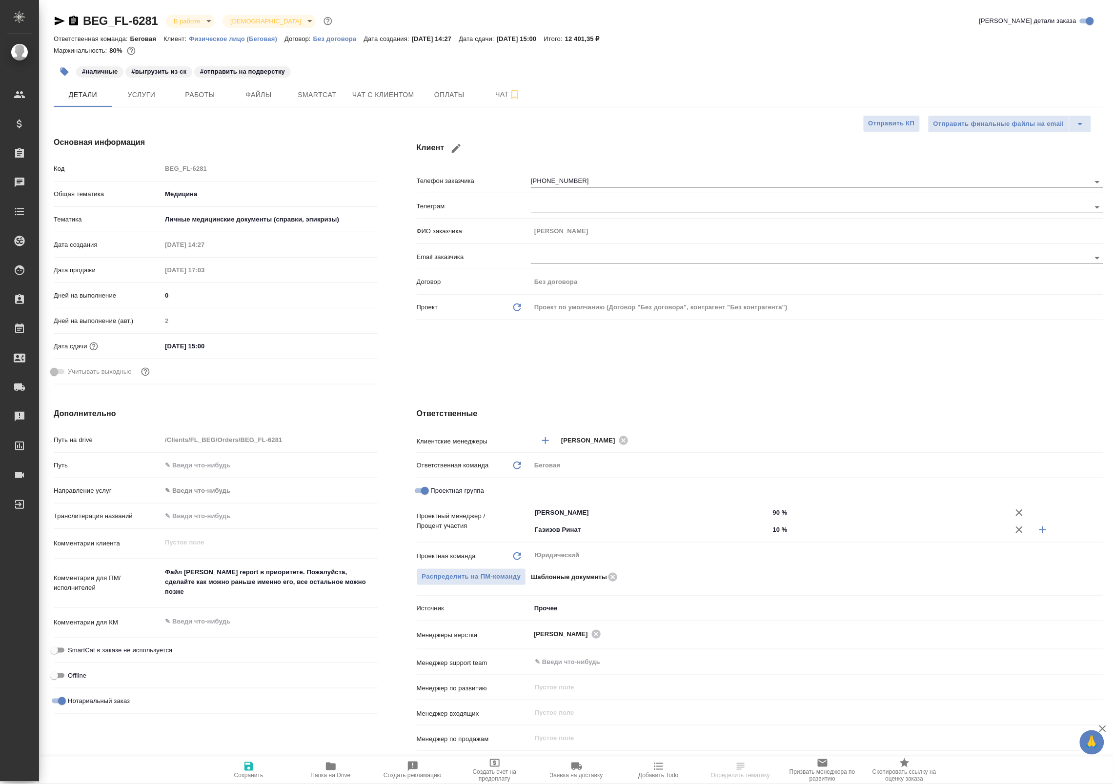
type textarea "x"
click at [246, 92] on span "Файлы" at bounding box center [258, 95] width 47 height 12
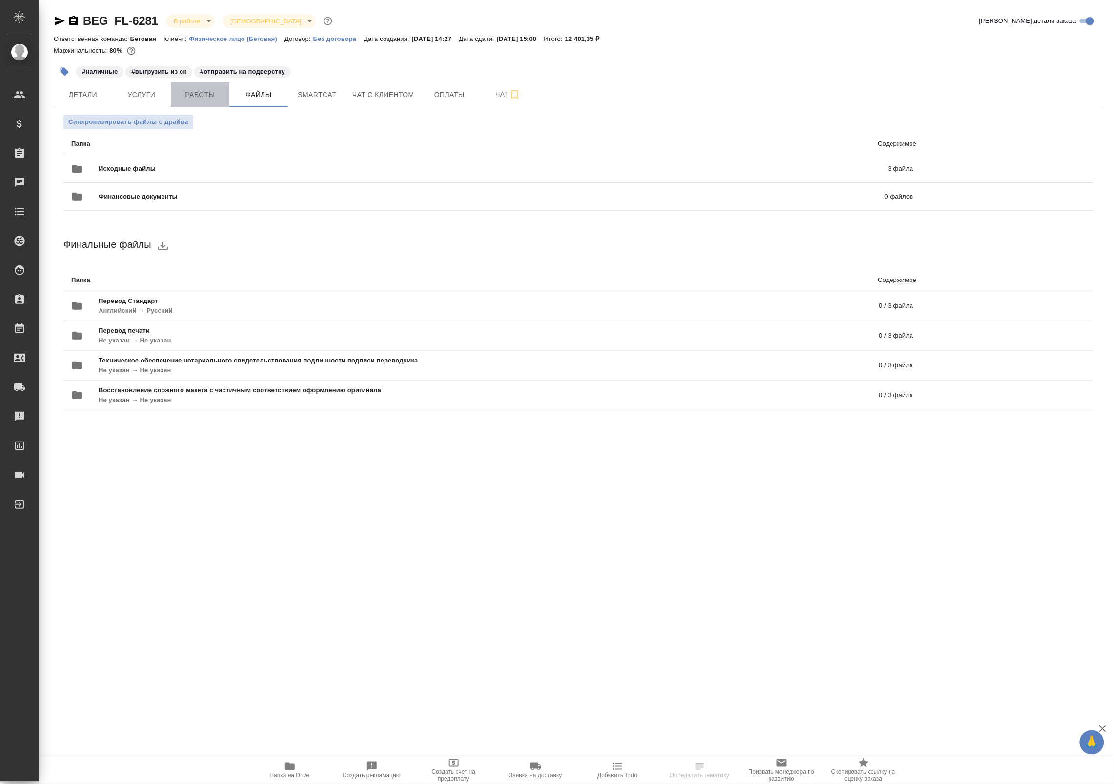
click at [216, 91] on span "Работы" at bounding box center [200, 95] width 47 height 12
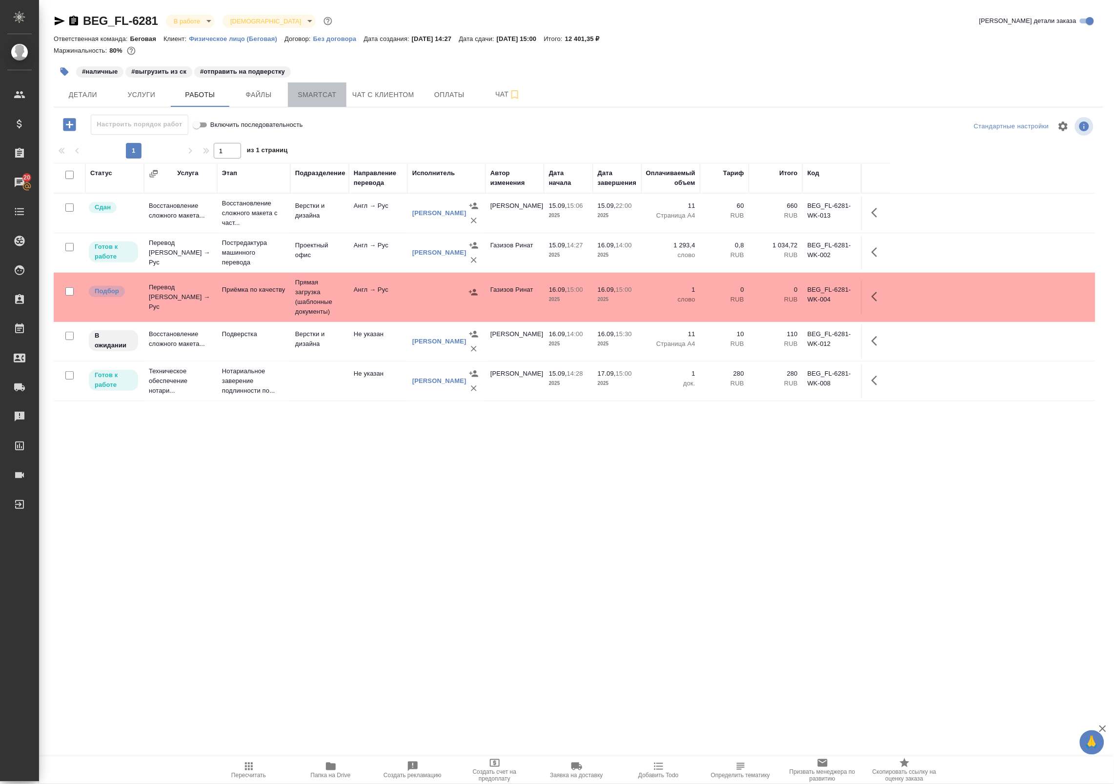
click at [334, 89] on span "Smartcat" at bounding box center [317, 95] width 47 height 12
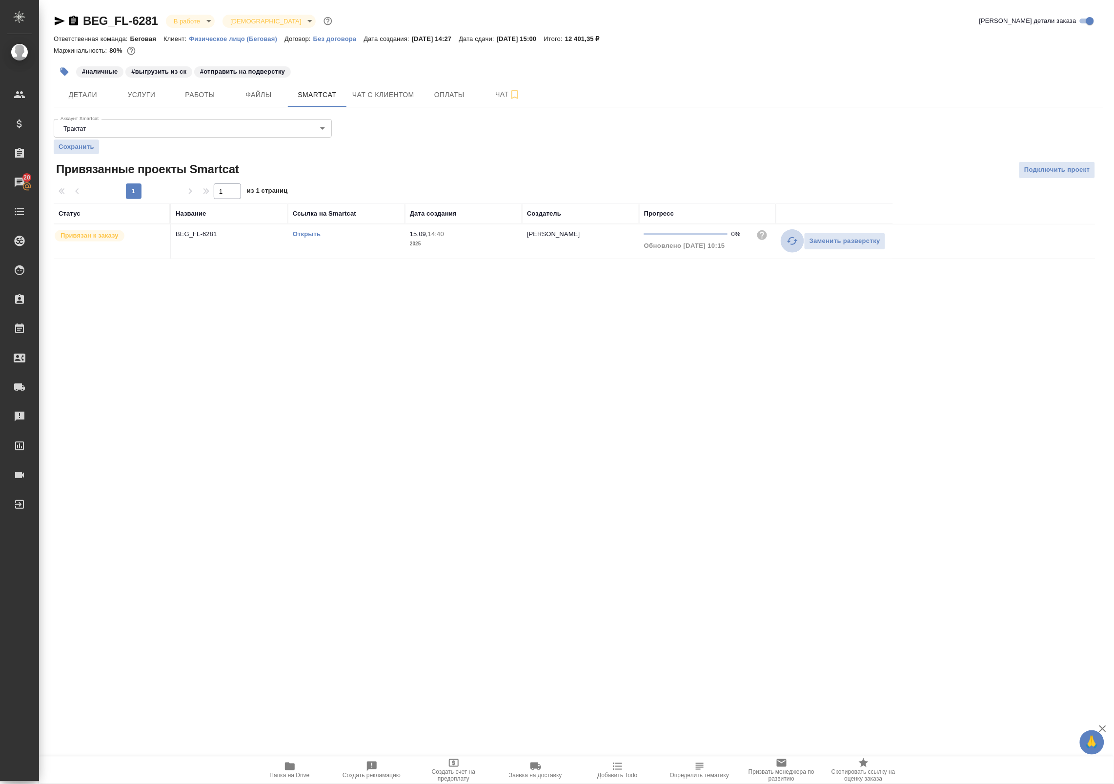
click at [789, 245] on icon "button" at bounding box center [793, 241] width 12 height 12
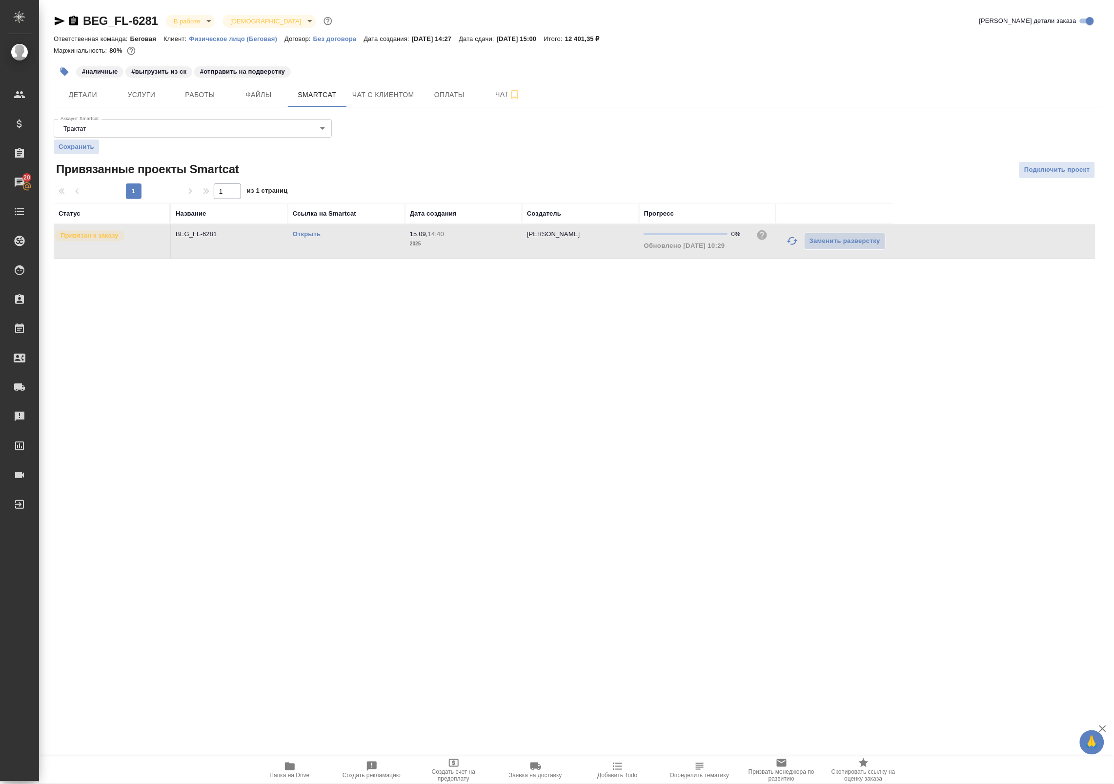
click at [306, 235] on link "Открыть" at bounding box center [307, 233] width 28 height 7
click at [69, 94] on span "Детали" at bounding box center [83, 95] width 47 height 12
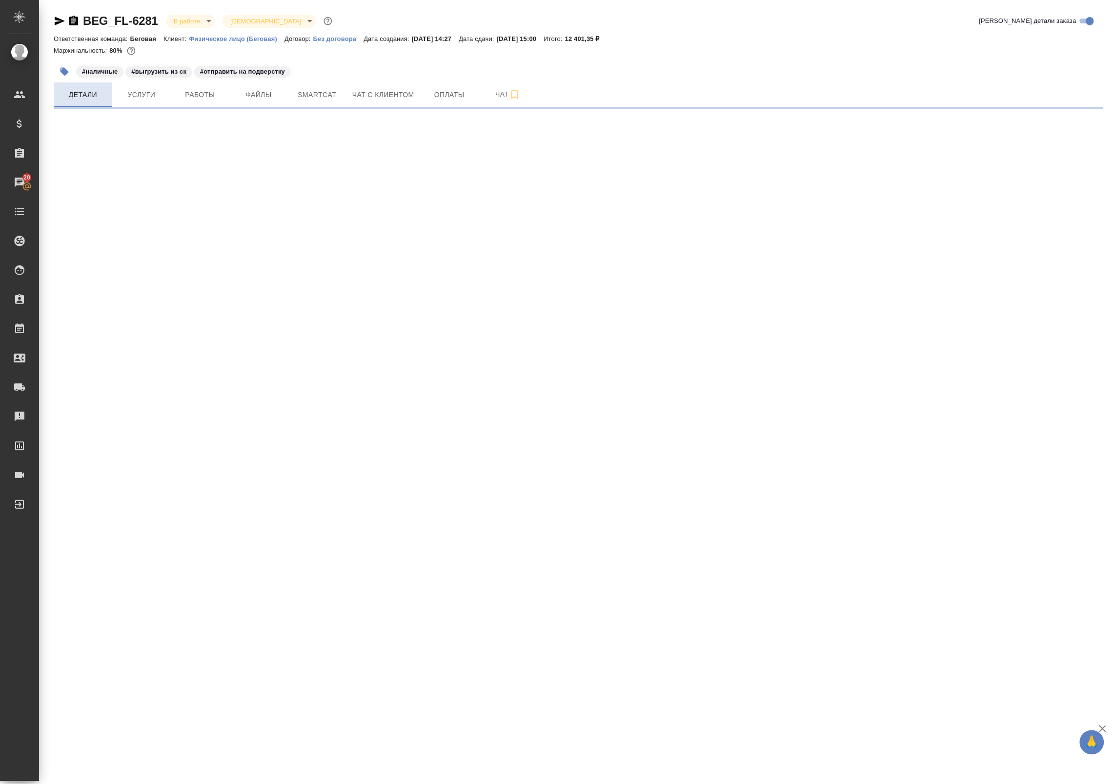
select select "RU"
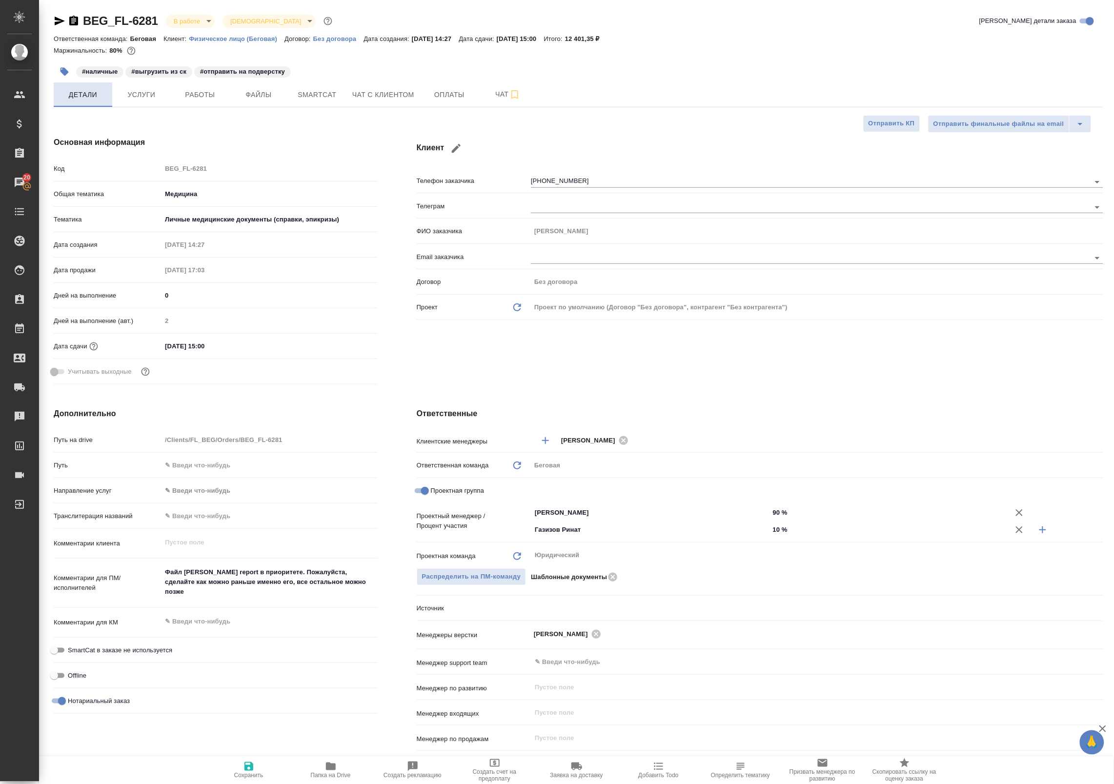
type textarea "x"
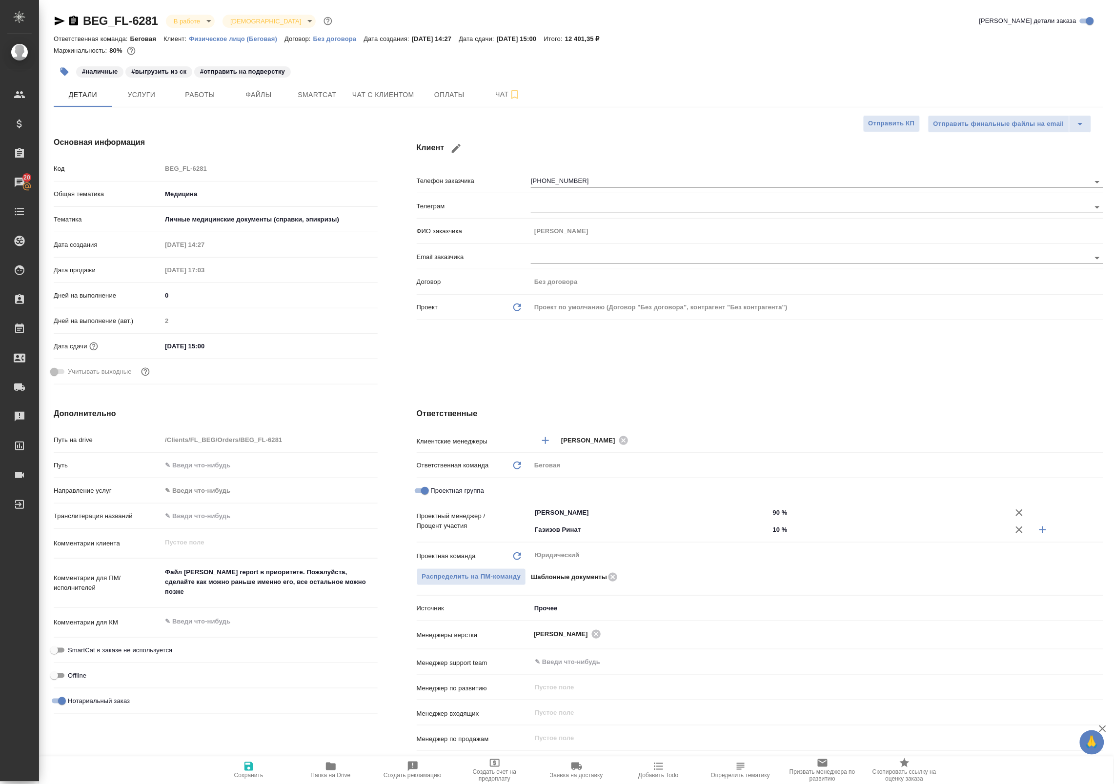
type textarea "x"
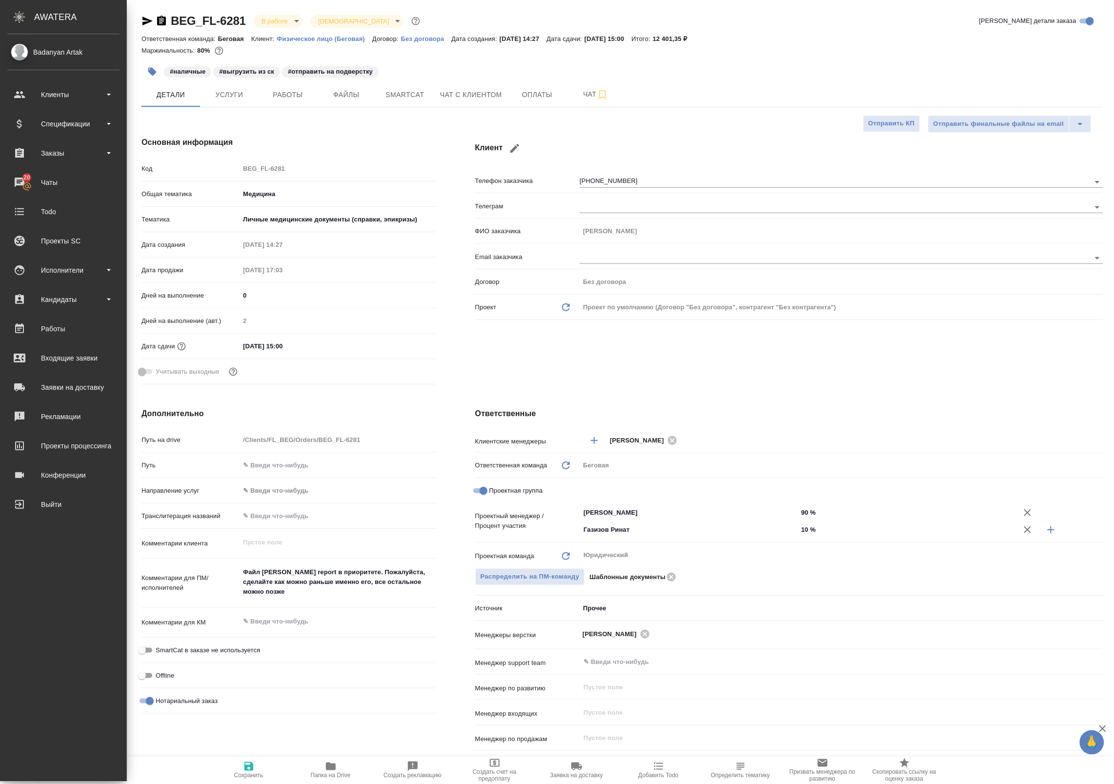
type textarea "x"
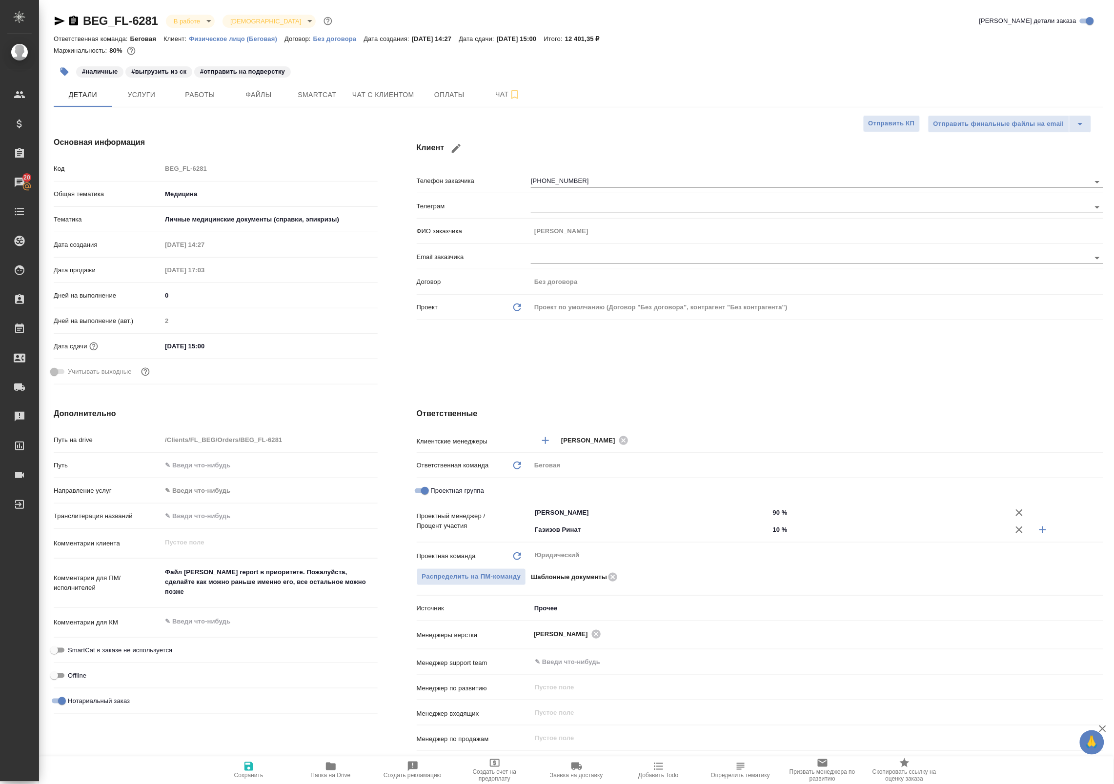
type textarea "x"
